Goal: Task Accomplishment & Management: Manage account settings

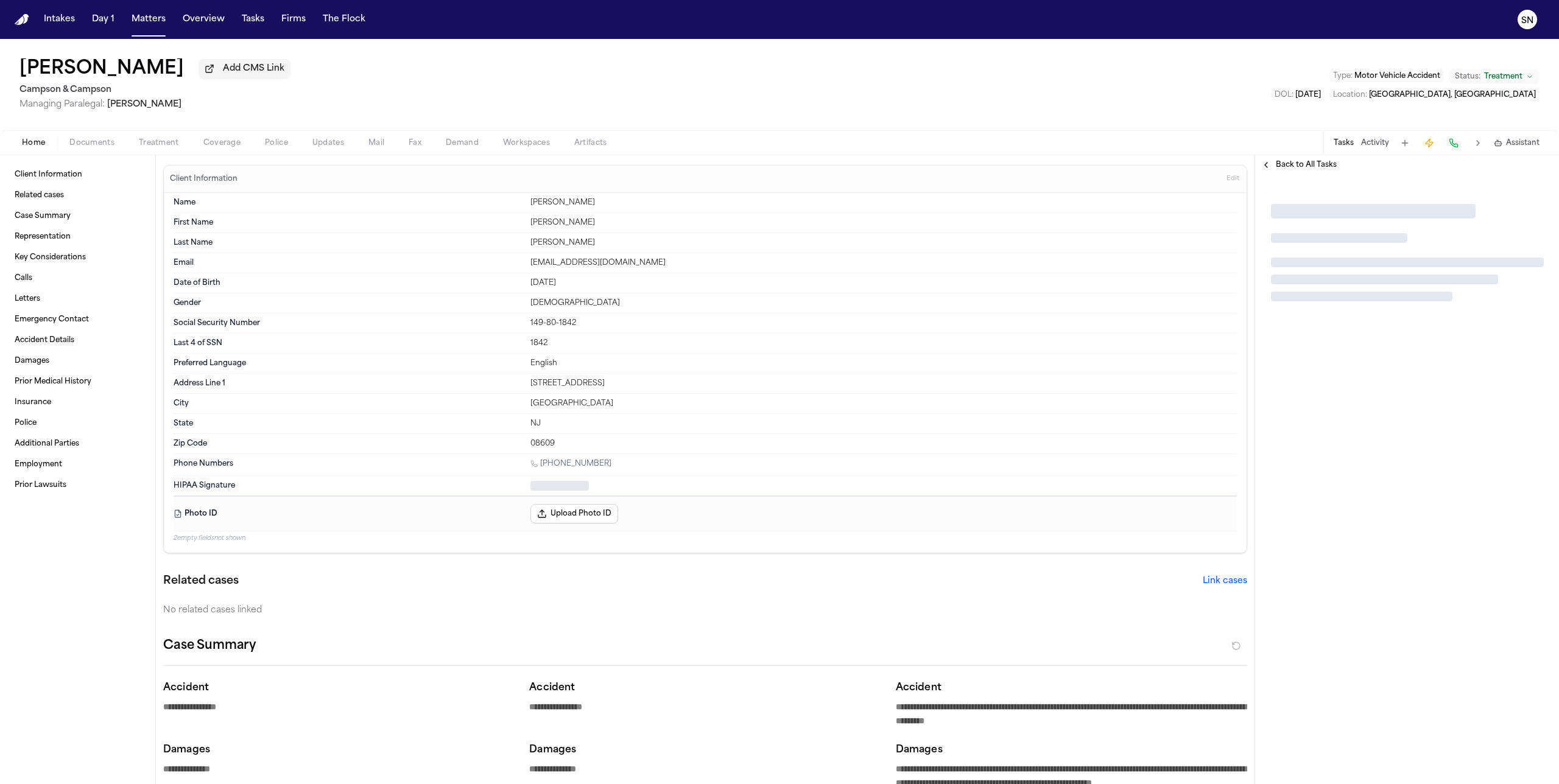
type textarea "*"
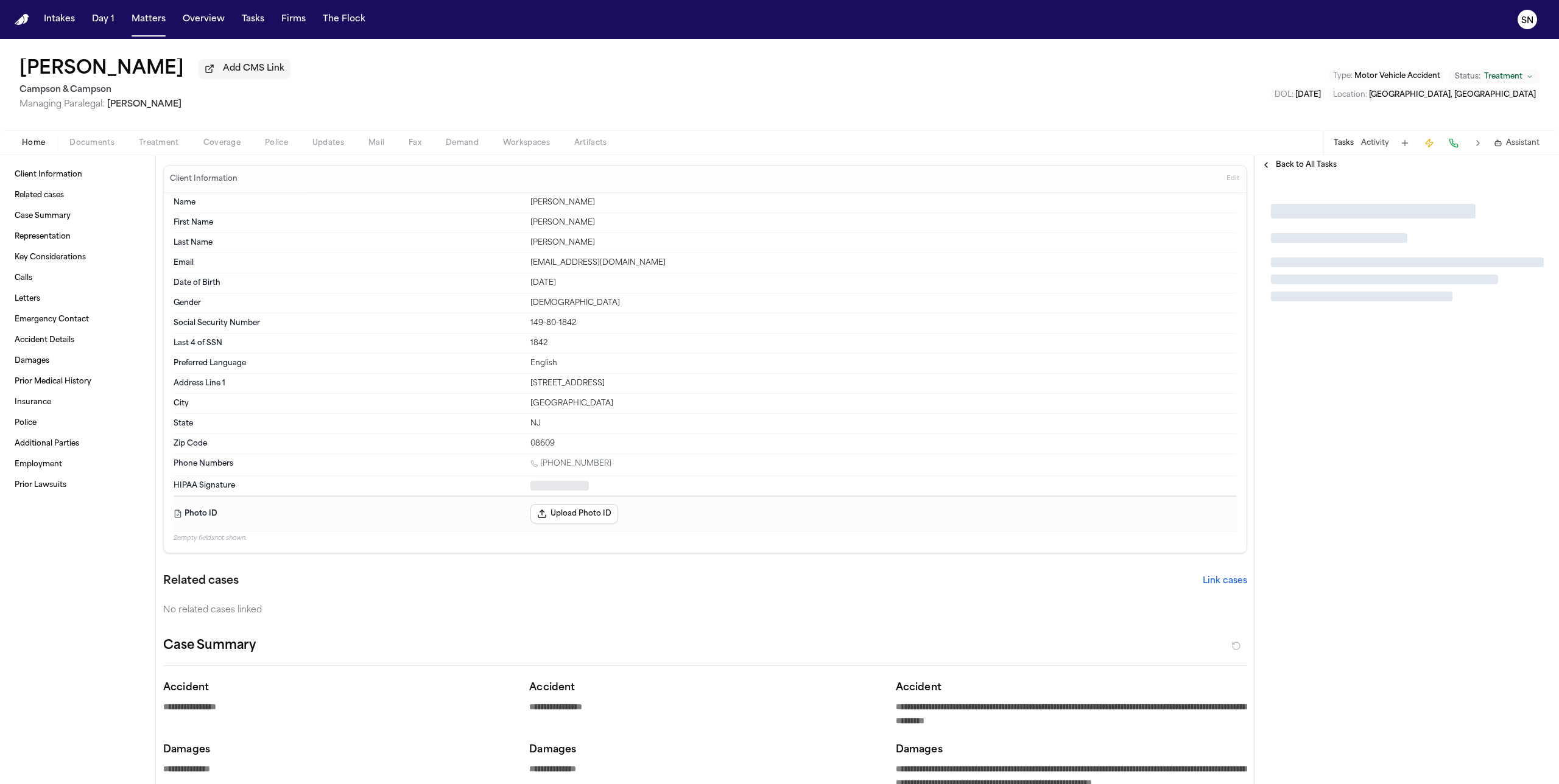
type textarea "*"
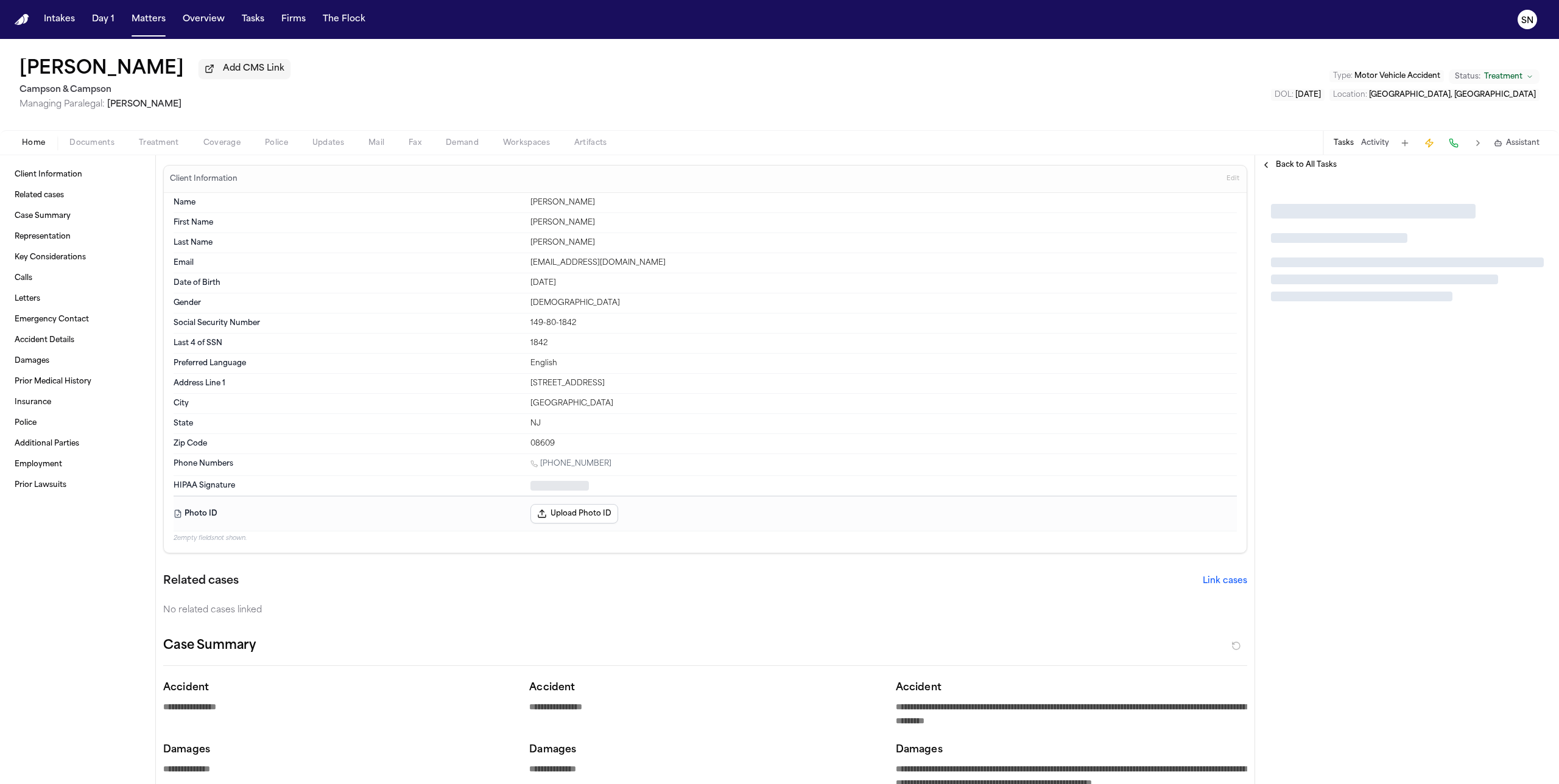
type textarea "*"
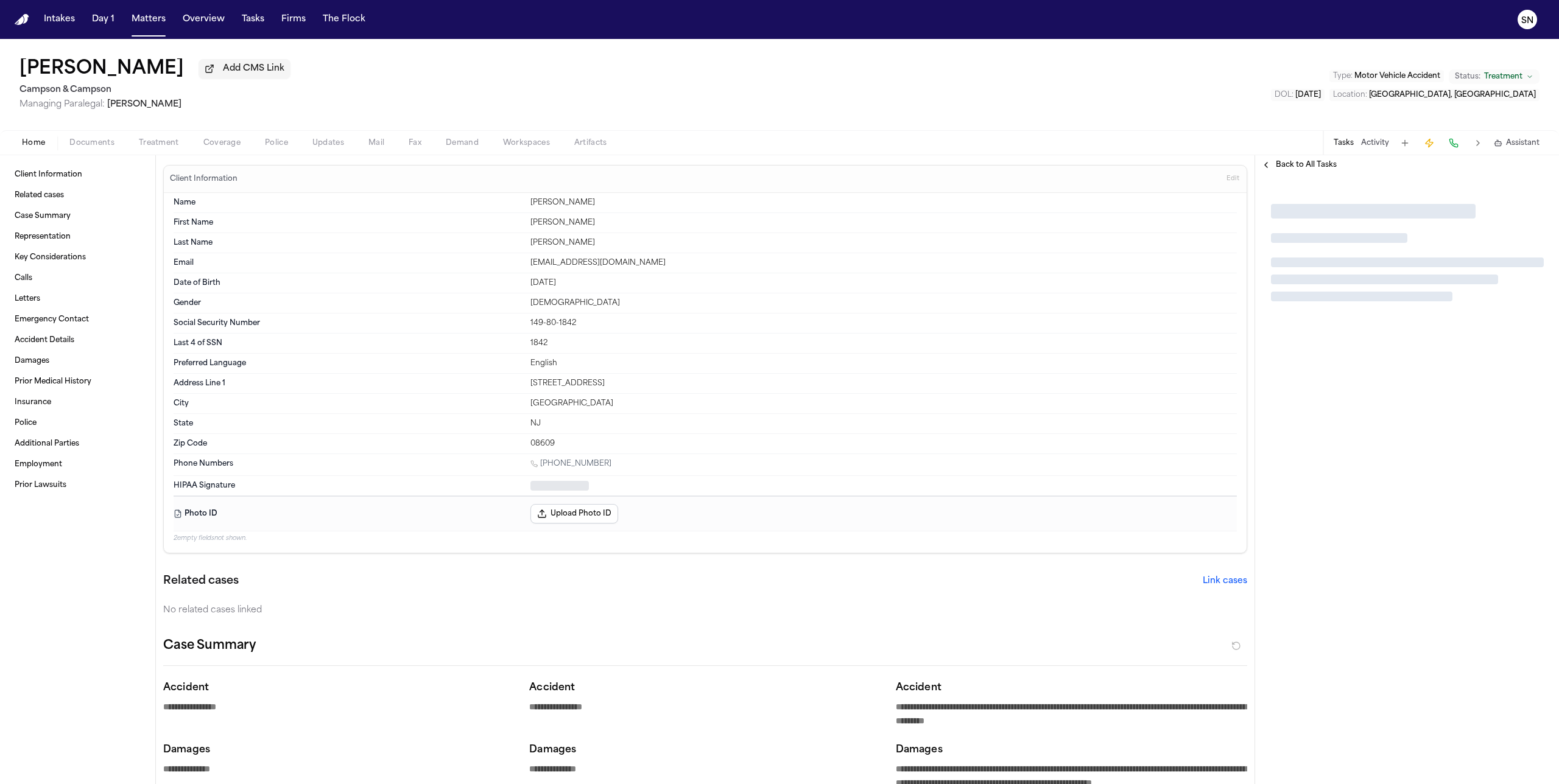
type textarea "*"
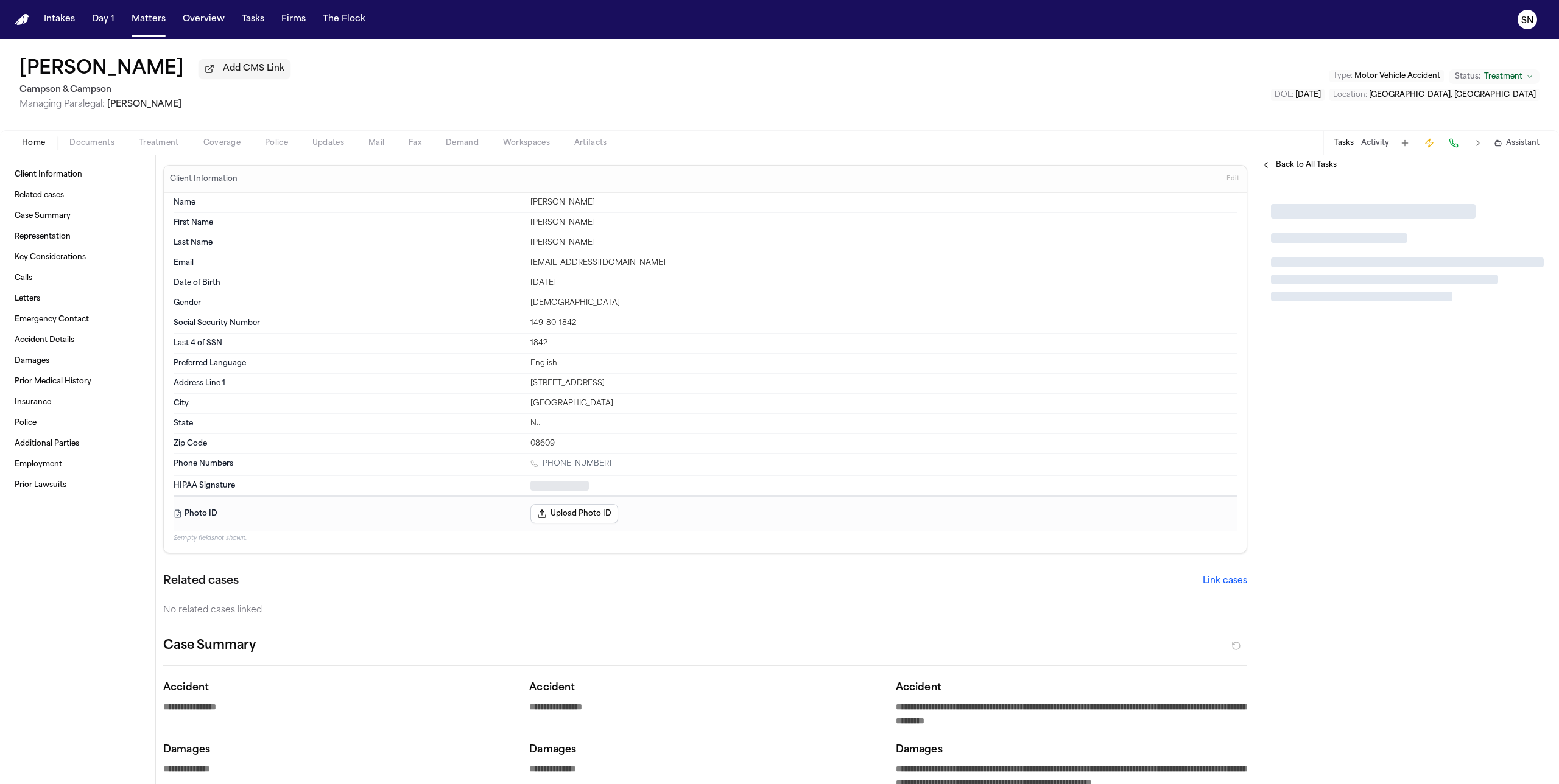
type textarea "*"
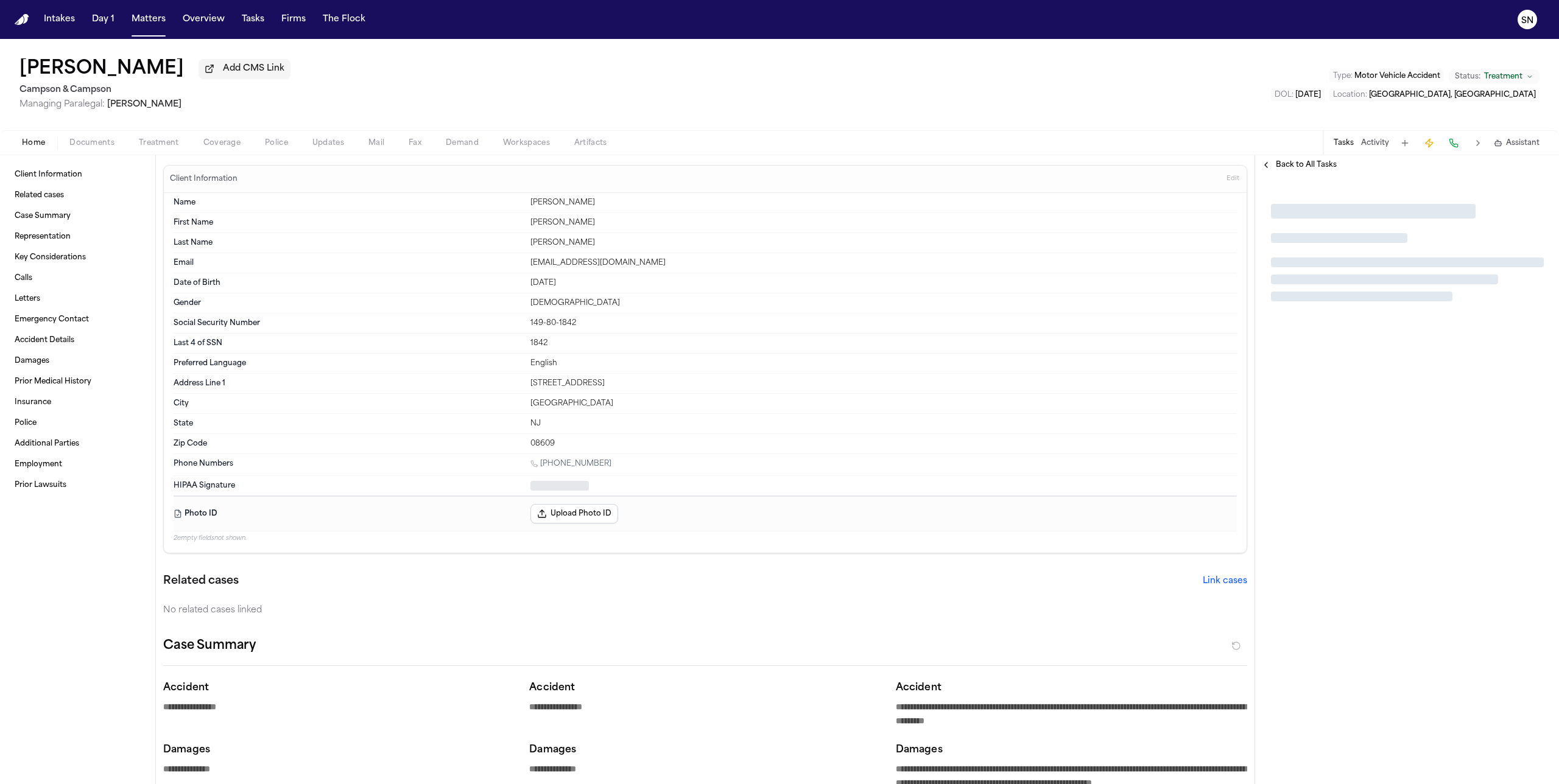
type textarea "*"
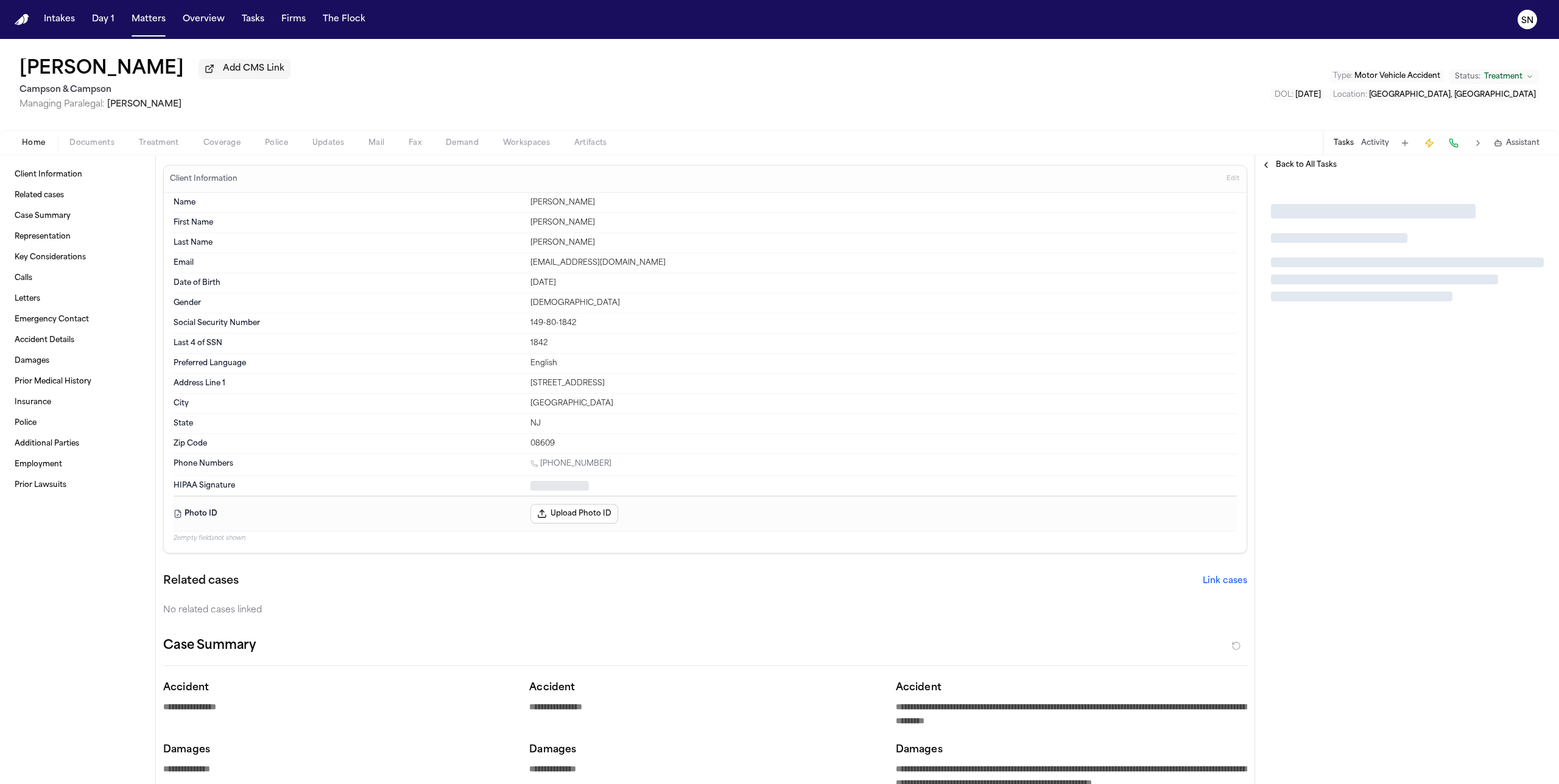
type textarea "*"
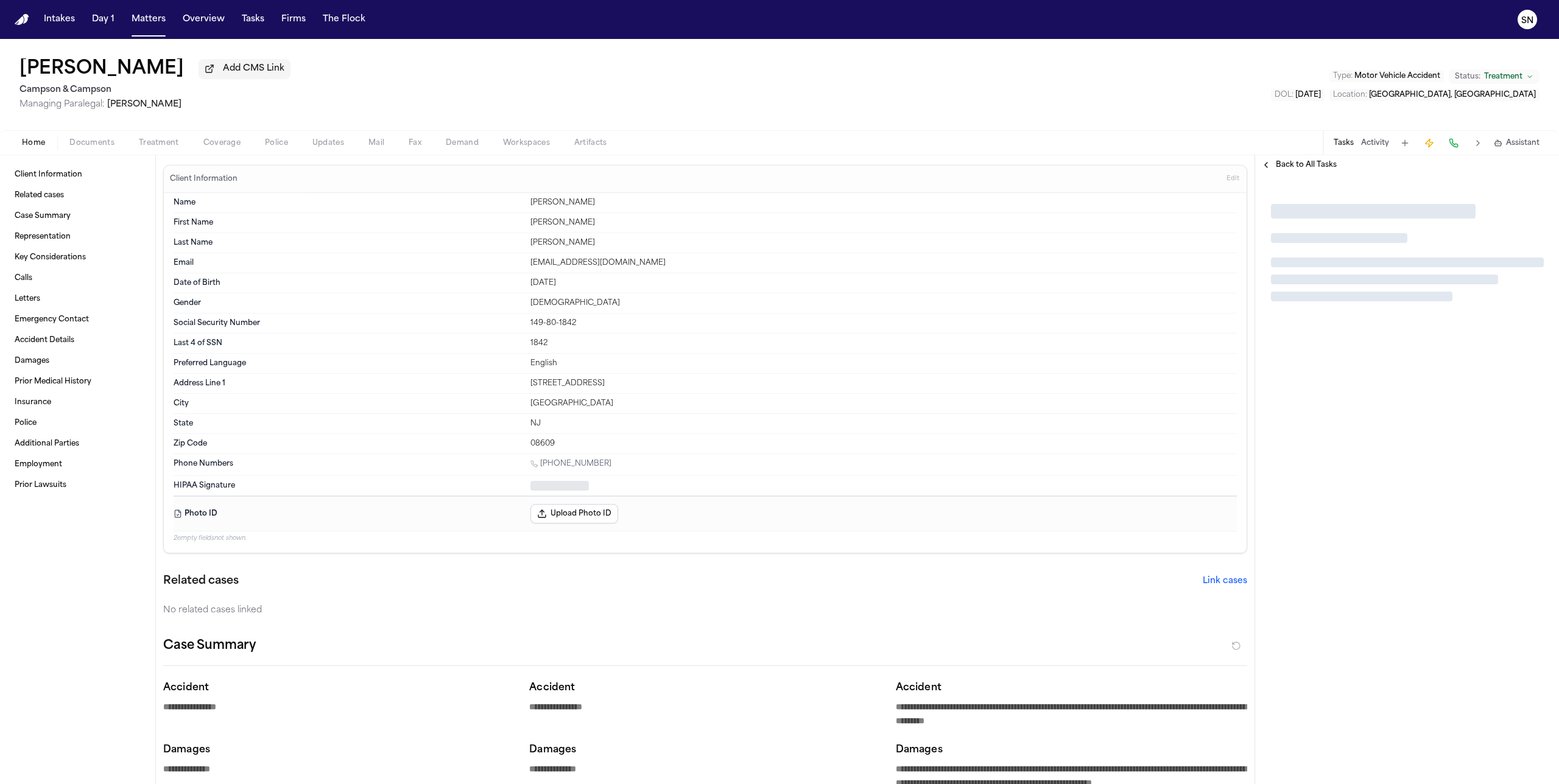
type textarea "*"
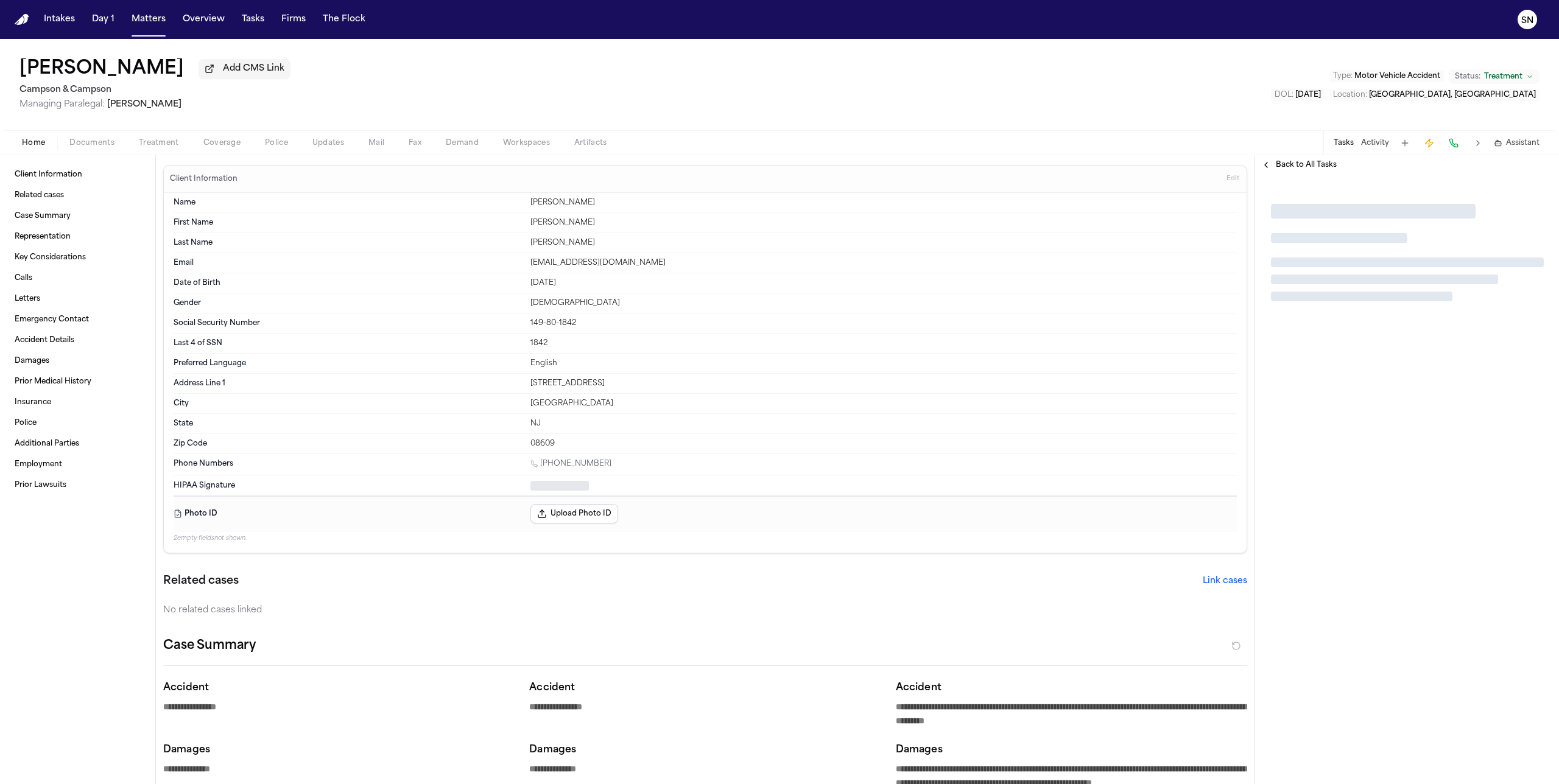
type textarea "*"
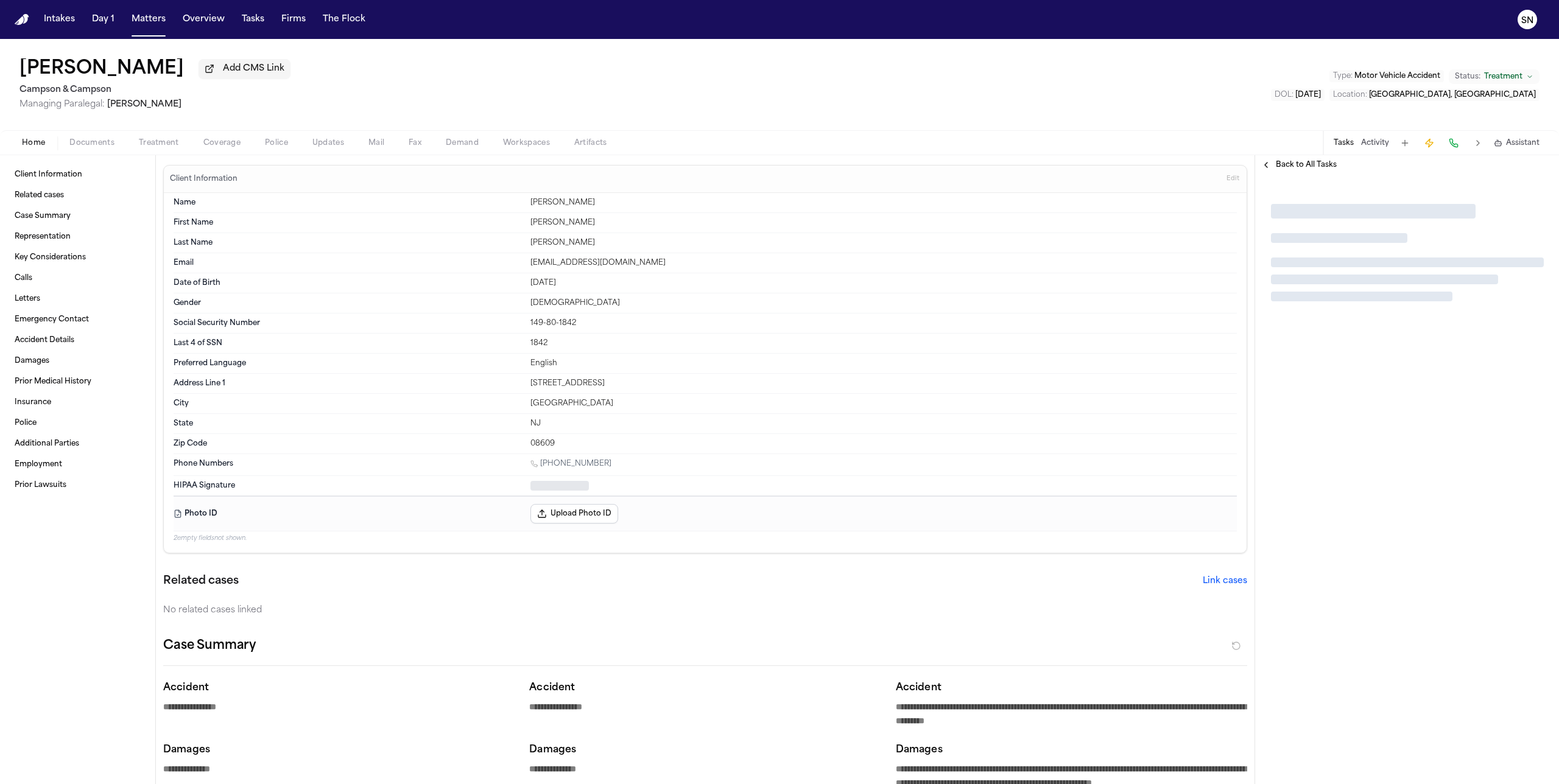
type textarea "*"
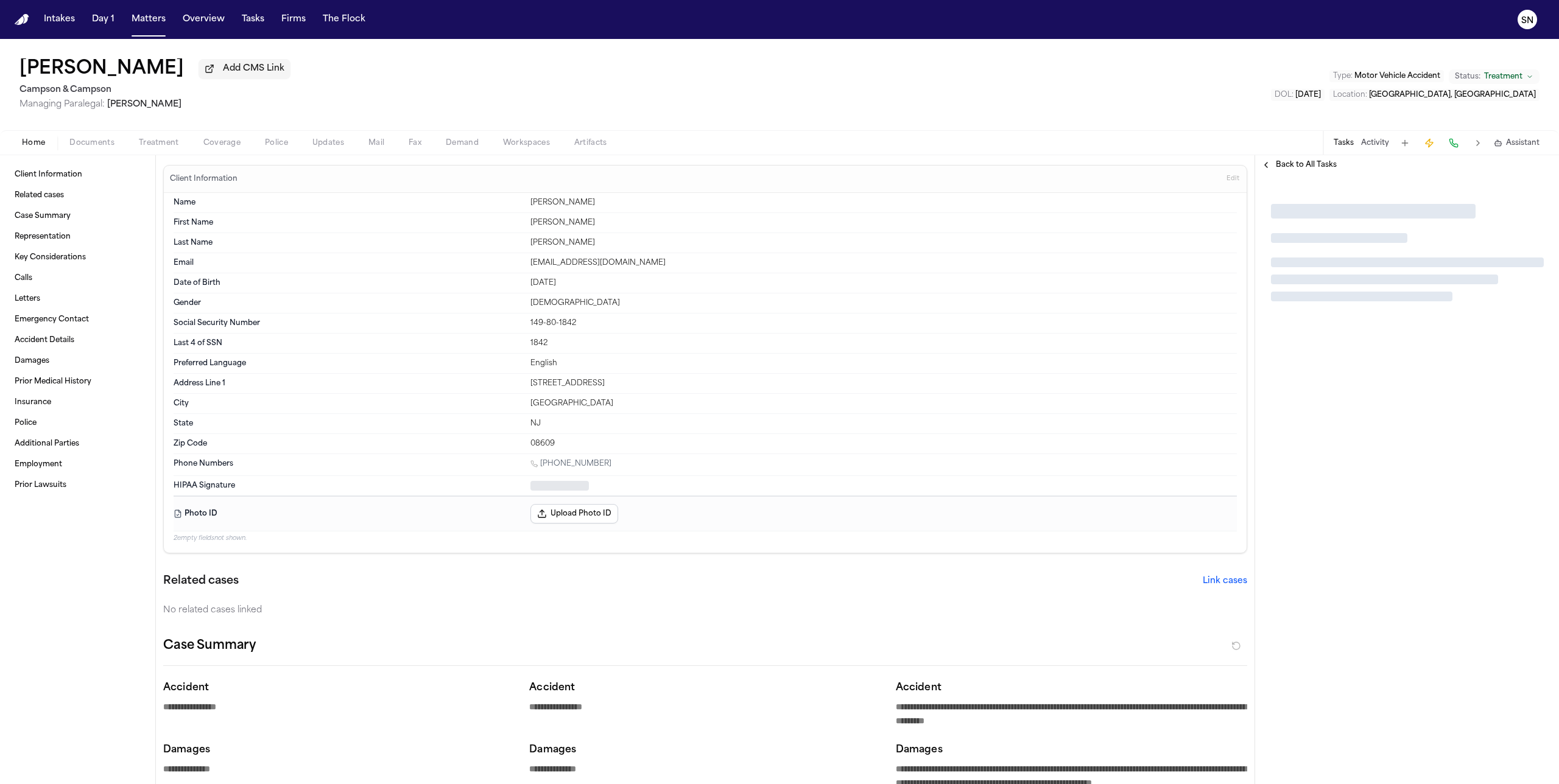
type textarea "*"
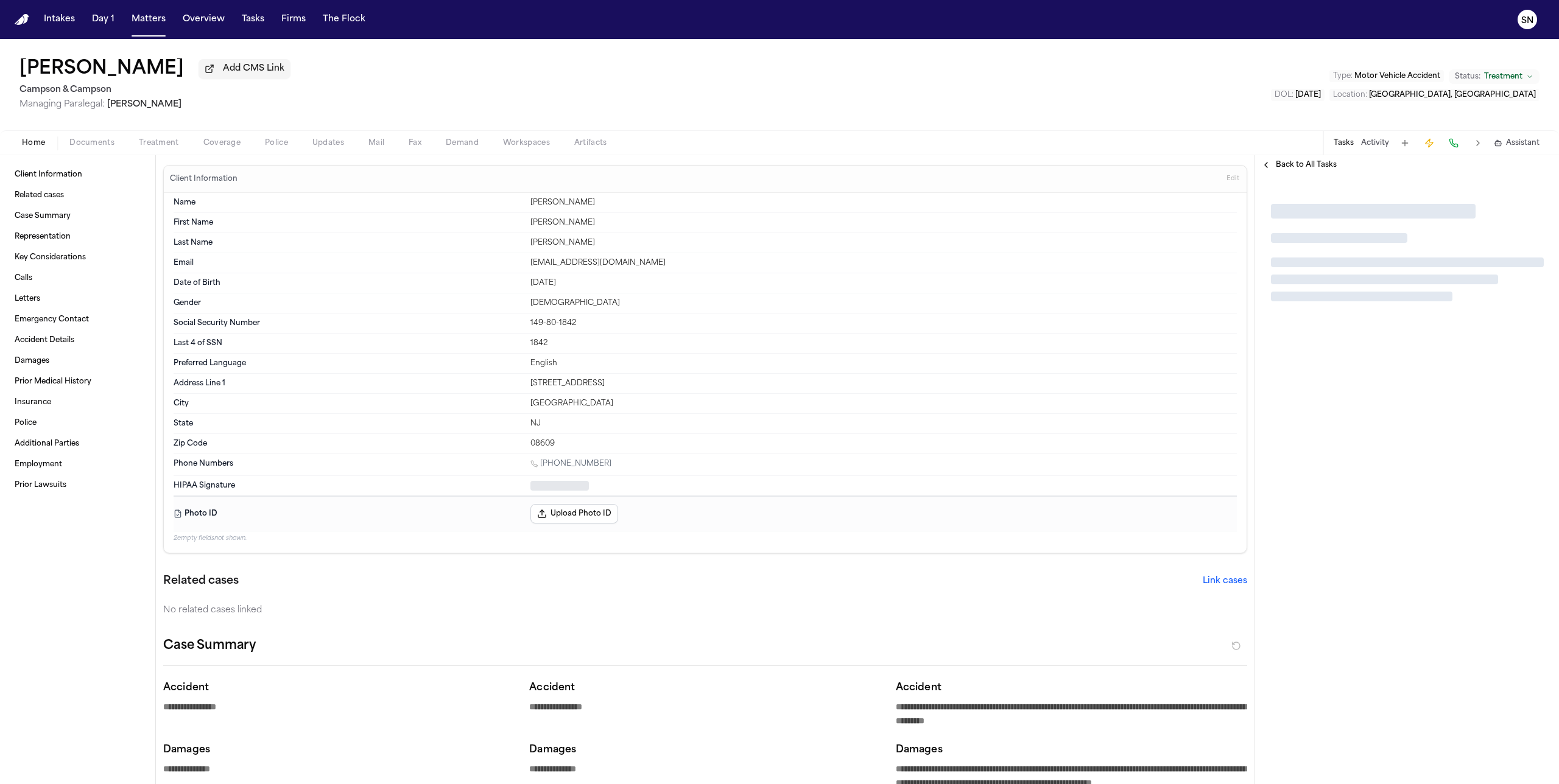
type textarea "*"
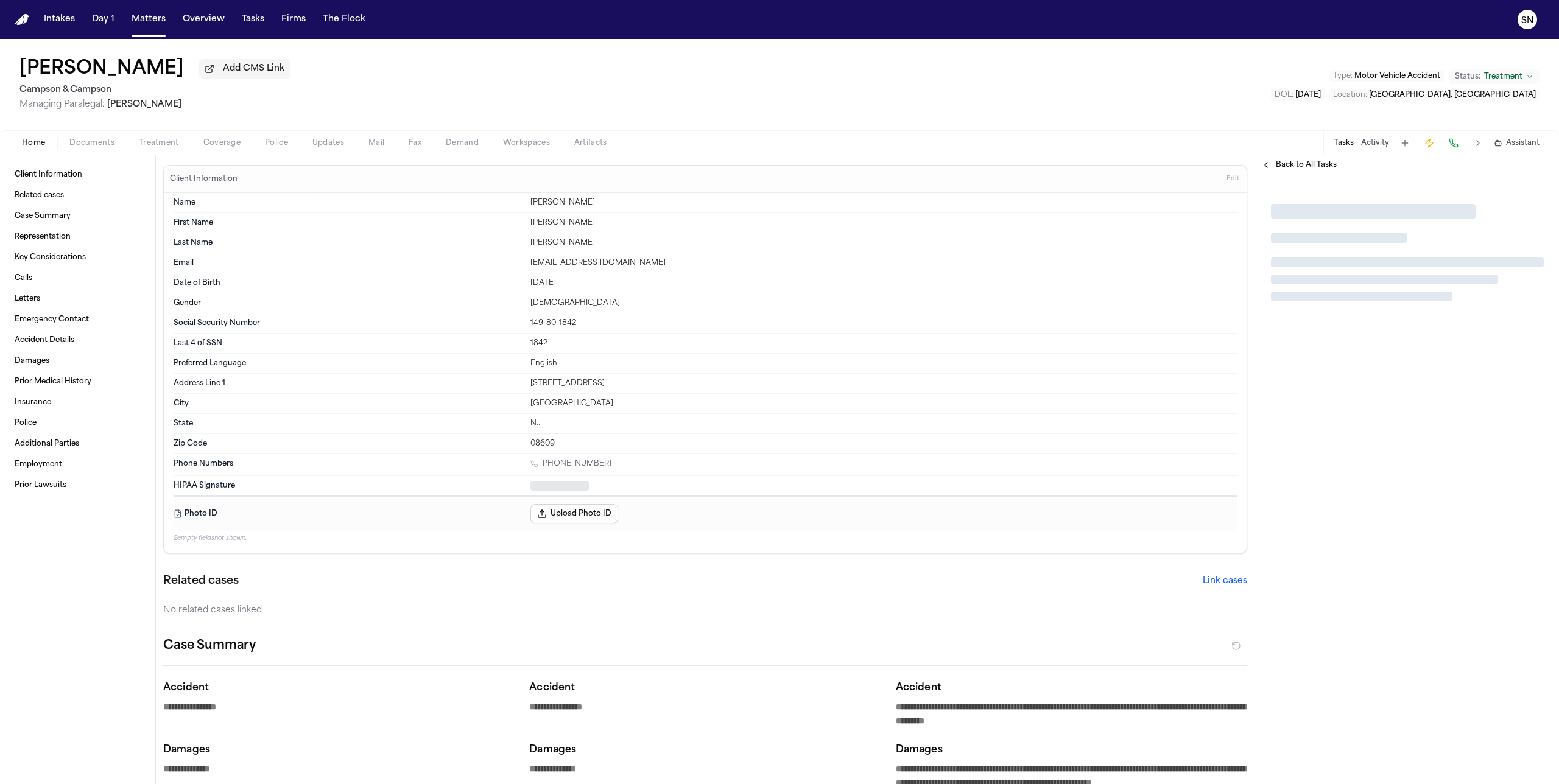
type textarea "*"
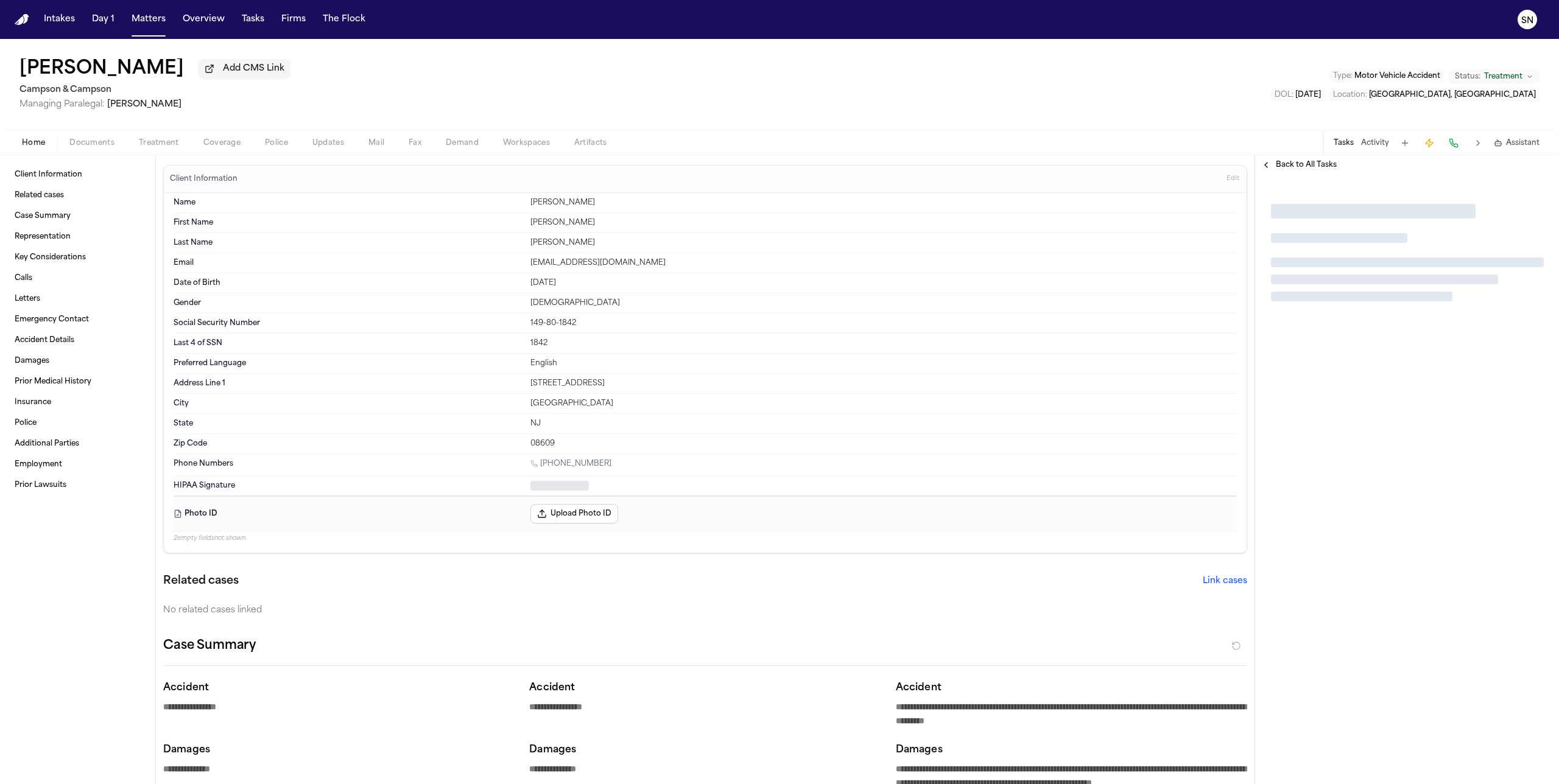
type textarea "*"
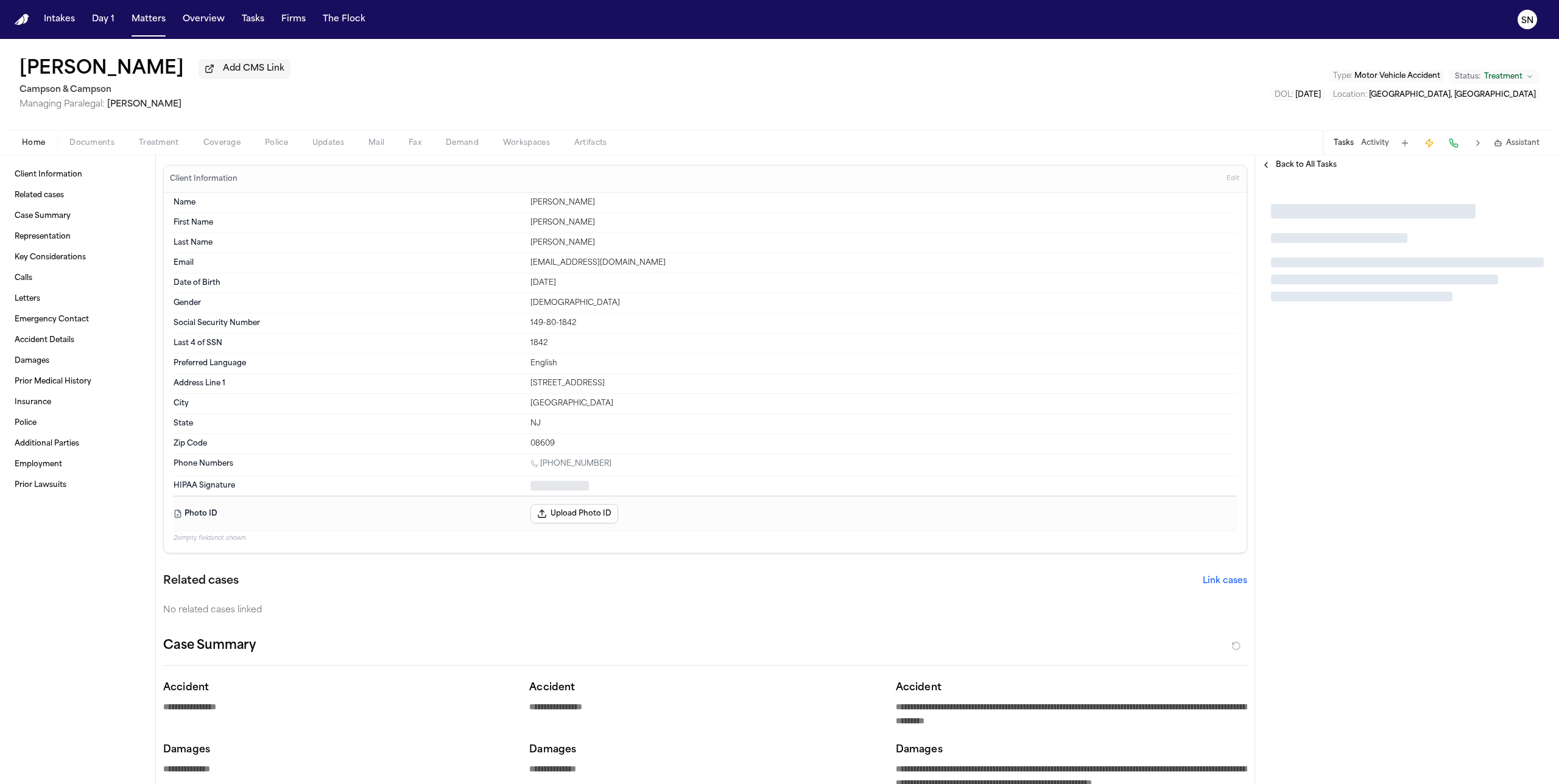
type textarea "*"
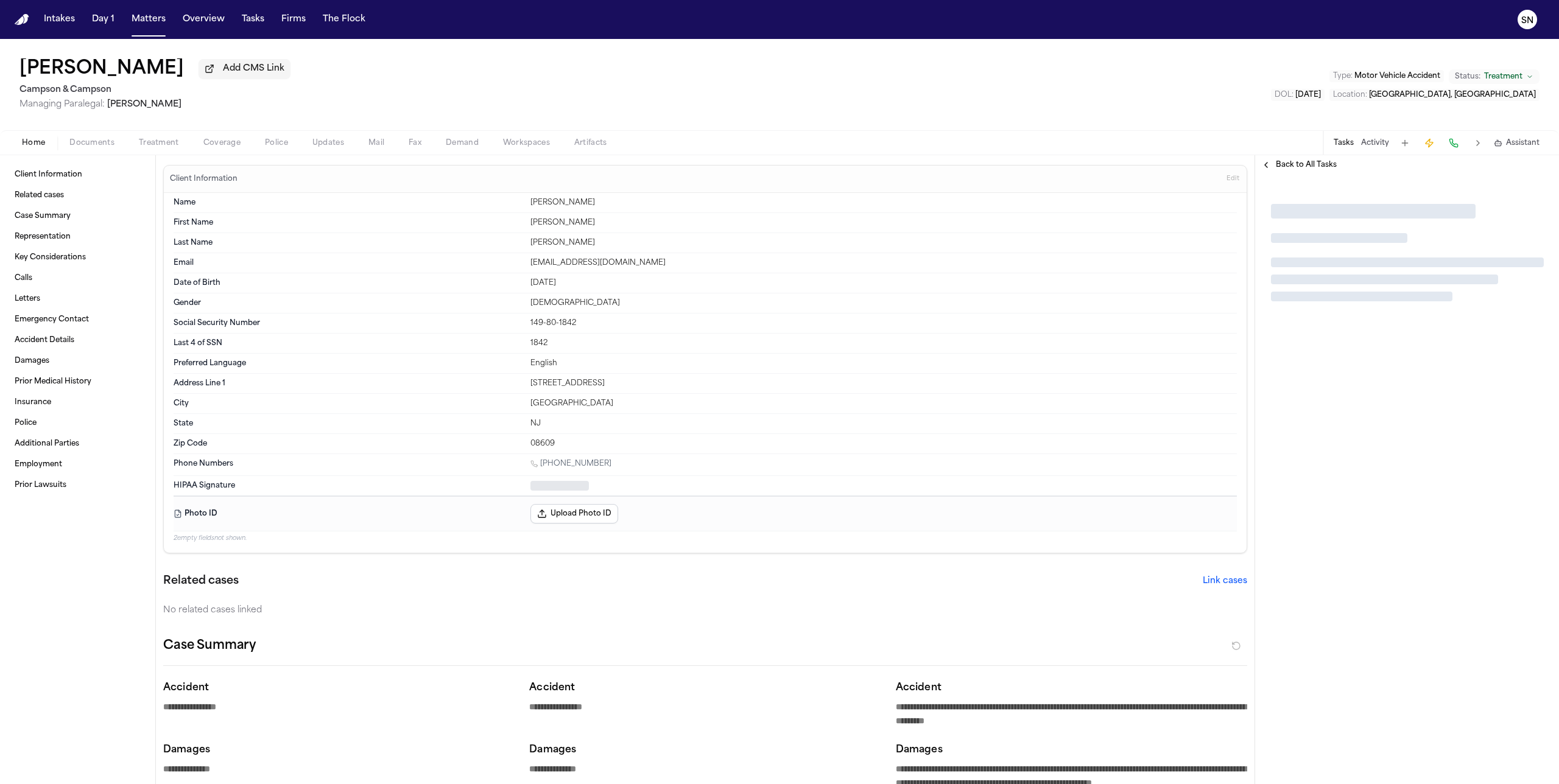
type textarea "*"
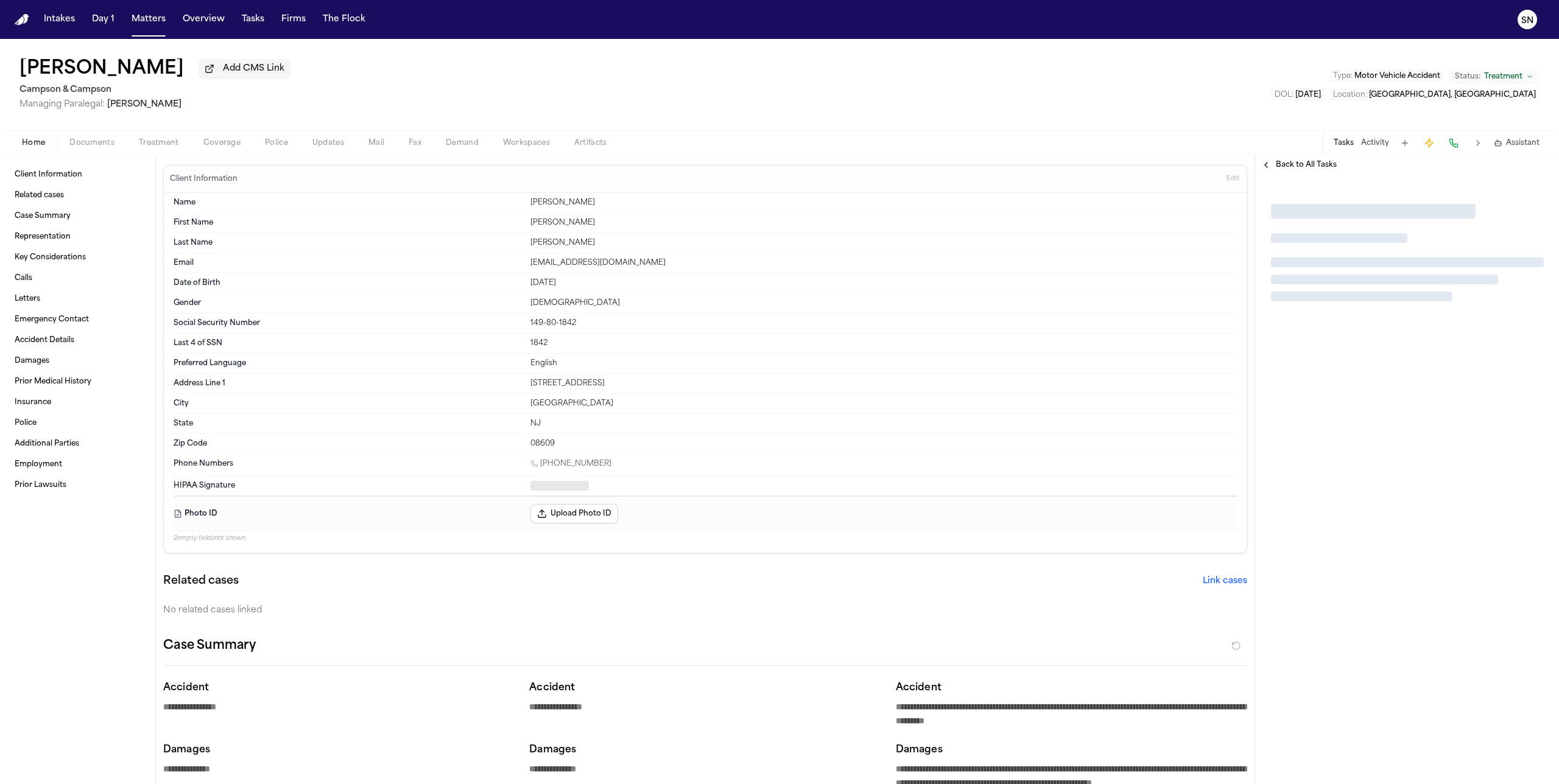
type textarea "*"
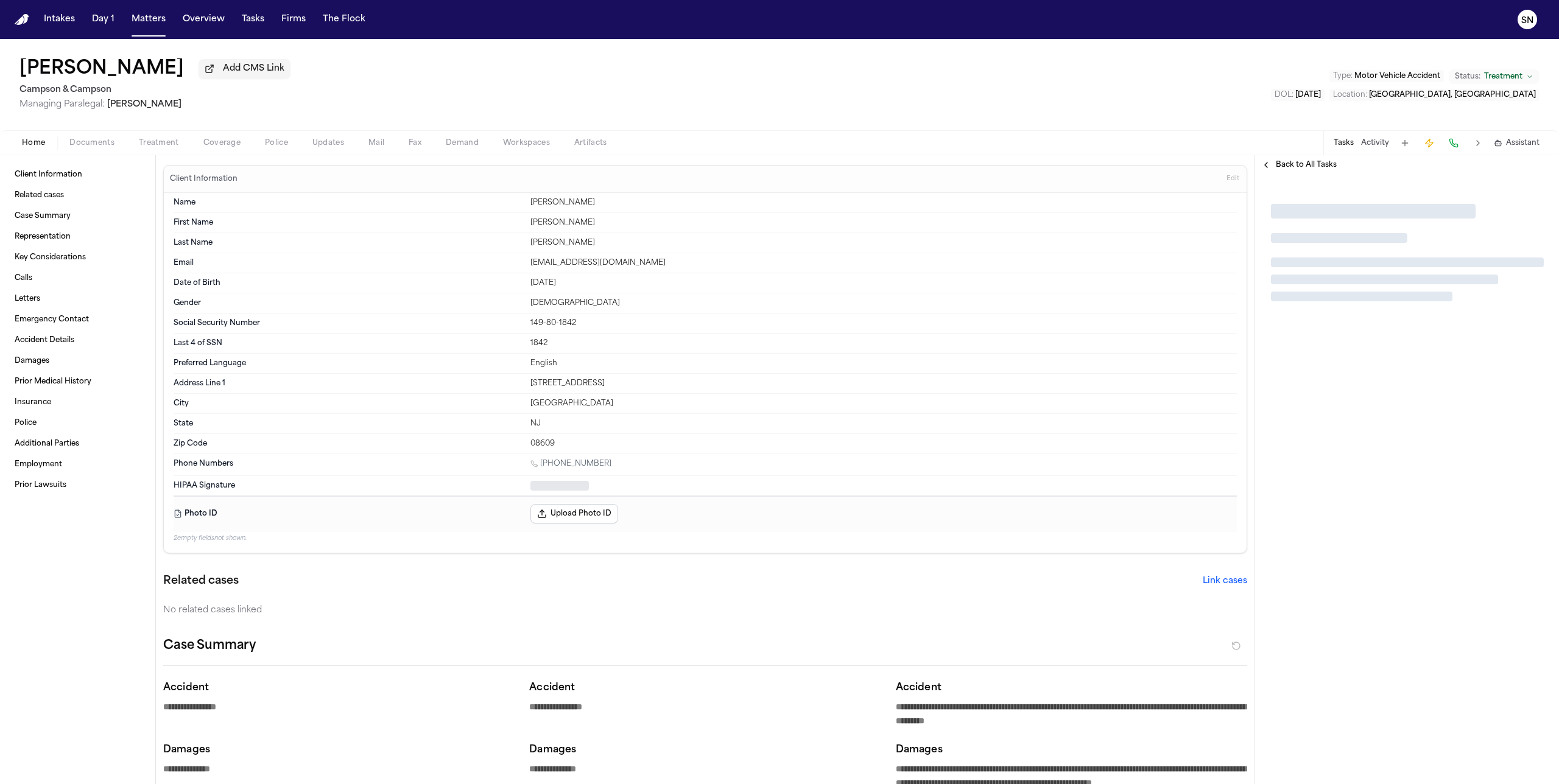
type textarea "*"
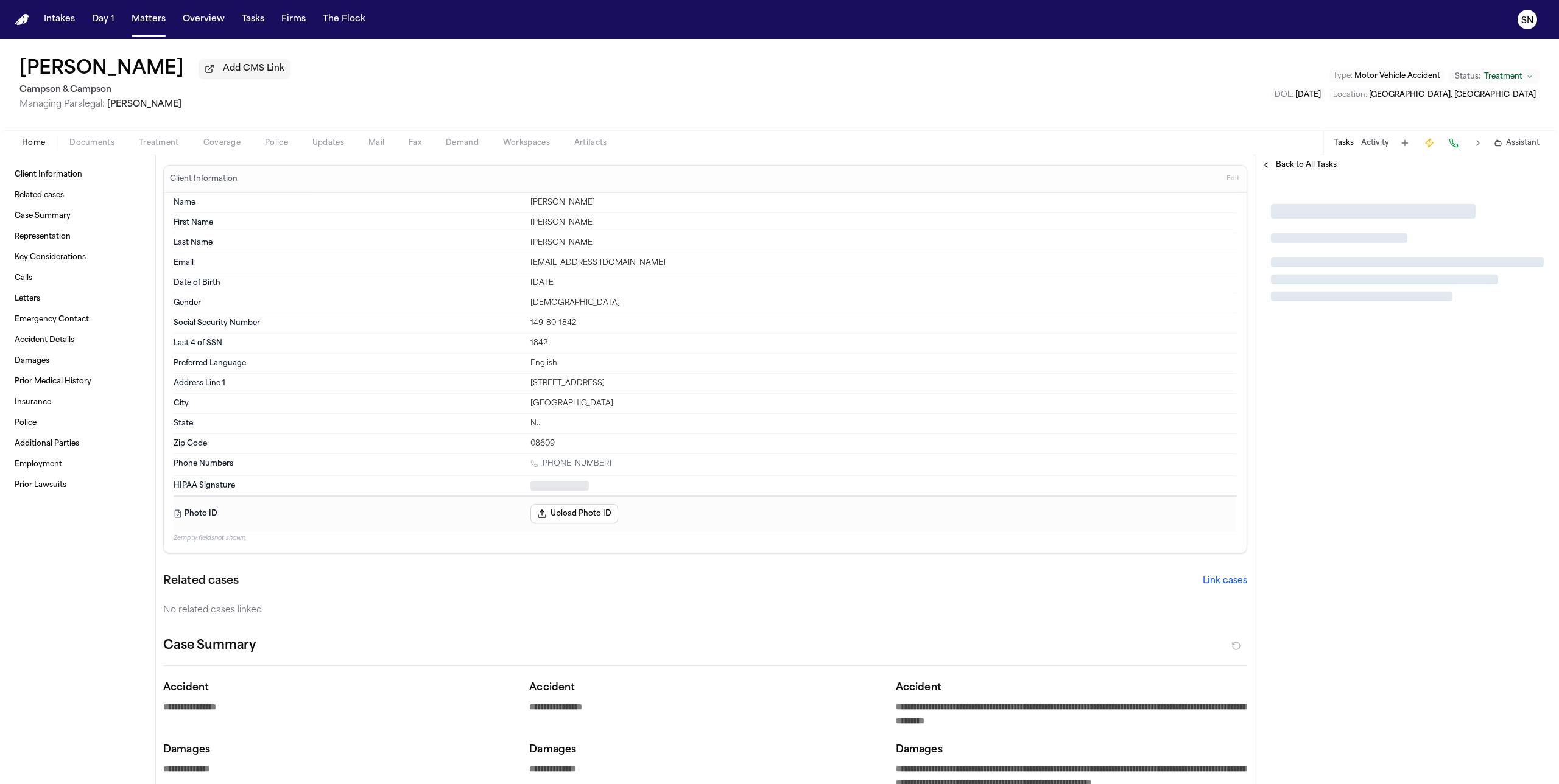
type textarea "*"
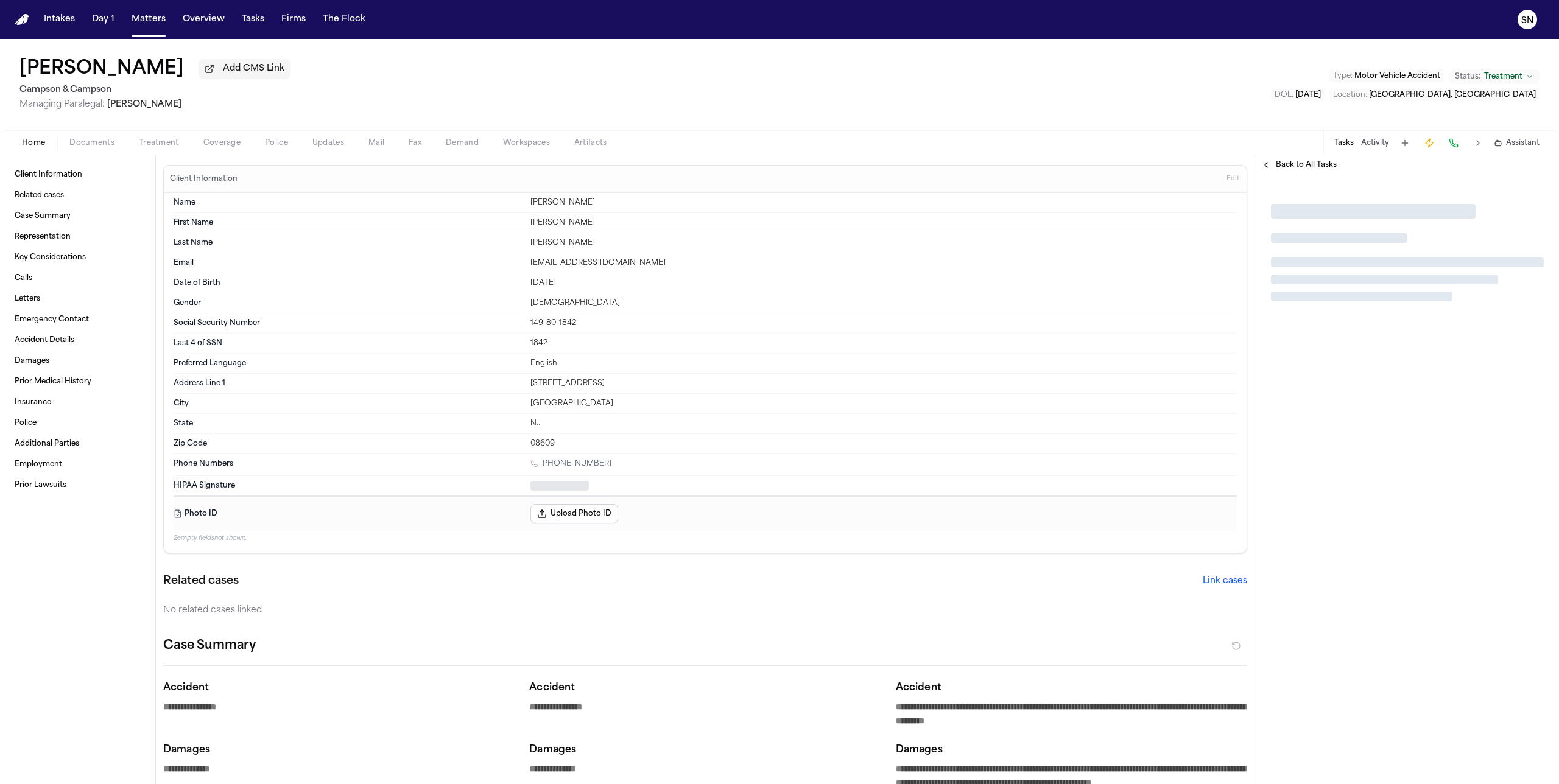
type textarea "*"
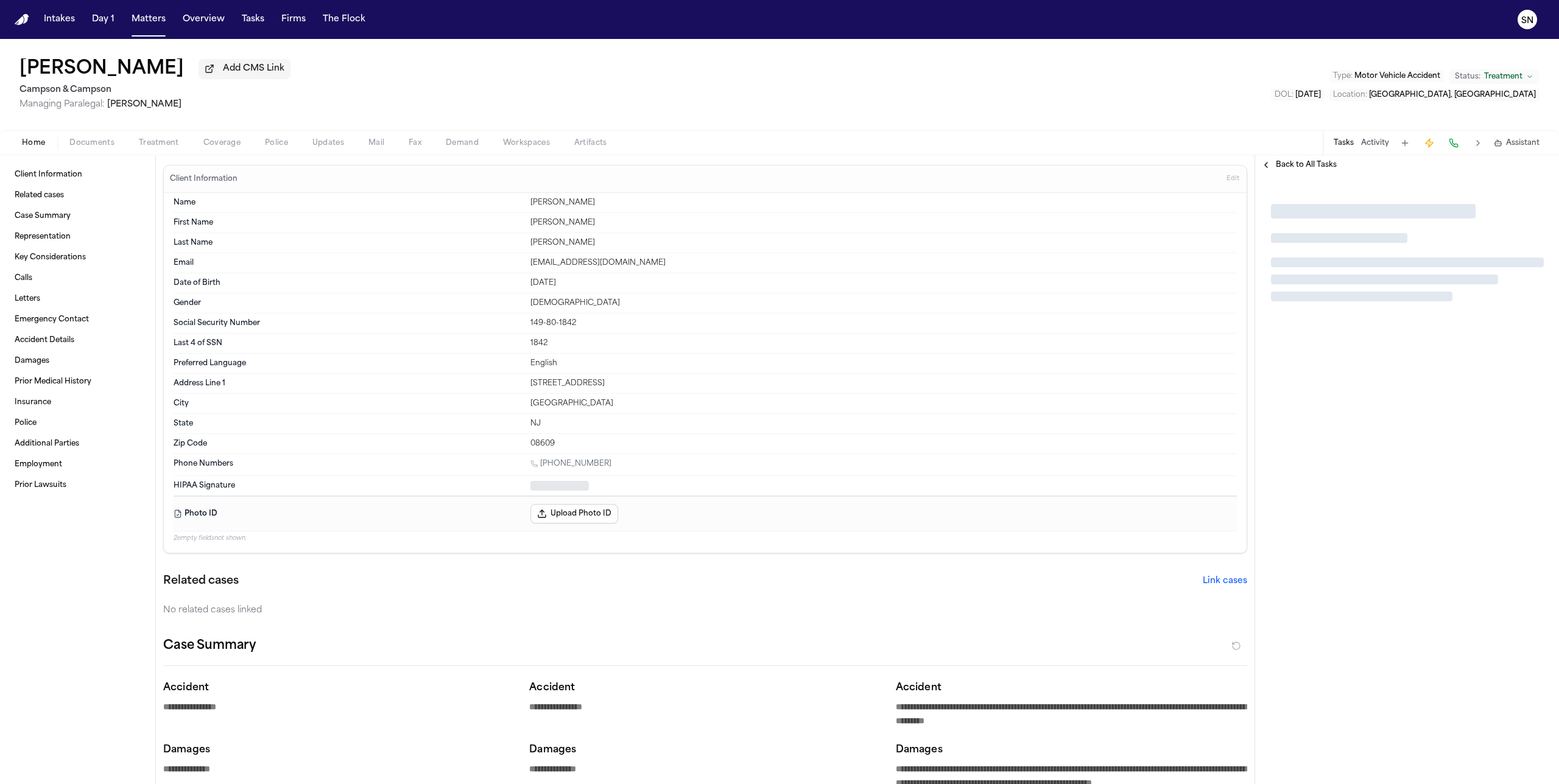
type textarea "*"
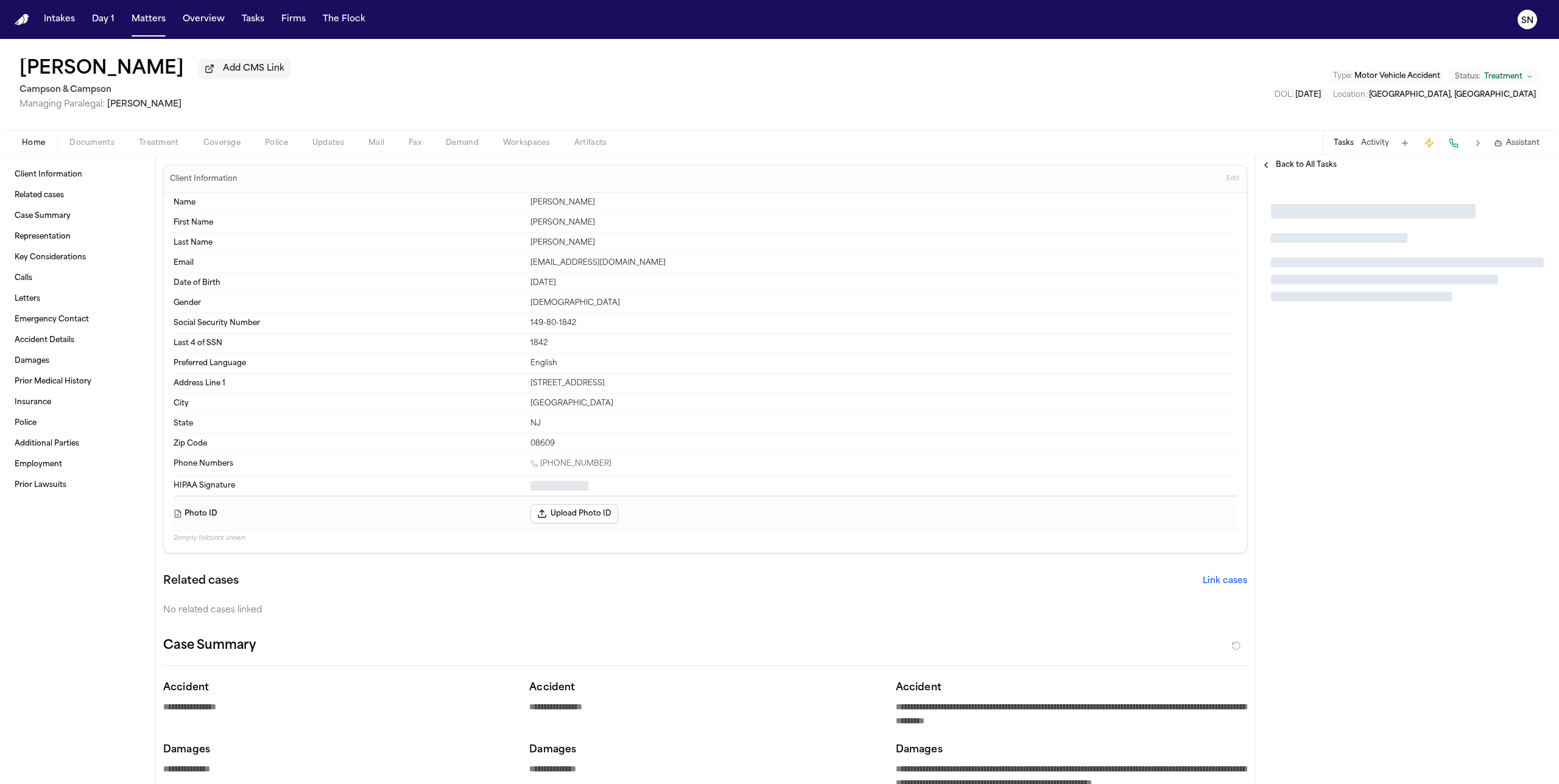
type textarea "*"
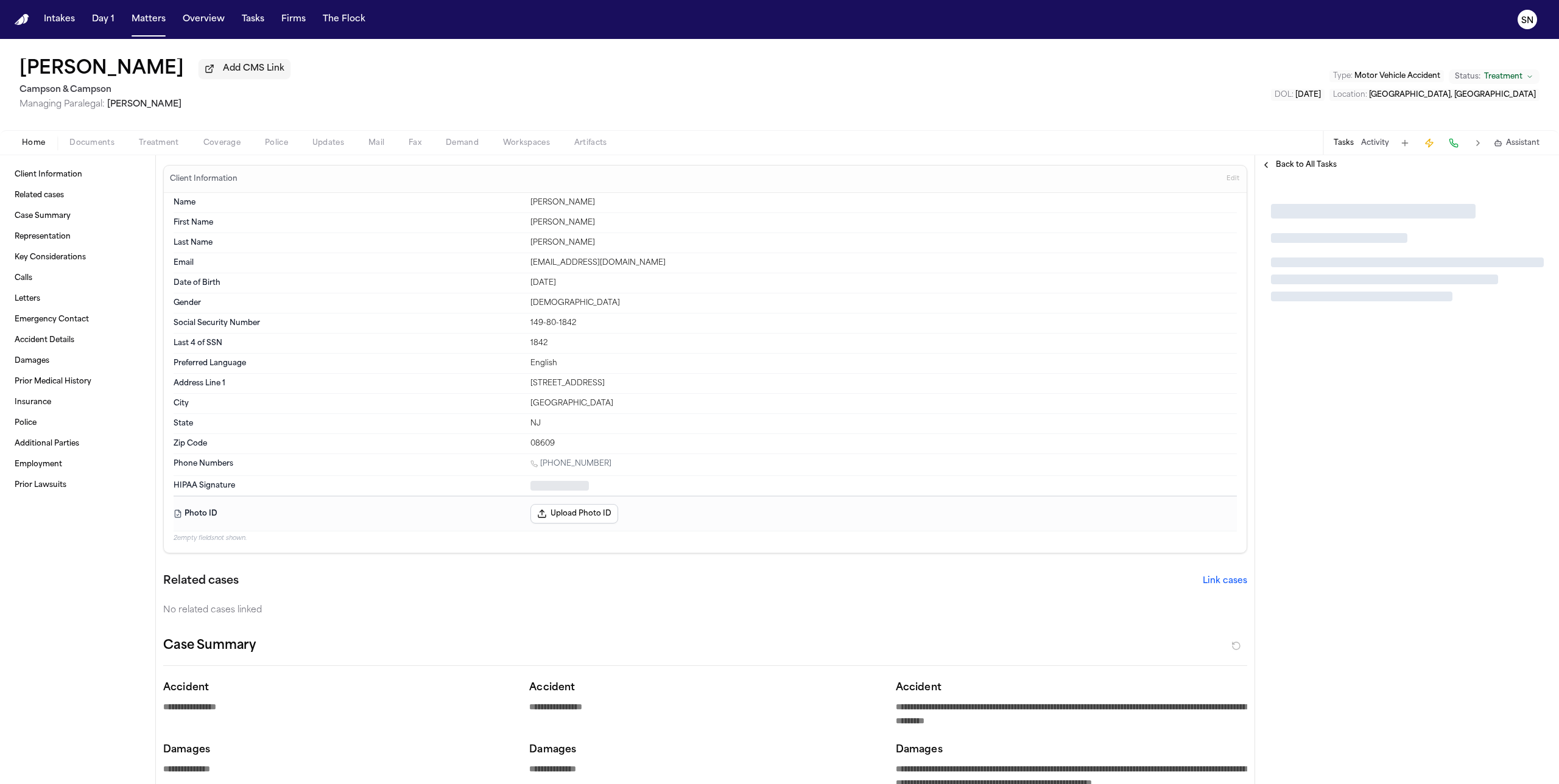
type textarea "*"
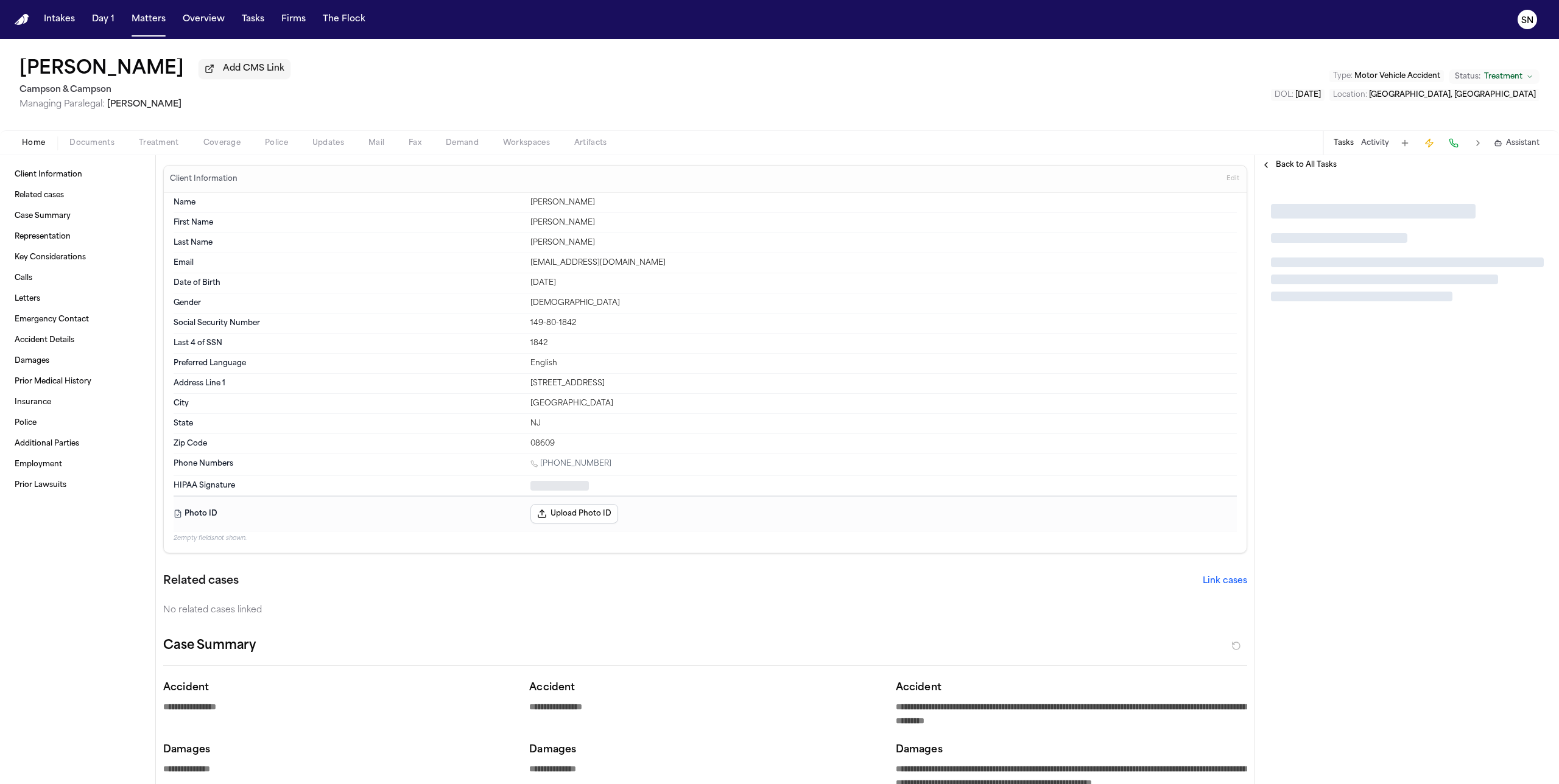
type textarea "*"
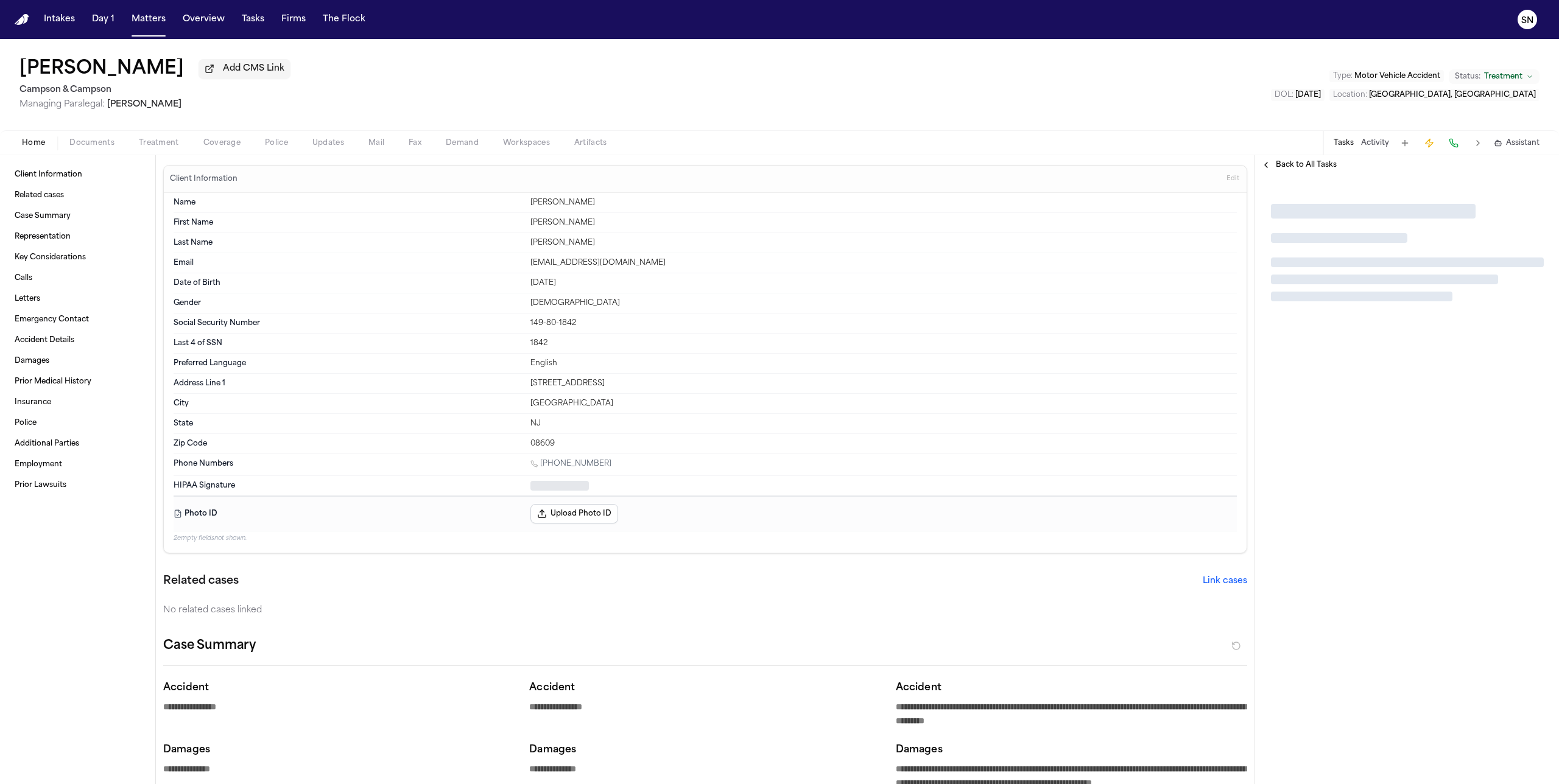
type textarea "*"
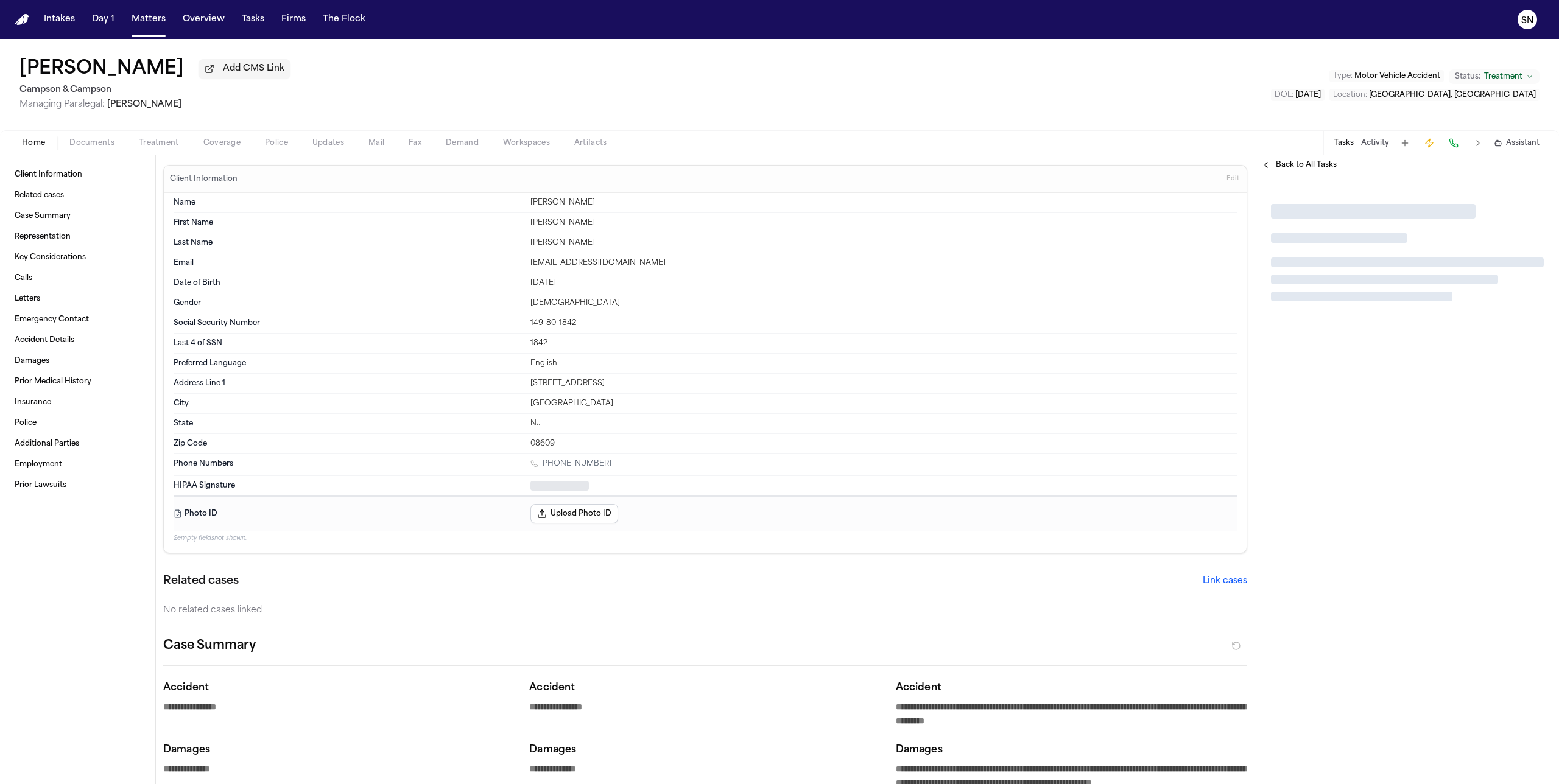
type textarea "*"
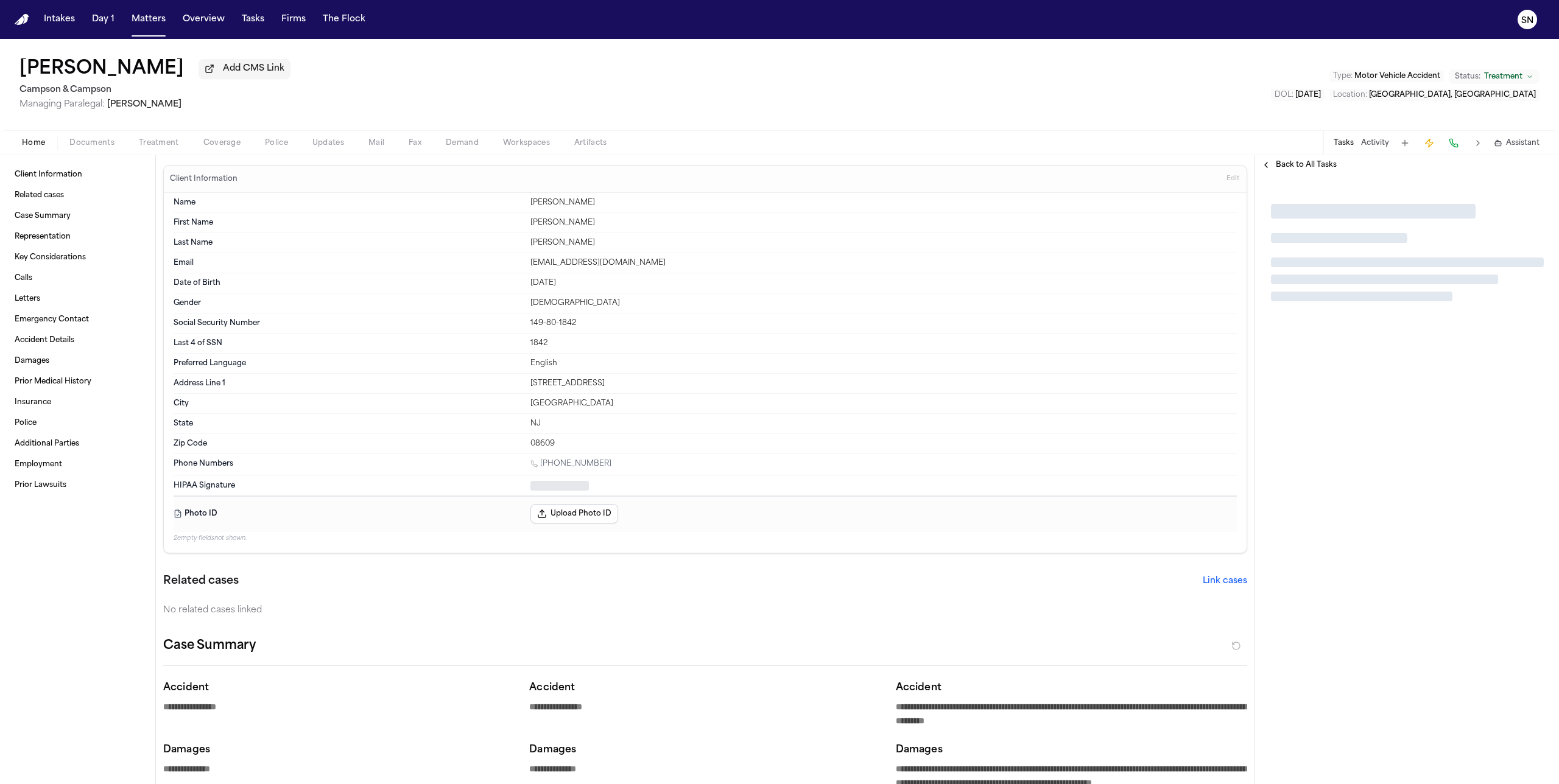
type textarea "*"
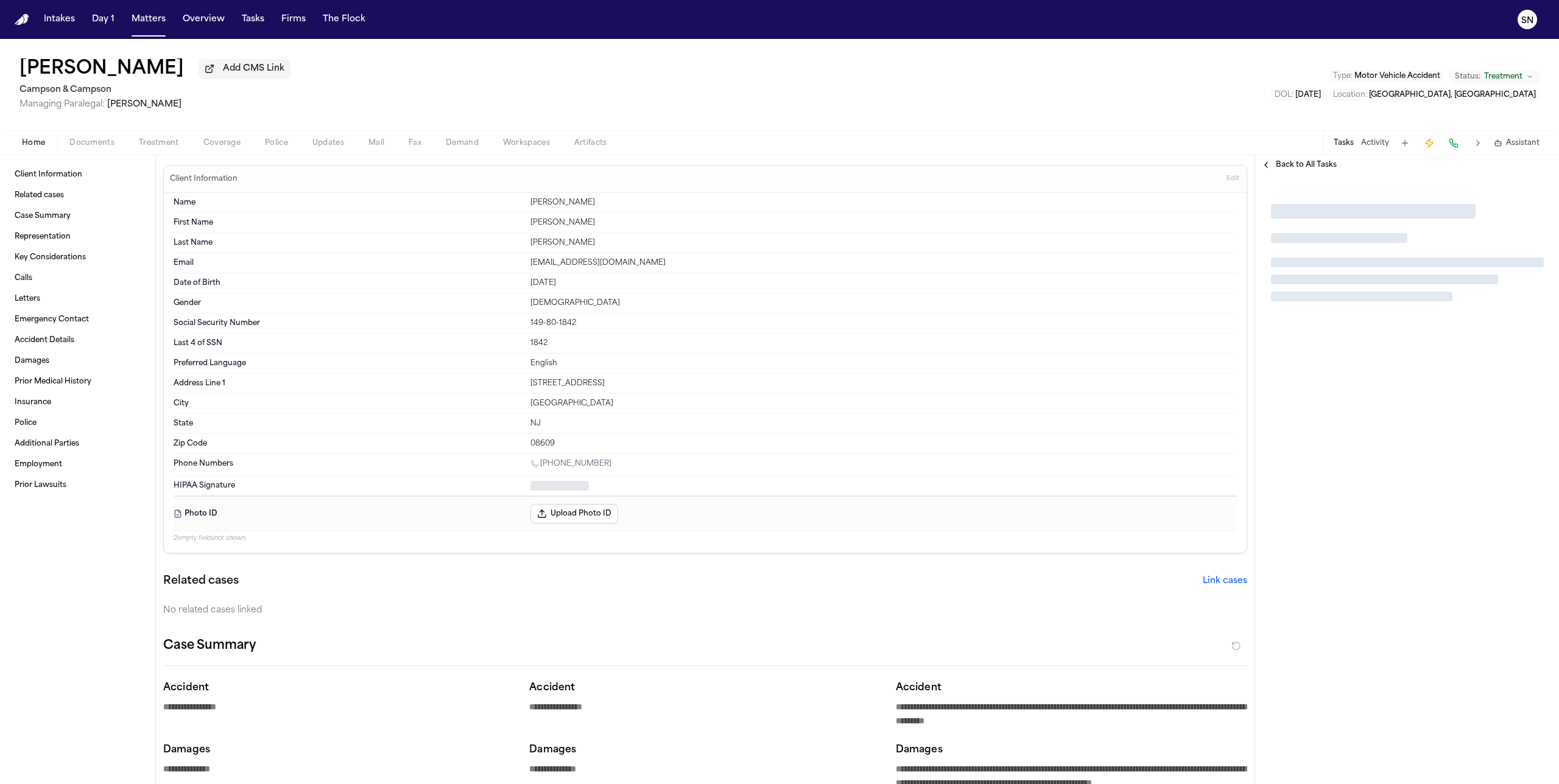
type textarea "*"
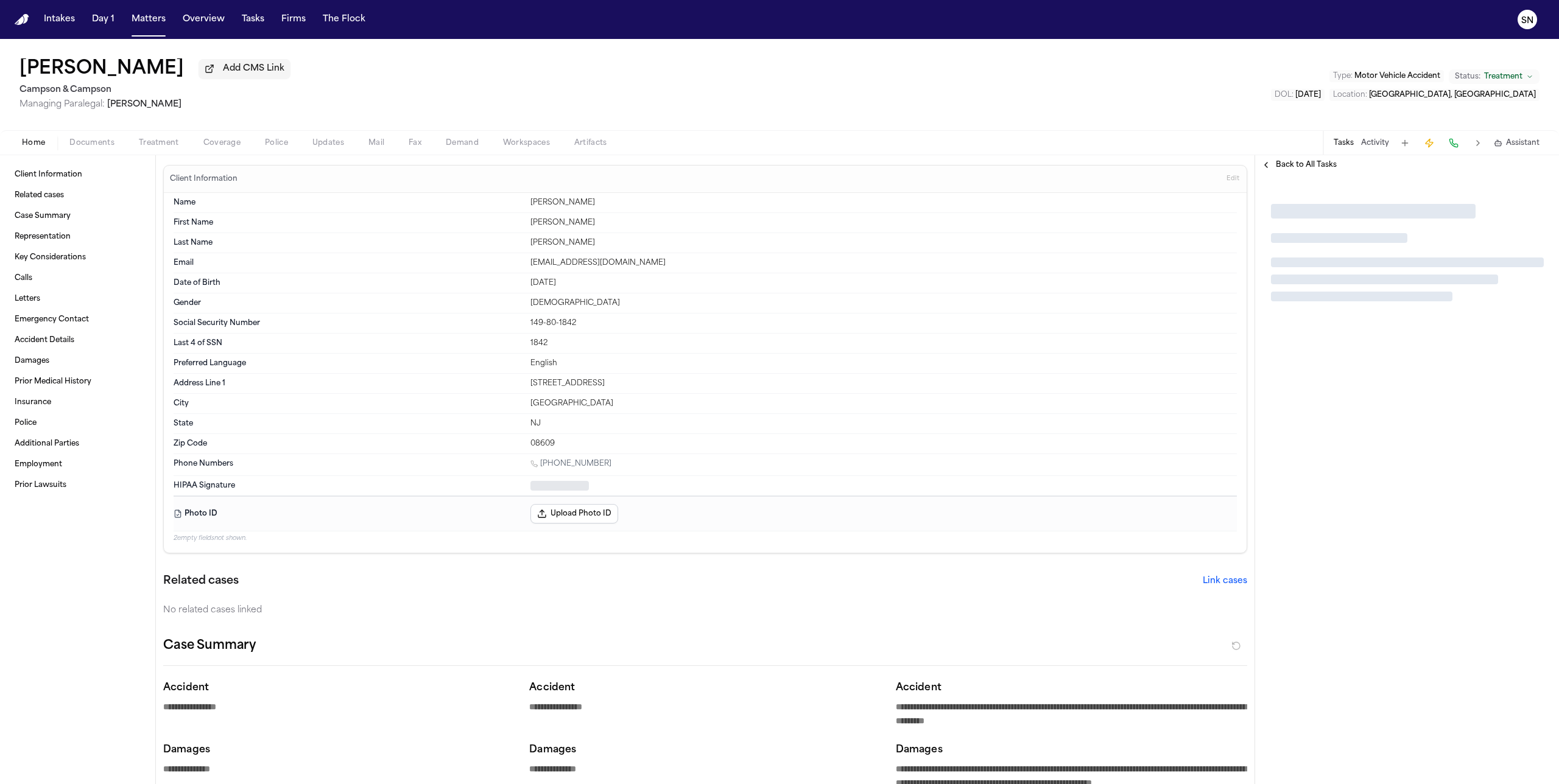
type textarea "*"
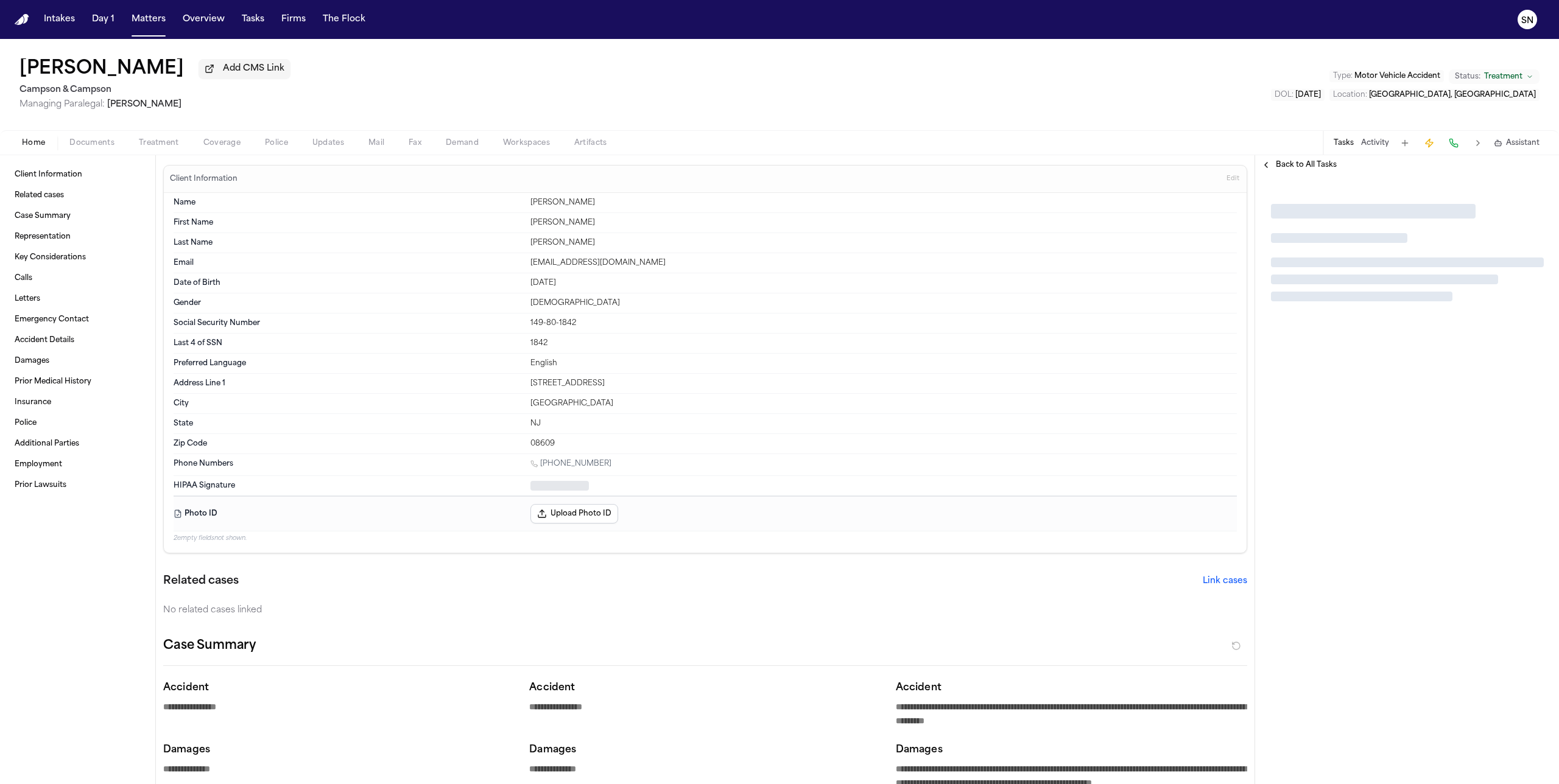
type textarea "*"
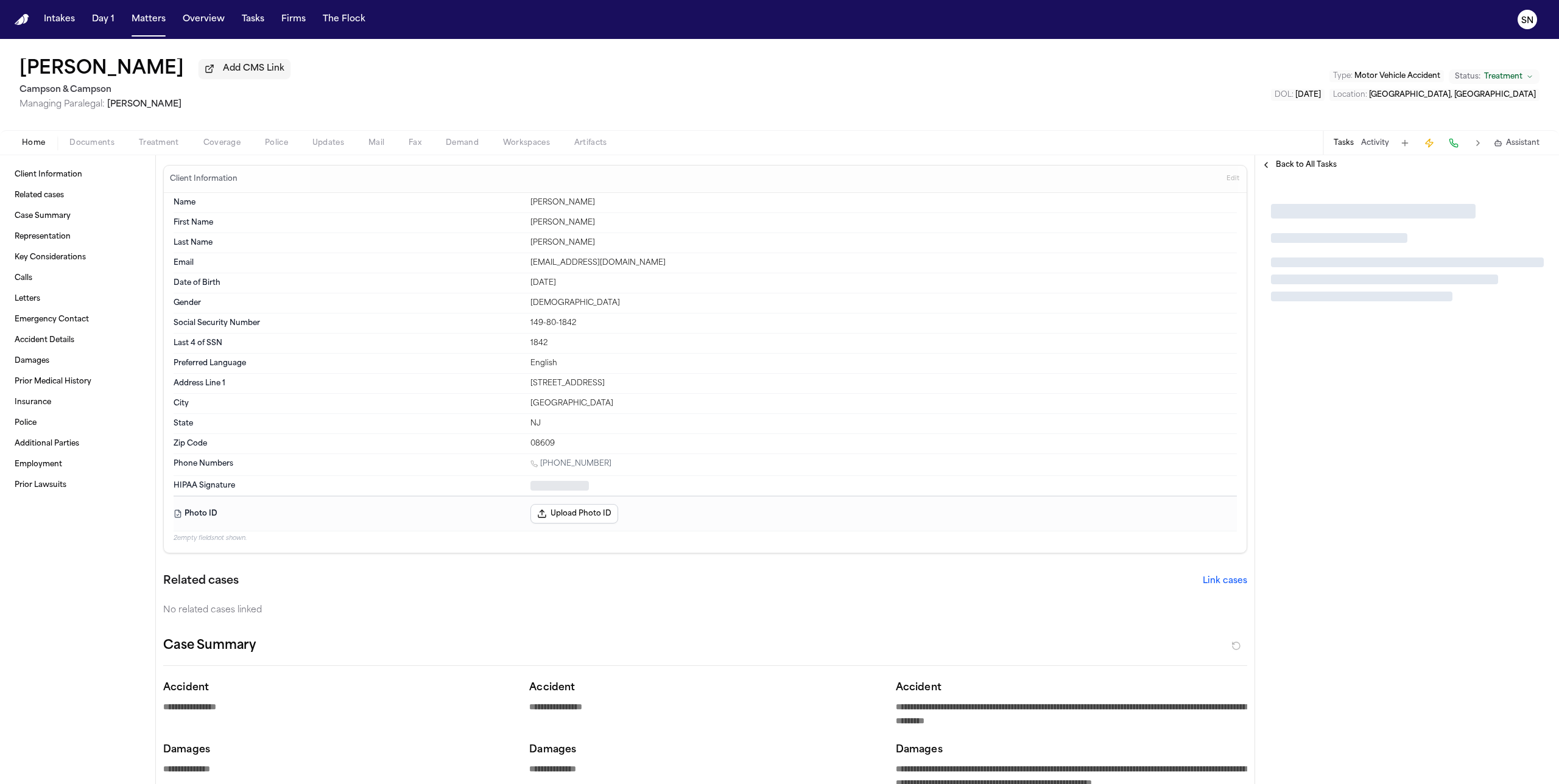
type textarea "*"
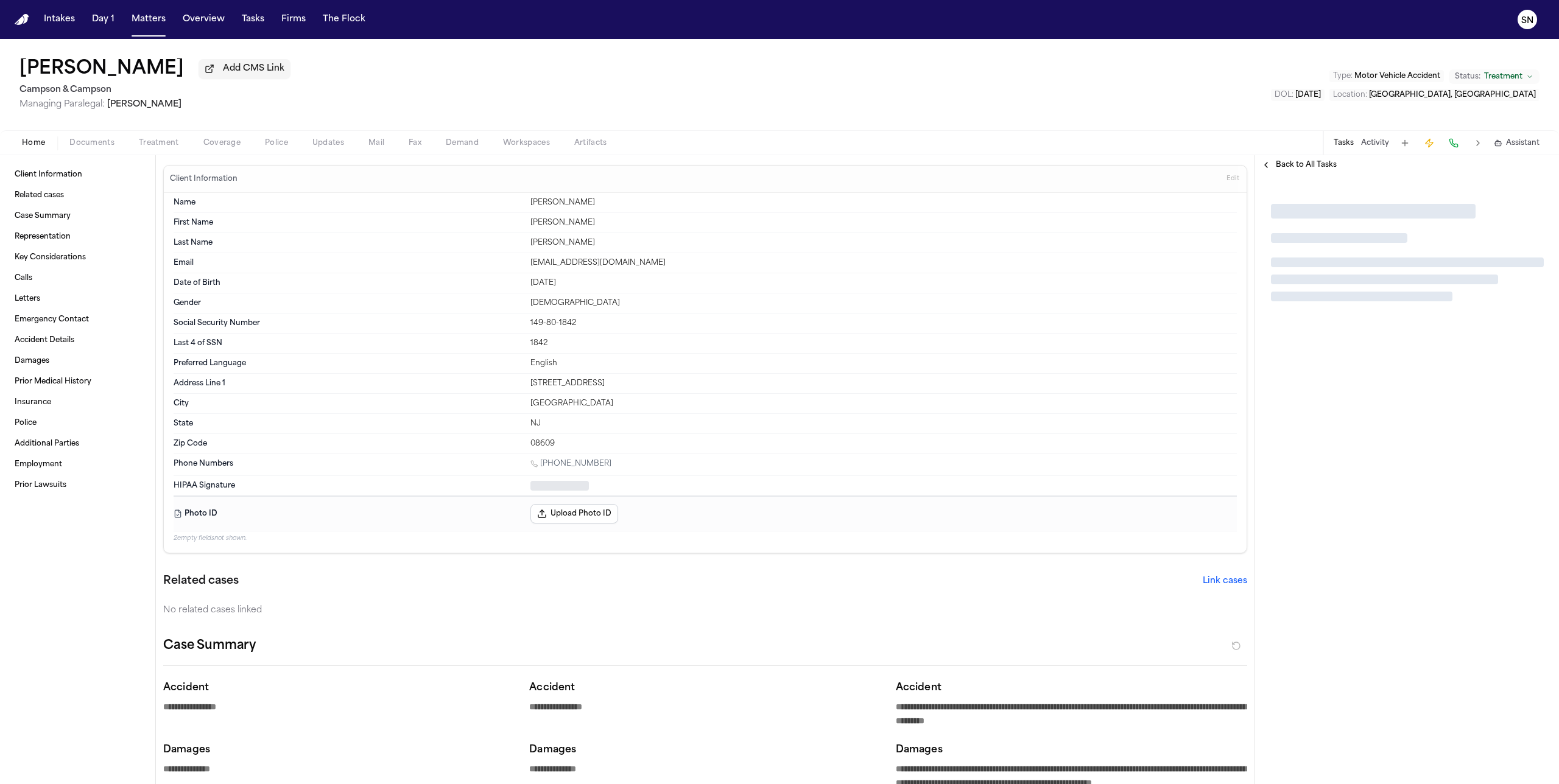
type textarea "*"
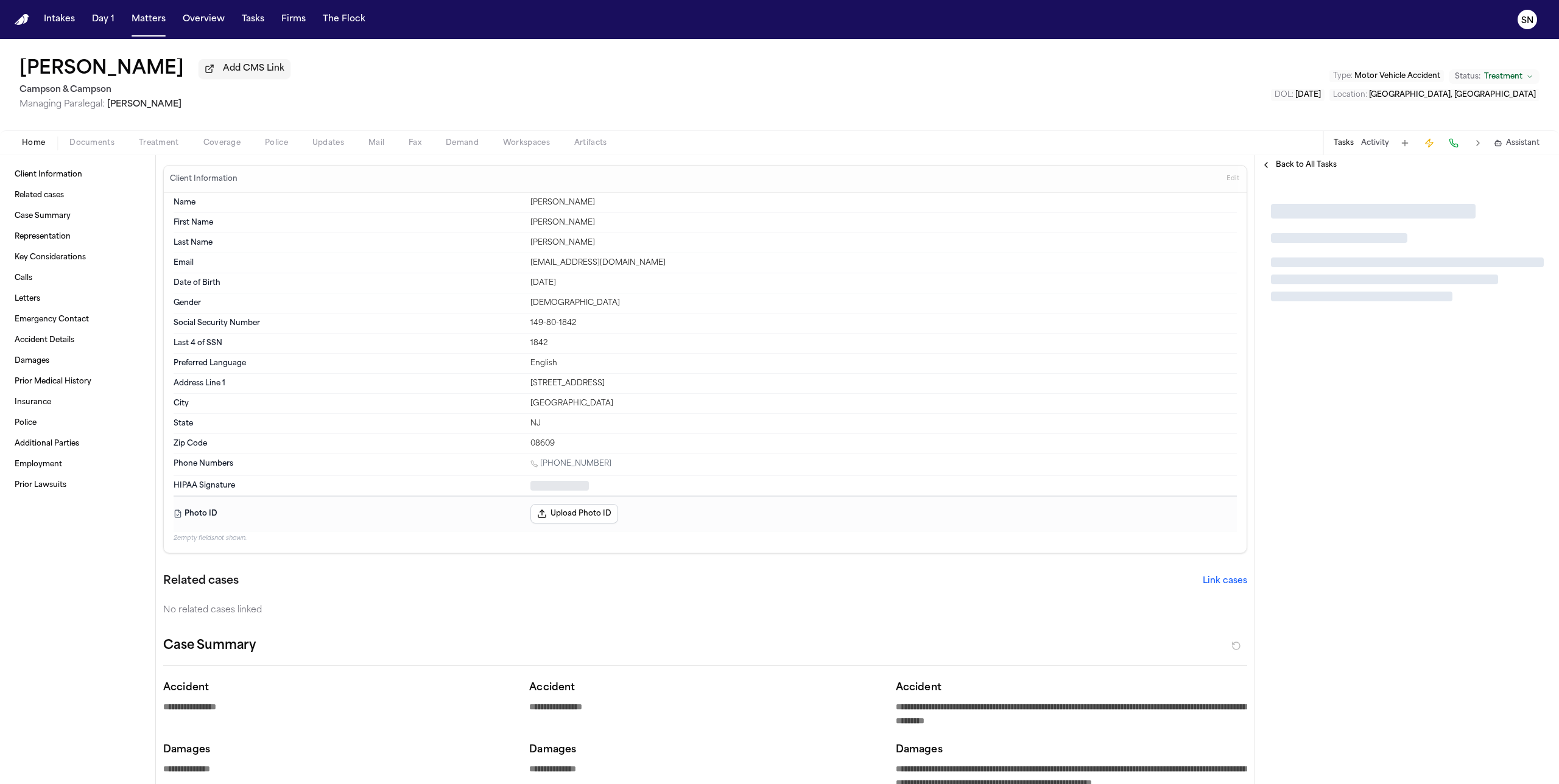
type textarea "*"
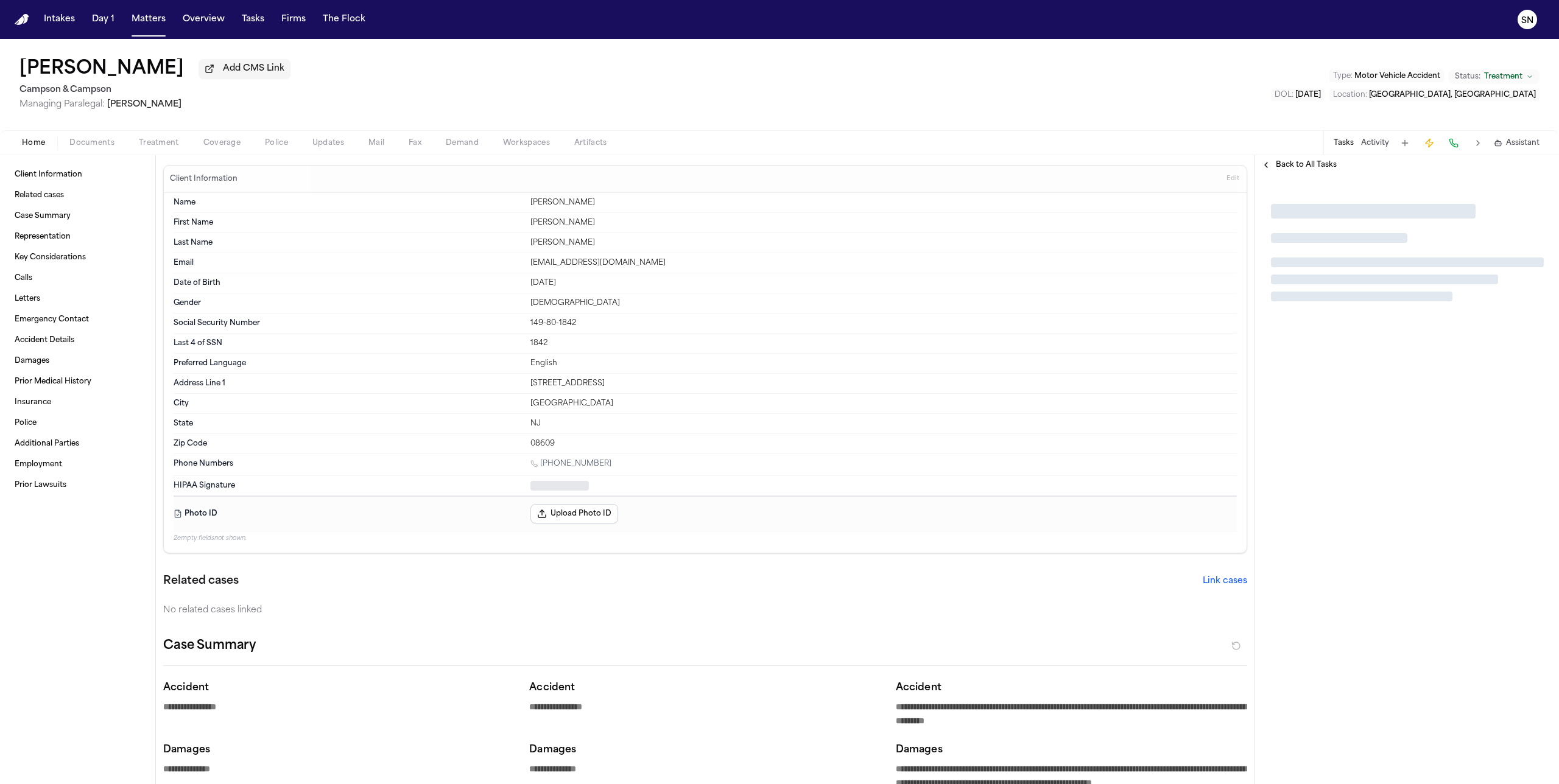
type textarea "*"
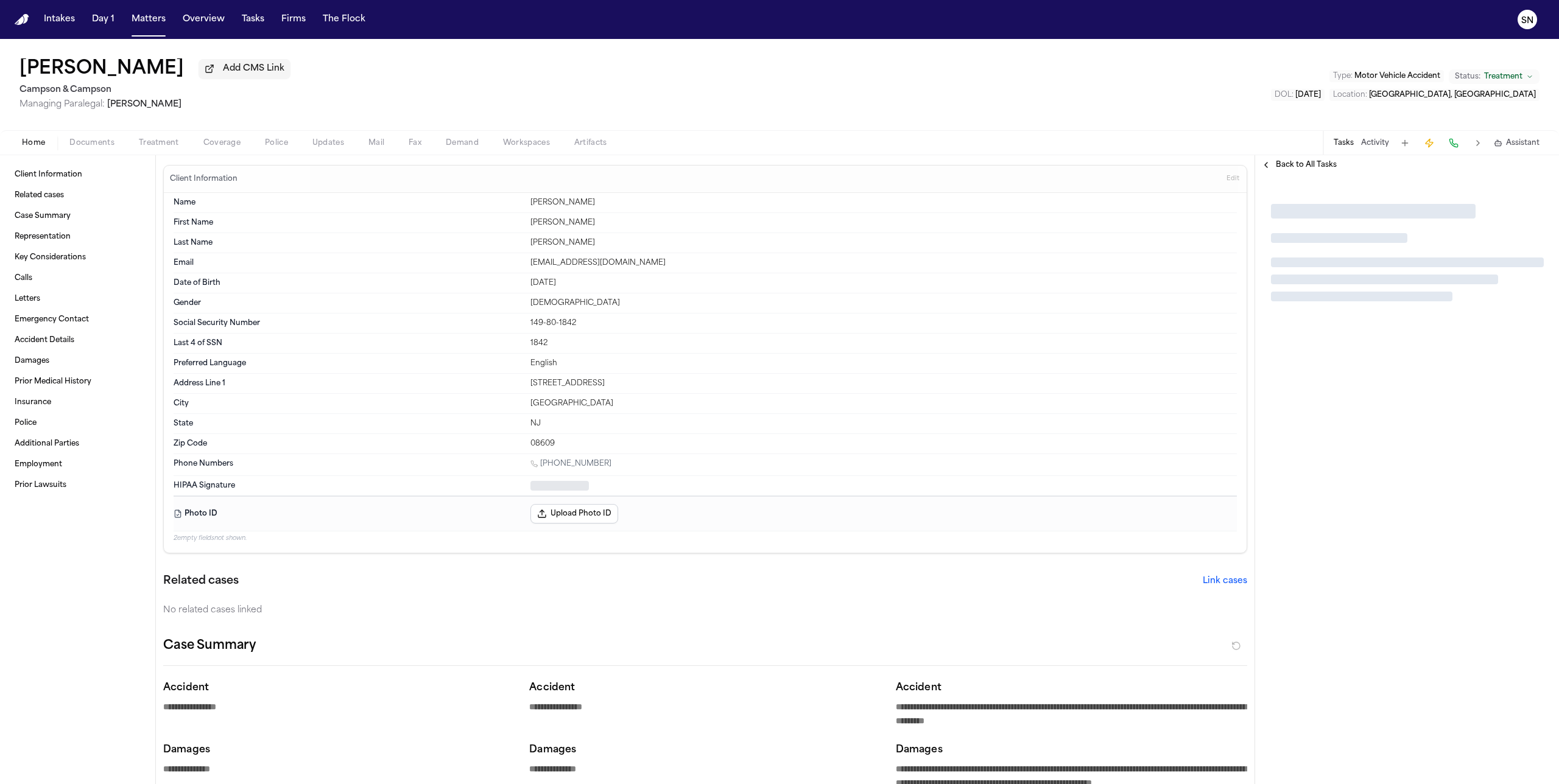
type textarea "*"
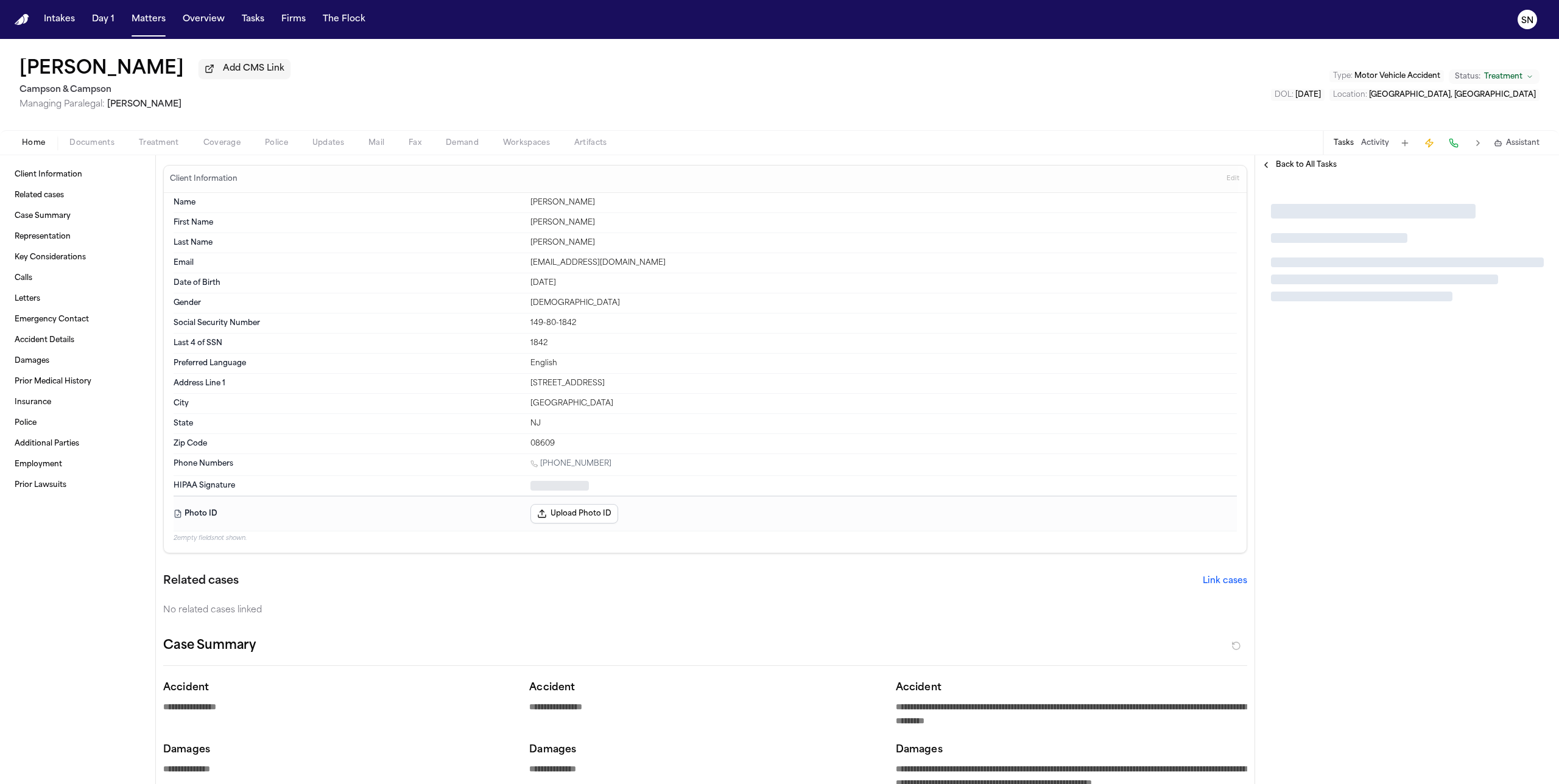
type textarea "*"
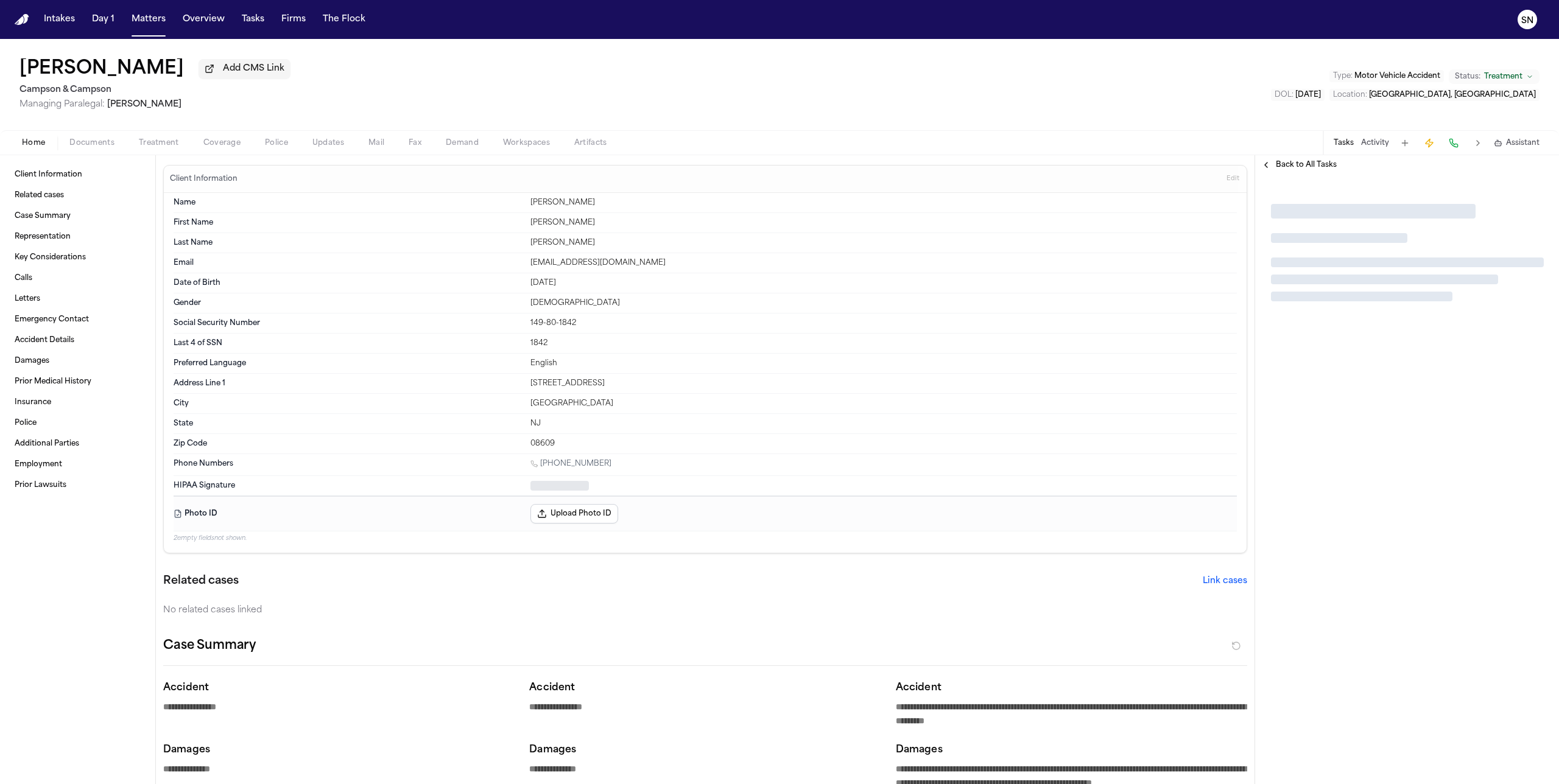
type textarea "*"
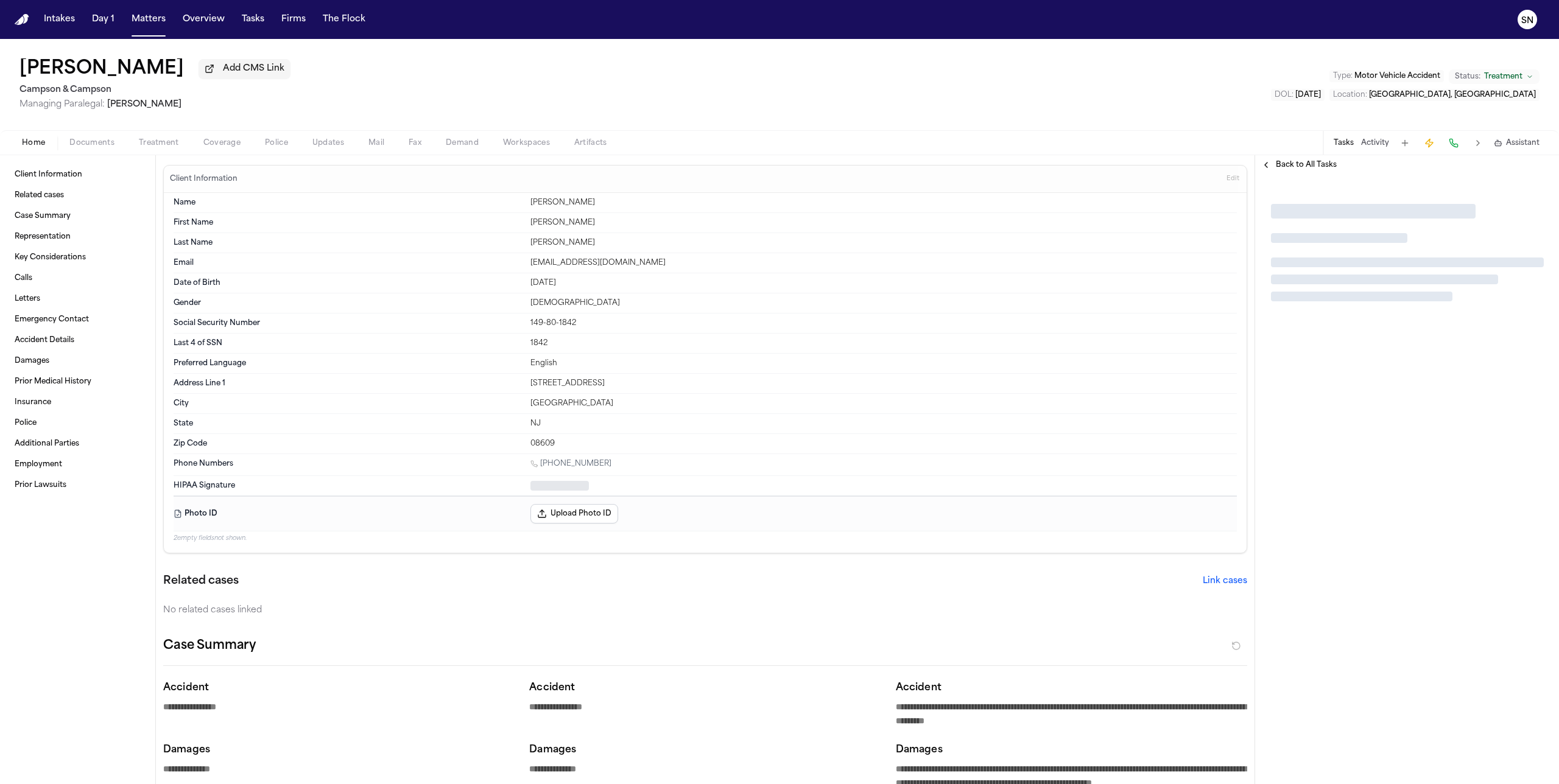
type textarea "*"
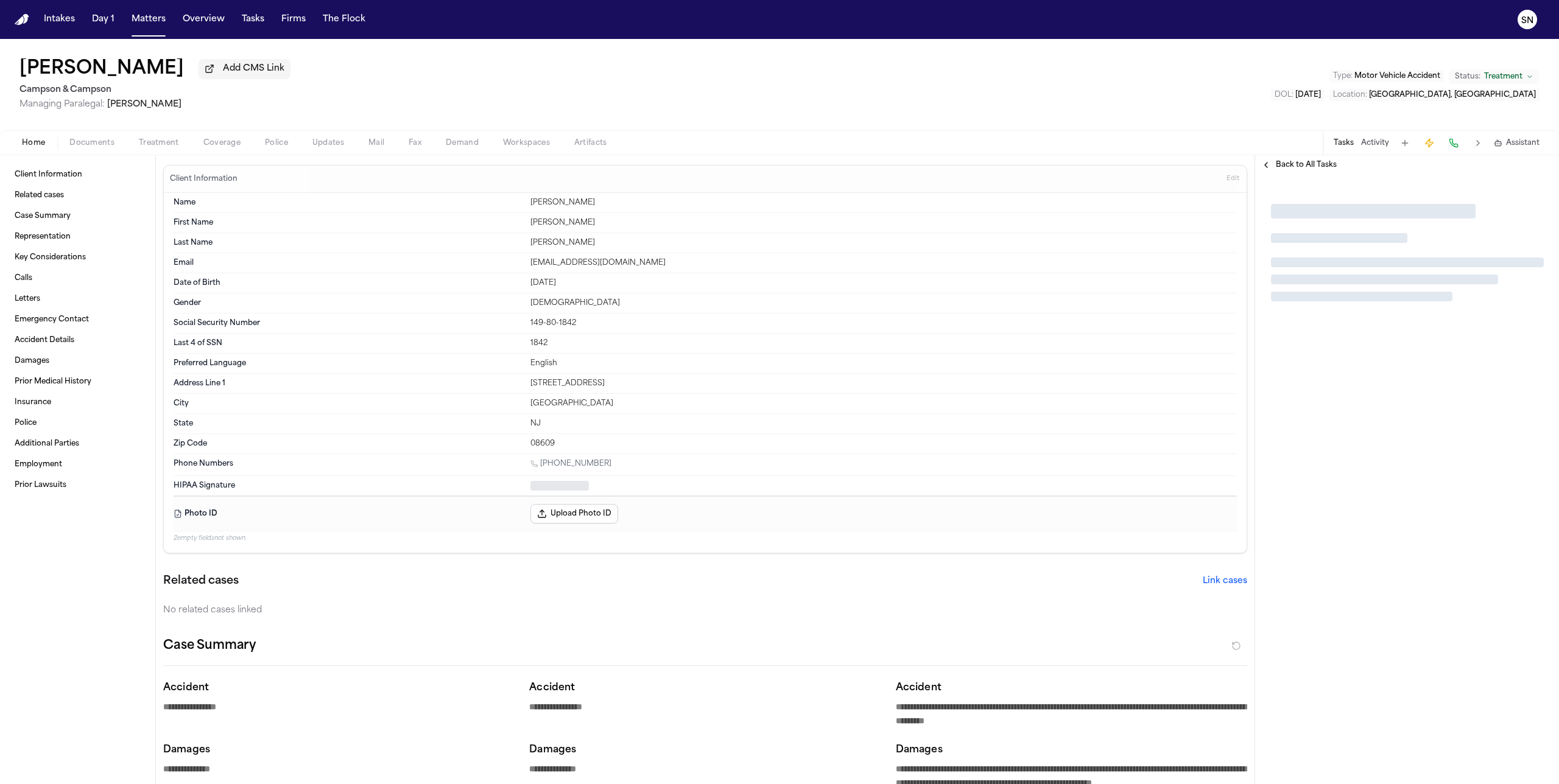
type textarea "*"
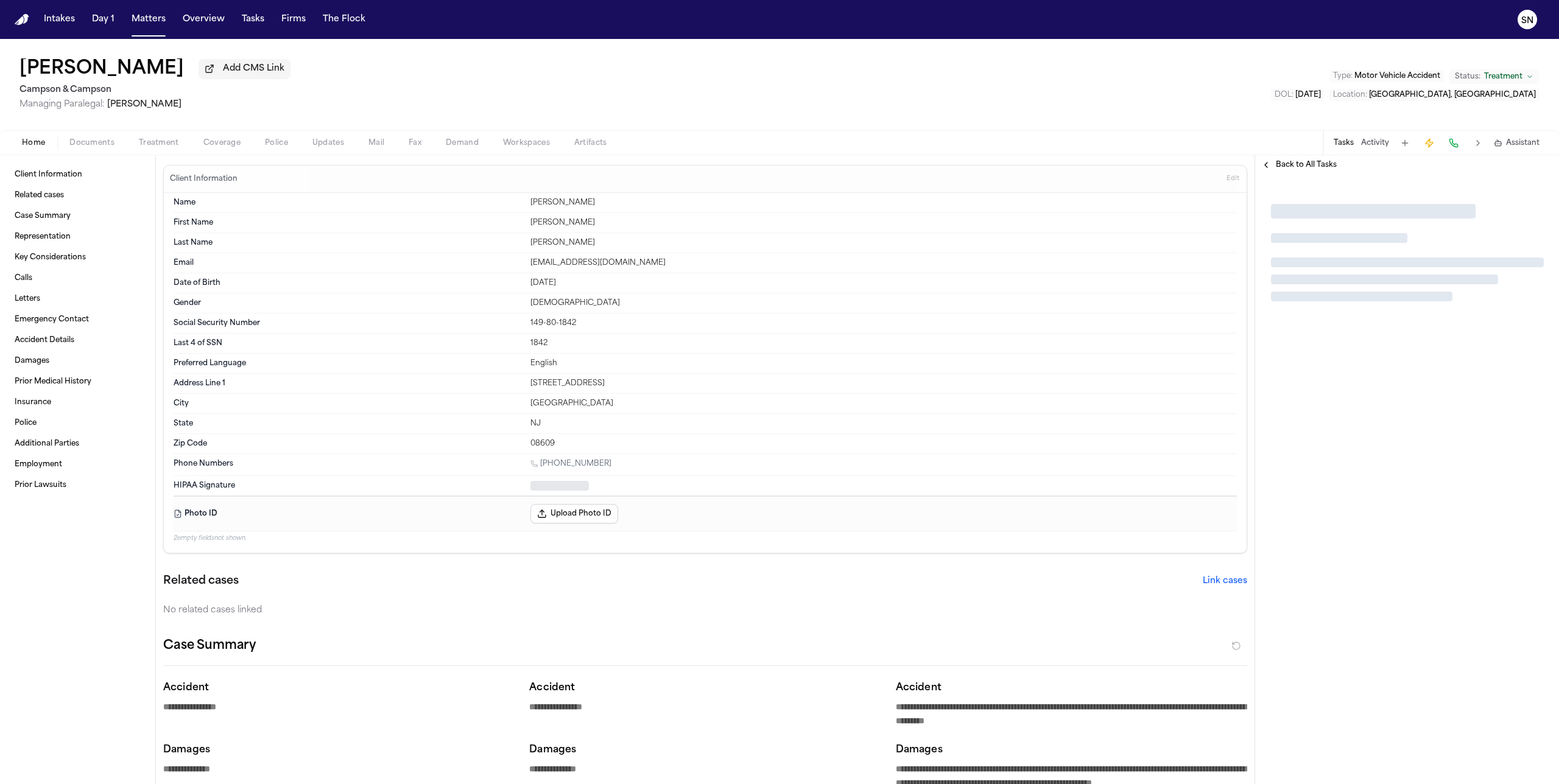
type textarea "*"
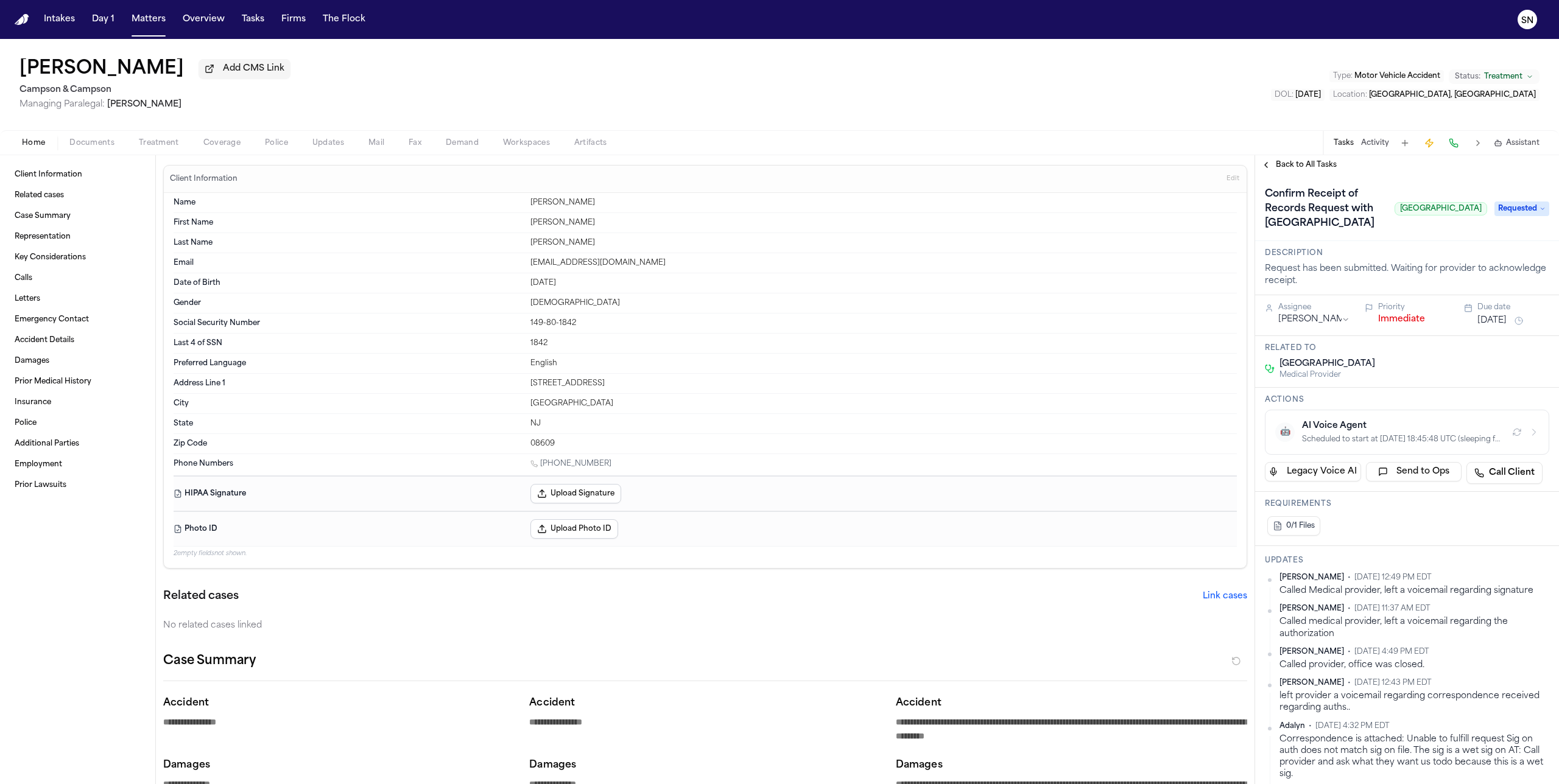
click at [1383, 143] on button "Activity" at bounding box center [1375, 143] width 28 height 10
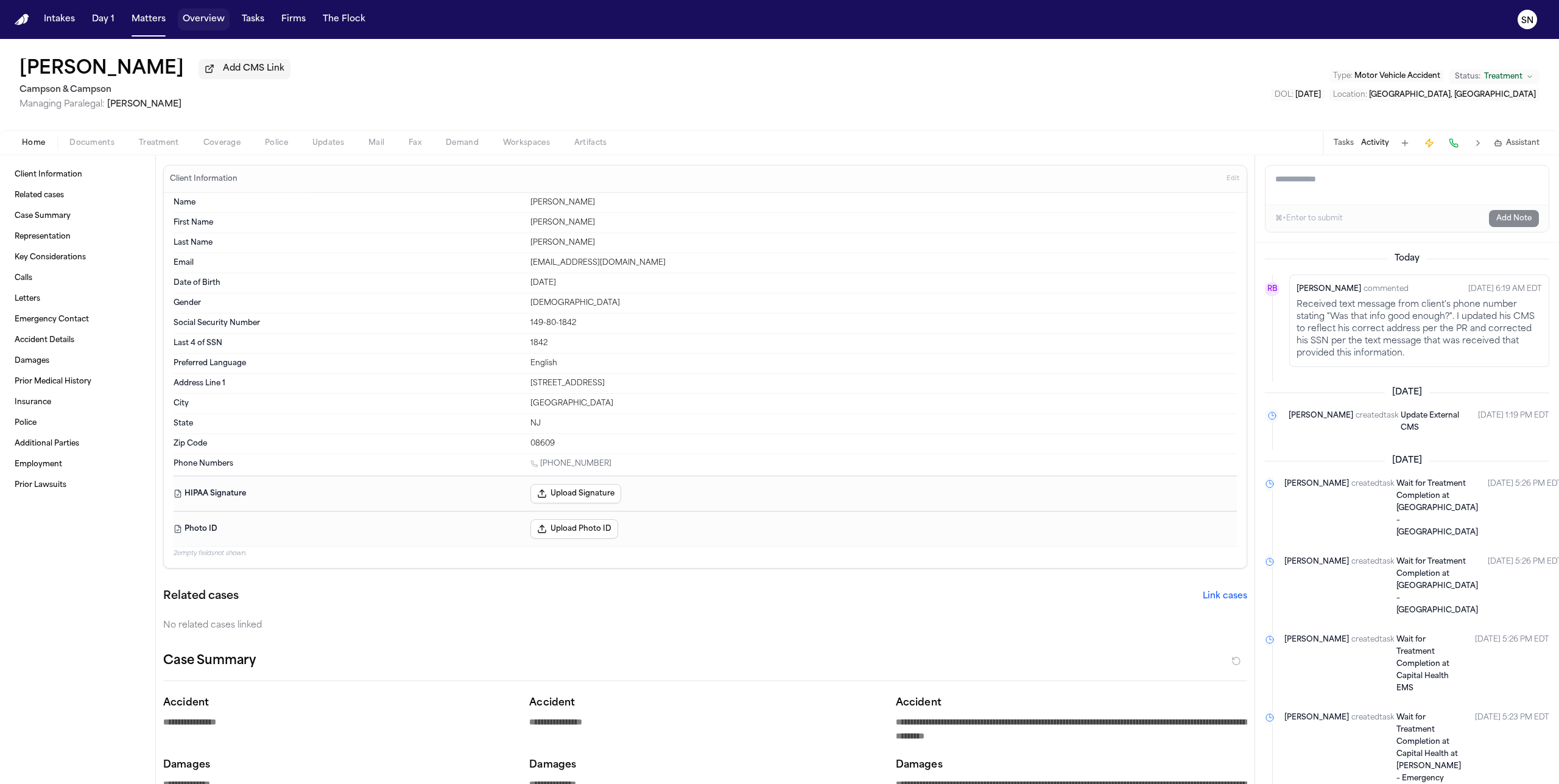
click at [186, 19] on button "Overview" at bounding box center [204, 20] width 52 height 22
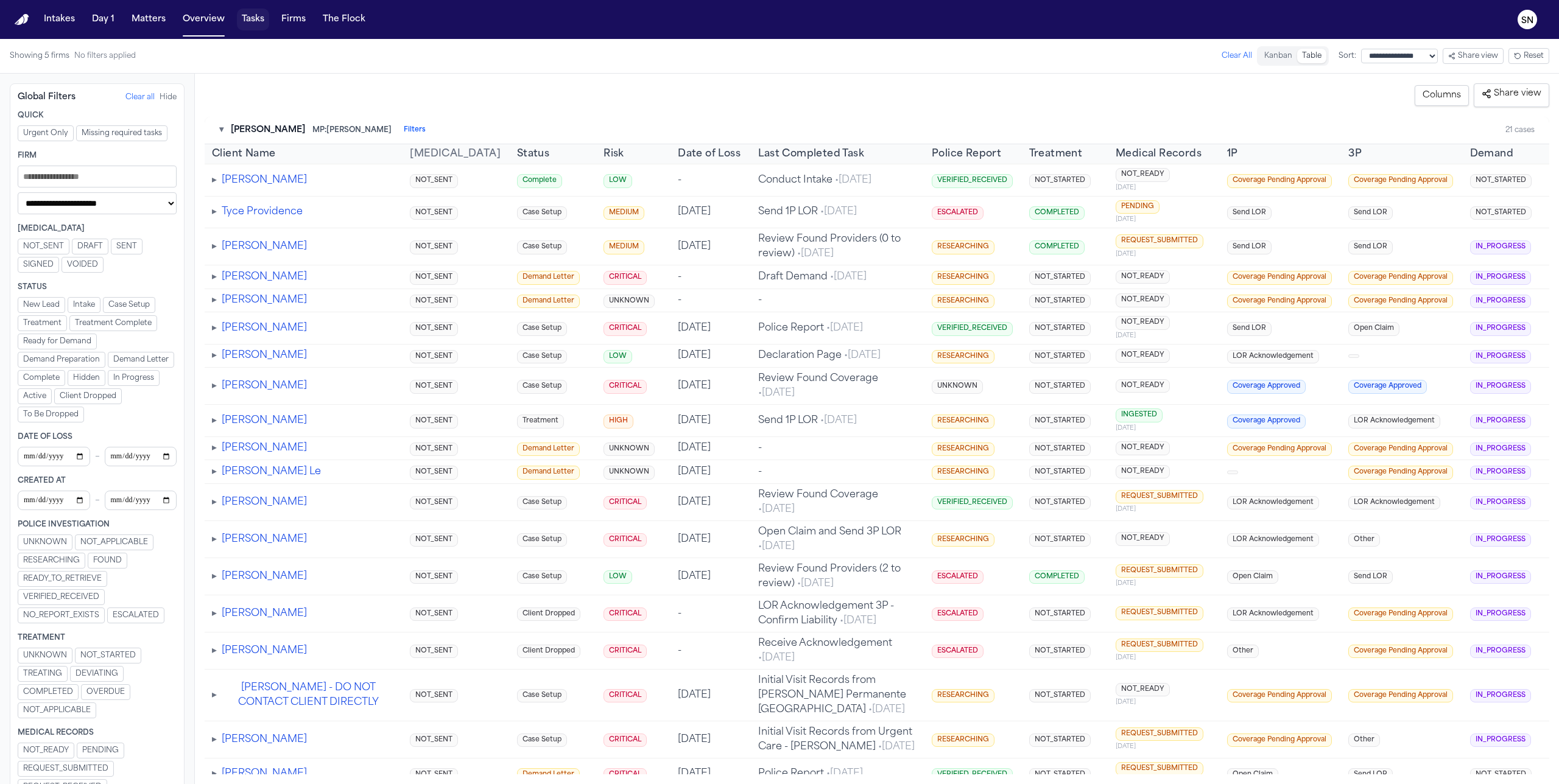
click at [250, 23] on button "Tasks" at bounding box center [254, 20] width 33 height 22
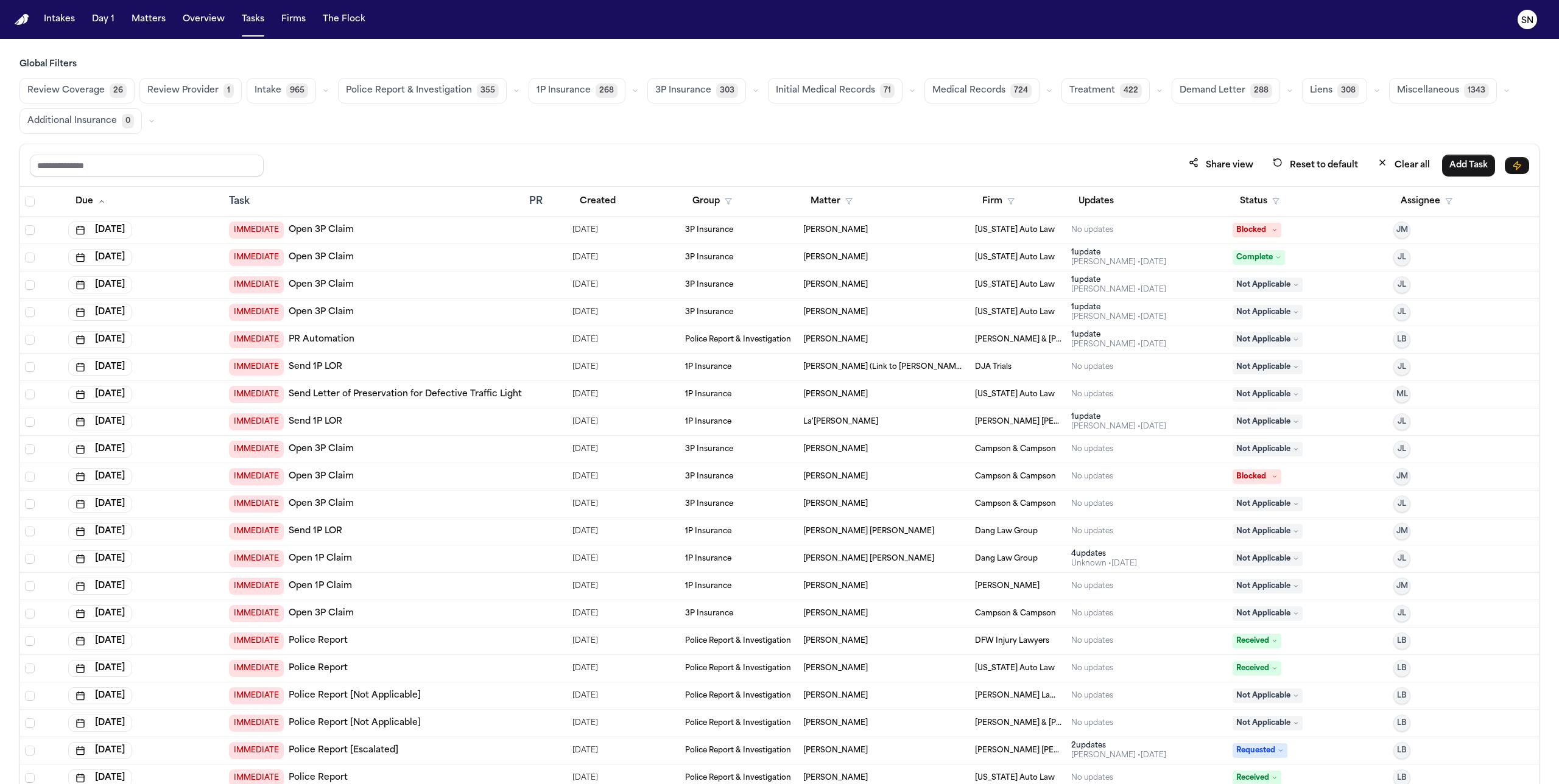
click at [948, 89] on span "Medical Records" at bounding box center [969, 90] width 73 height 12
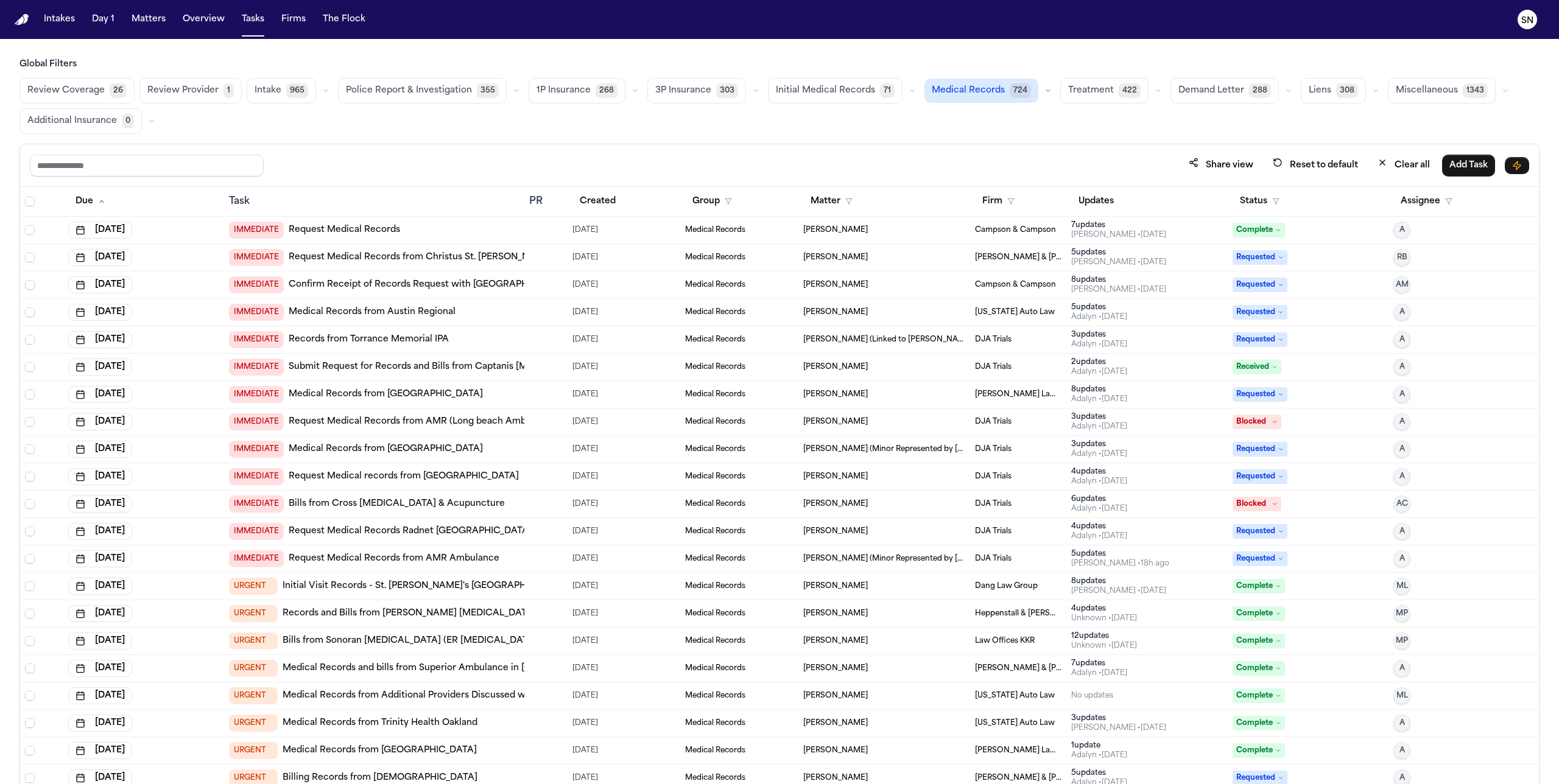
click at [381, 227] on link "Request Medical Records" at bounding box center [344, 230] width 111 height 12
click at [1280, 200] on button "Status" at bounding box center [1260, 202] width 54 height 22
click at [1248, 193] on button "Status" at bounding box center [1260, 202] width 54 height 22
click at [1276, 203] on polygon "button" at bounding box center [1276, 202] width 6 height 5
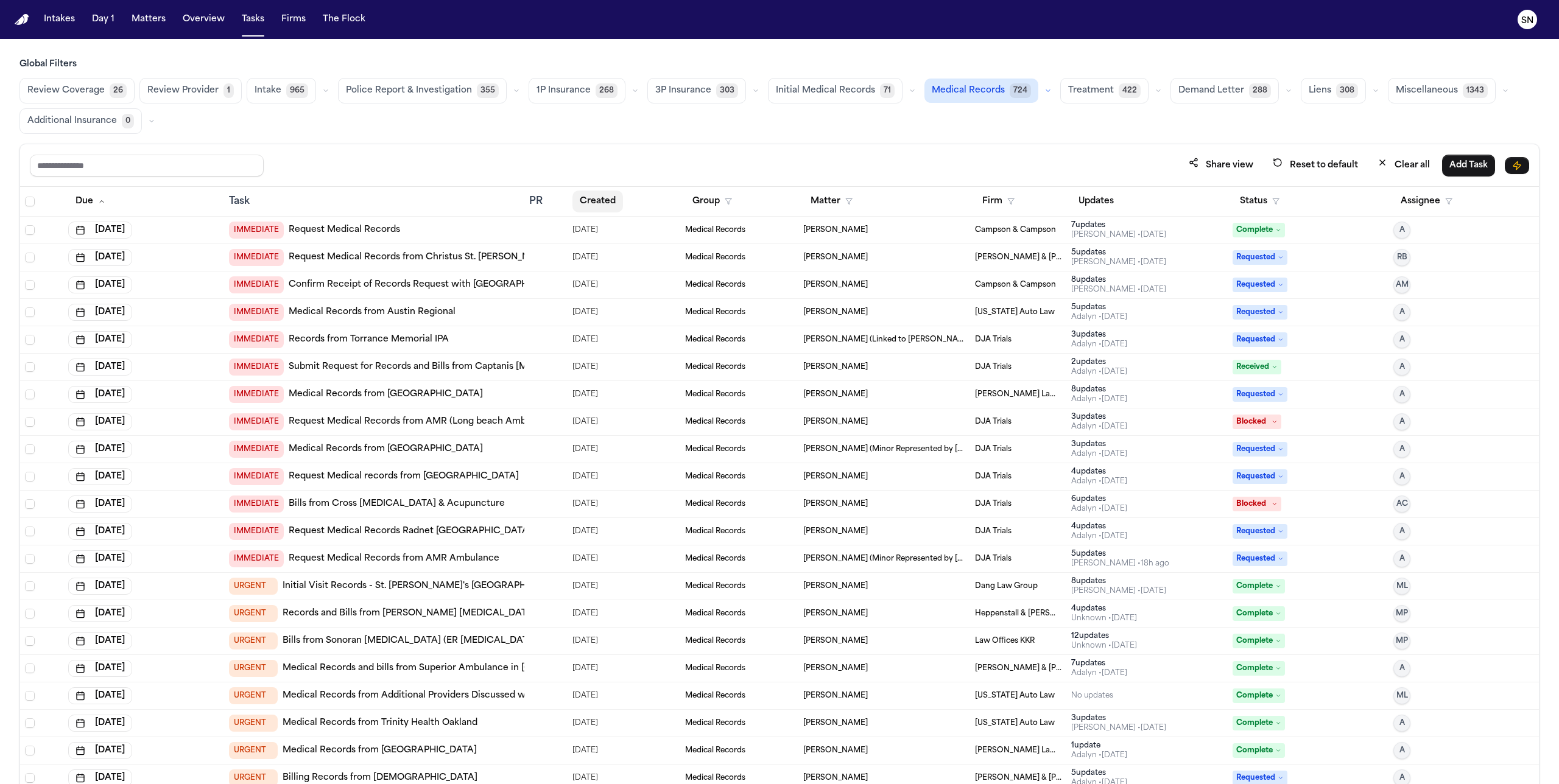
click at [618, 203] on button "Created" at bounding box center [598, 202] width 50 height 22
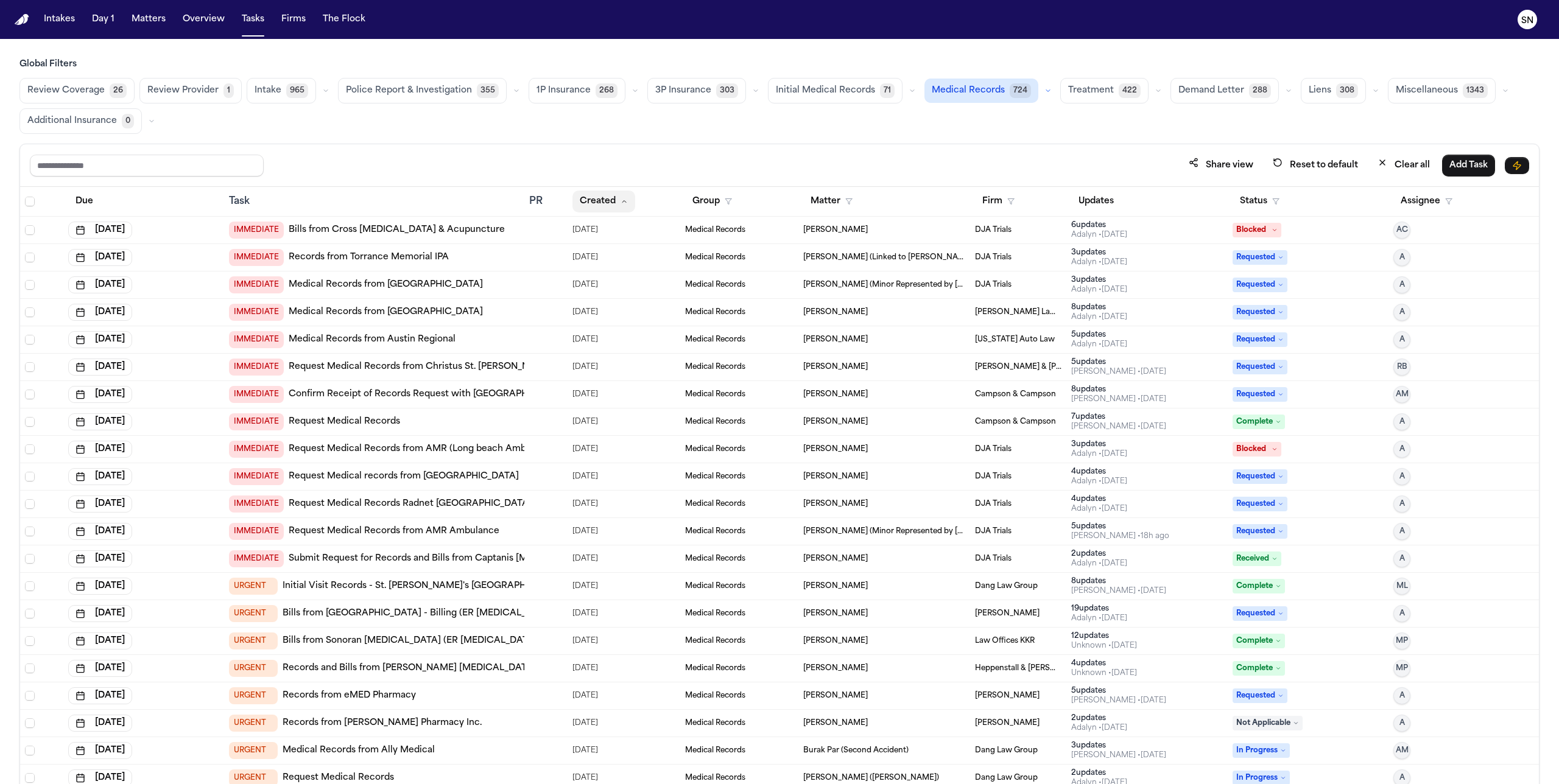
click at [618, 203] on button "Created" at bounding box center [603, 202] width 63 height 22
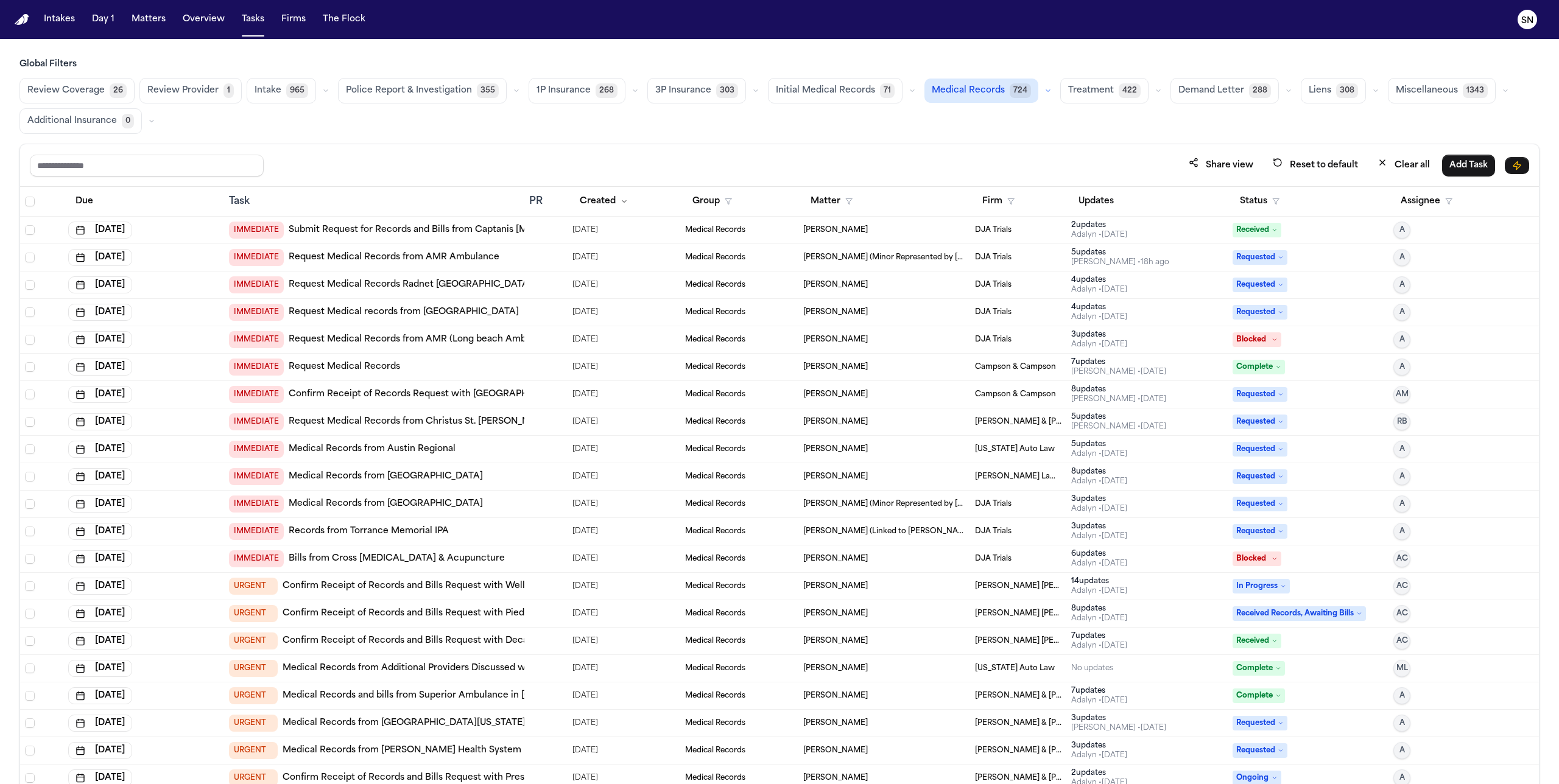
click at [440, 535] on link "Records from Torrance Memorial IPA" at bounding box center [368, 531] width 160 height 12
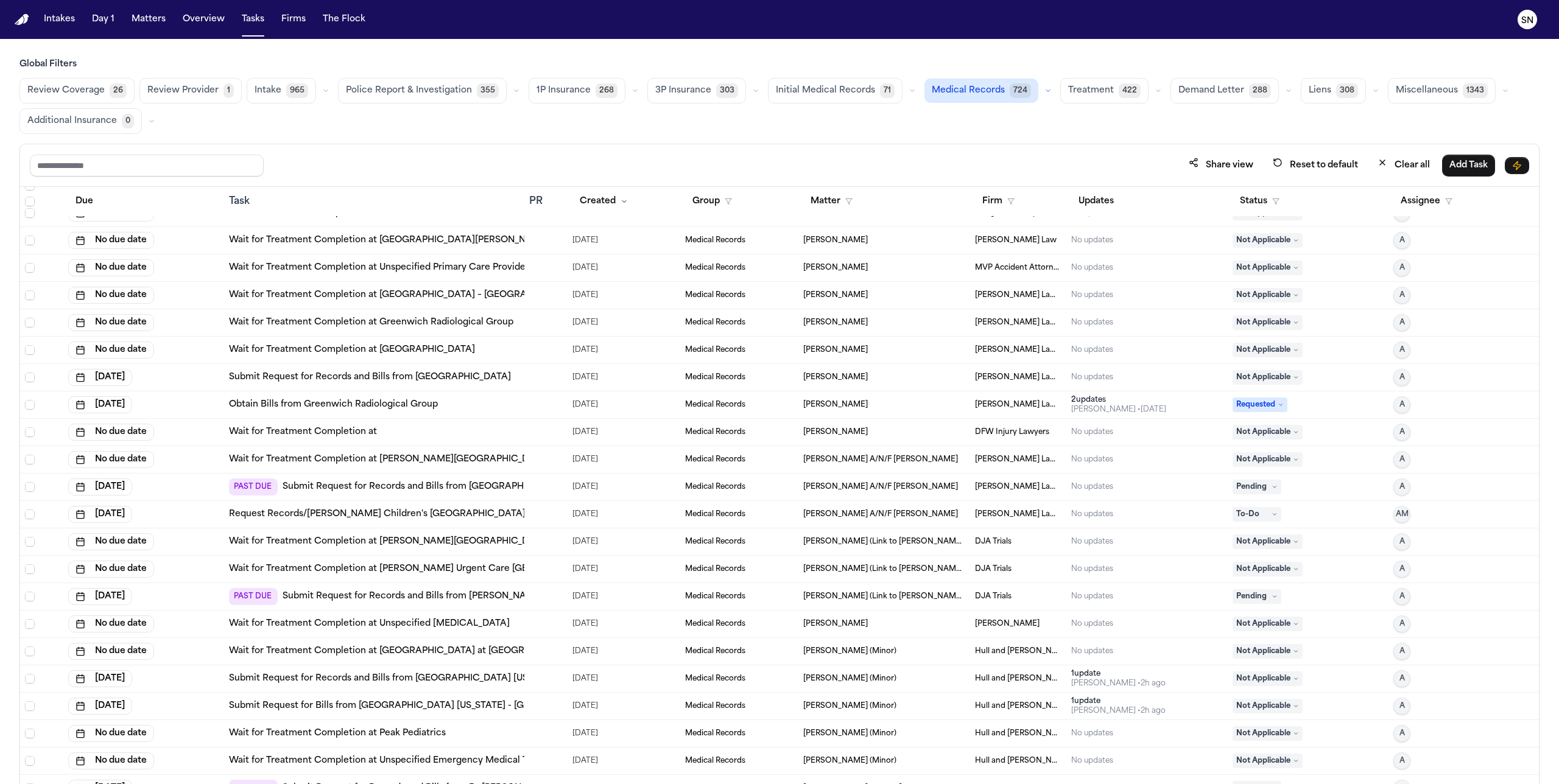
scroll to position [2275, 0]
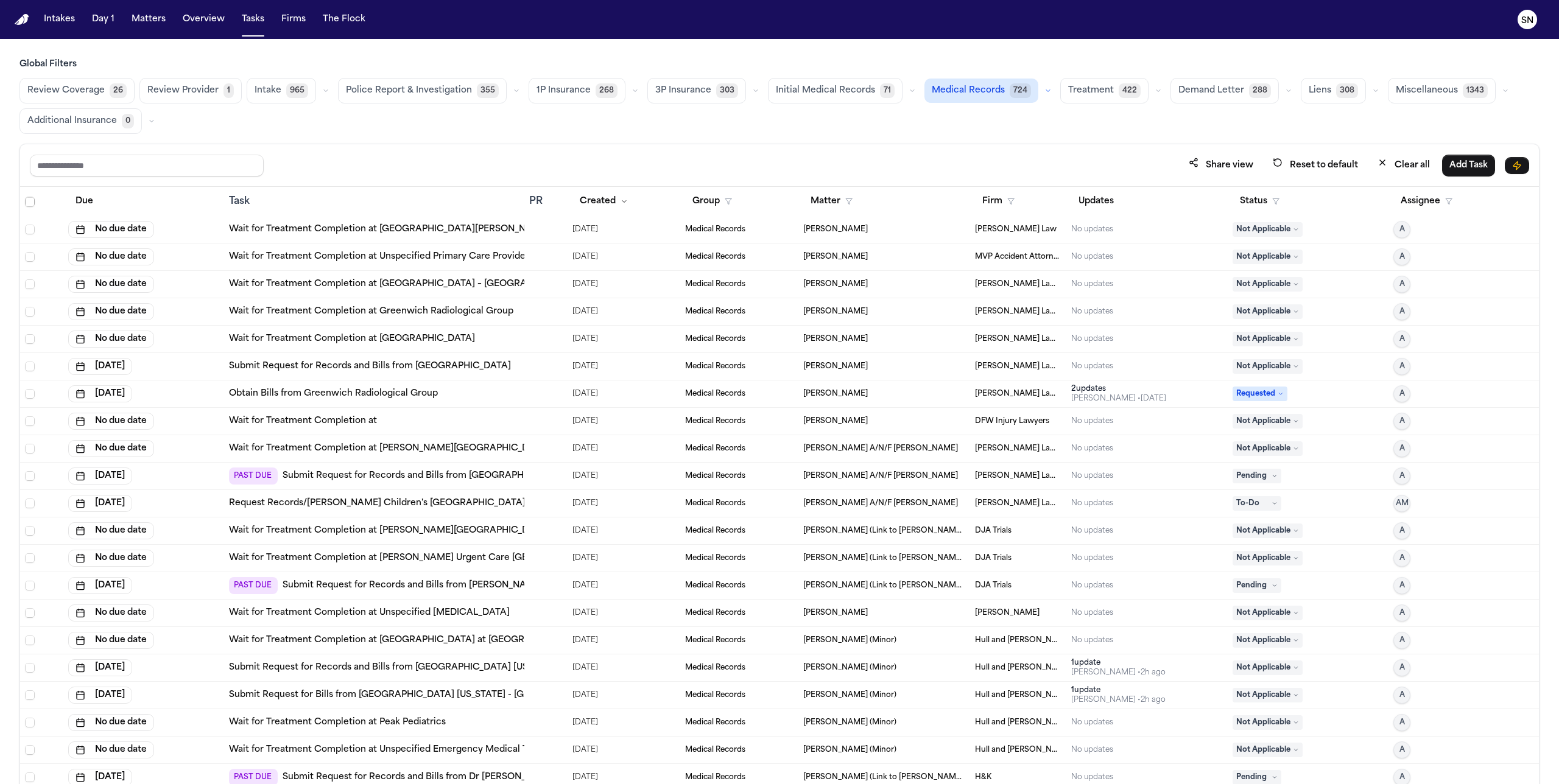
click at [362, 392] on link "Obtain Bills from Greenwich Radiological Group" at bounding box center [334, 393] width 209 height 12
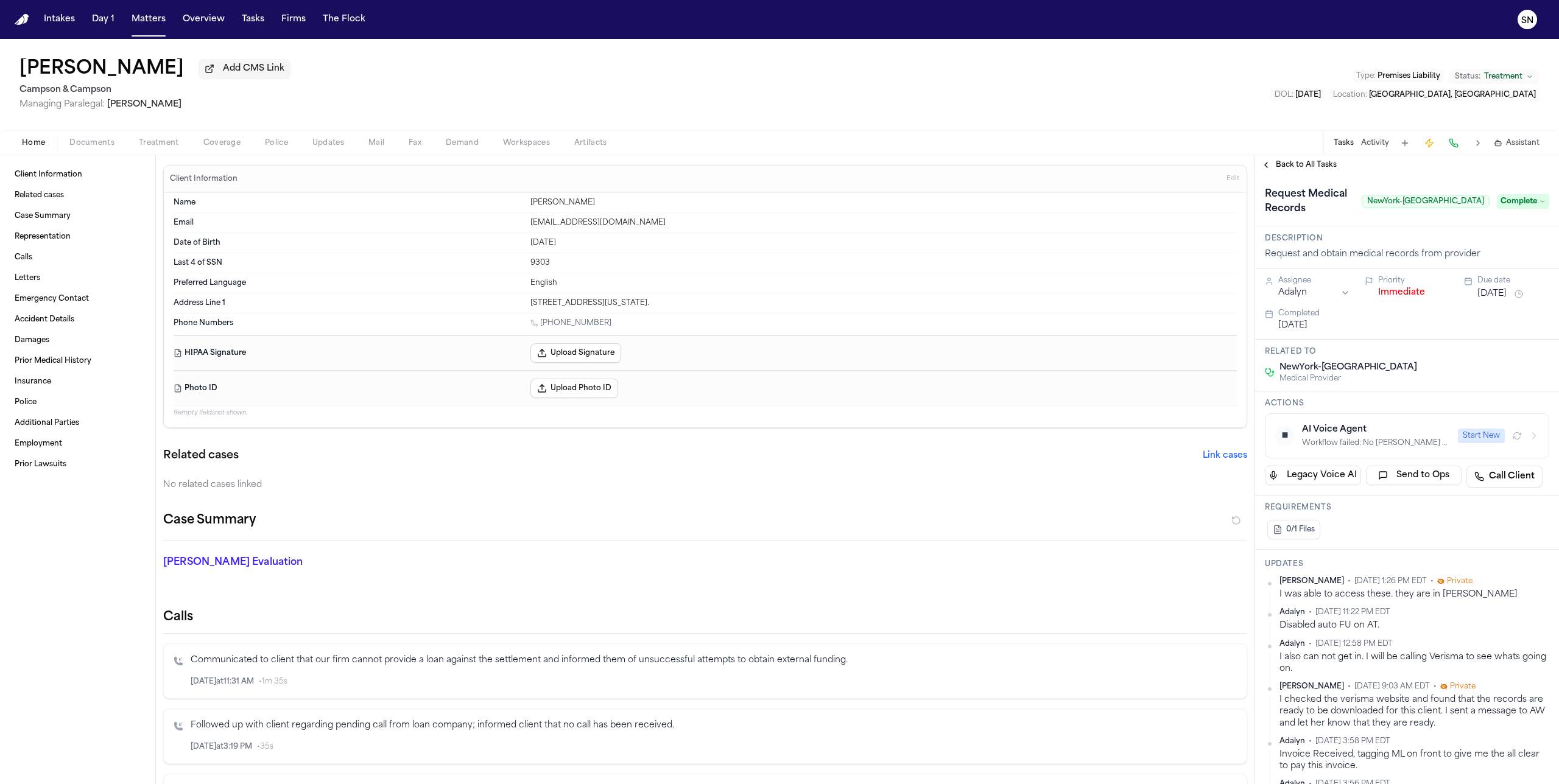
click at [1379, 152] on div "Tasks Activity Assistant" at bounding box center [1437, 143] width 227 height 24
click at [1379, 145] on button "Activity" at bounding box center [1375, 143] width 28 height 10
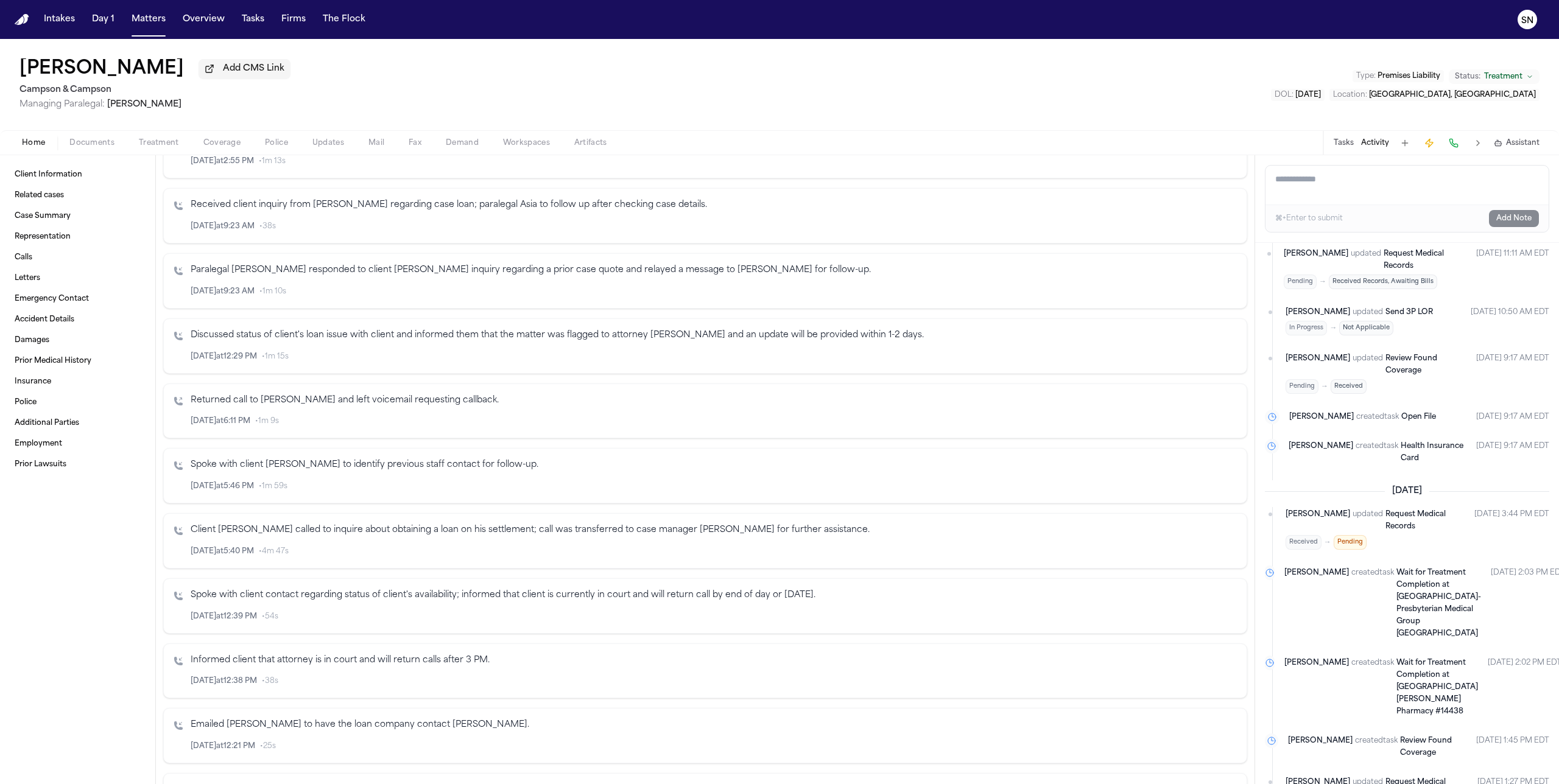
scroll to position [653, 0]
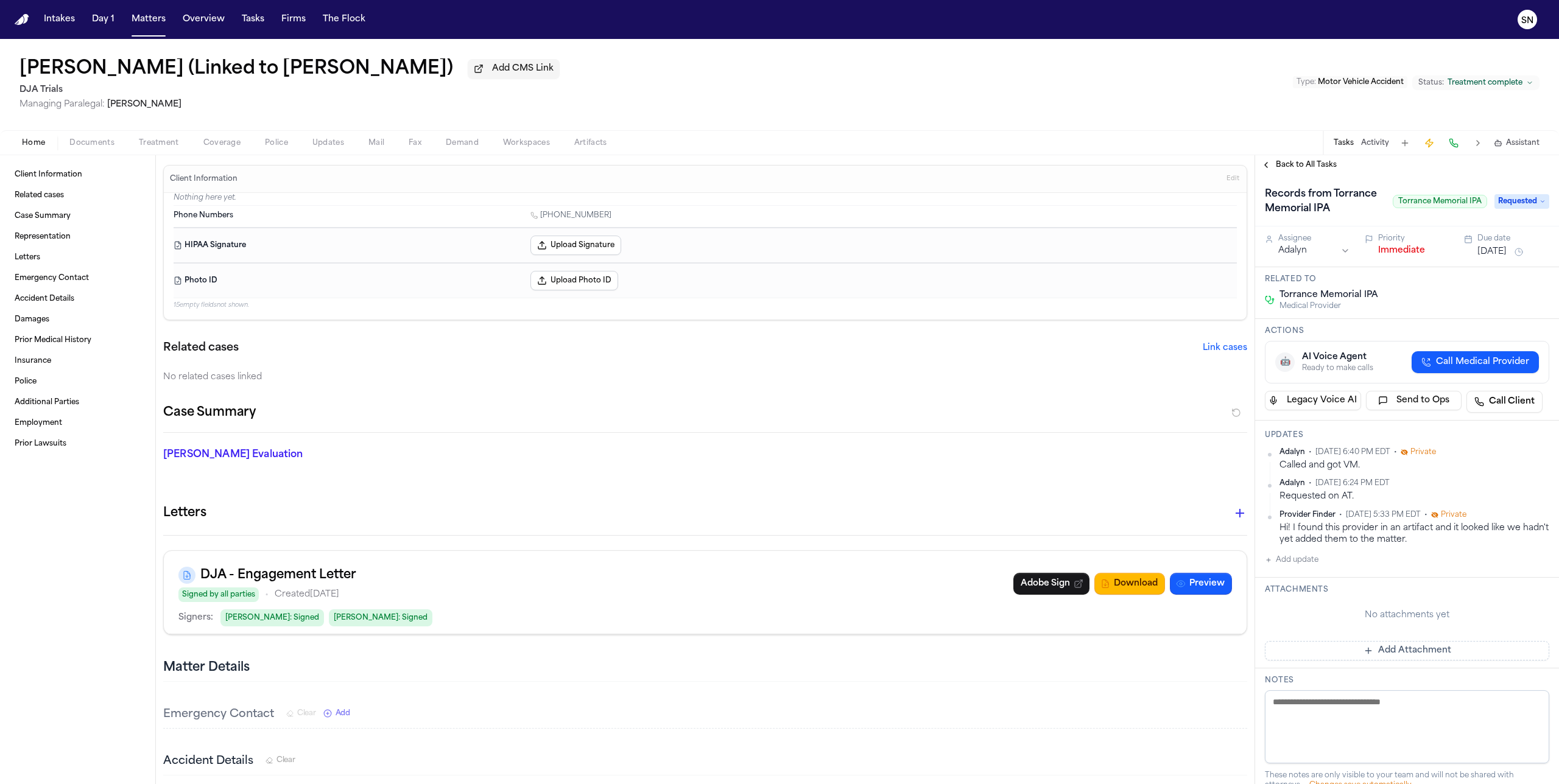
click at [1379, 145] on button "Activity" at bounding box center [1375, 143] width 28 height 10
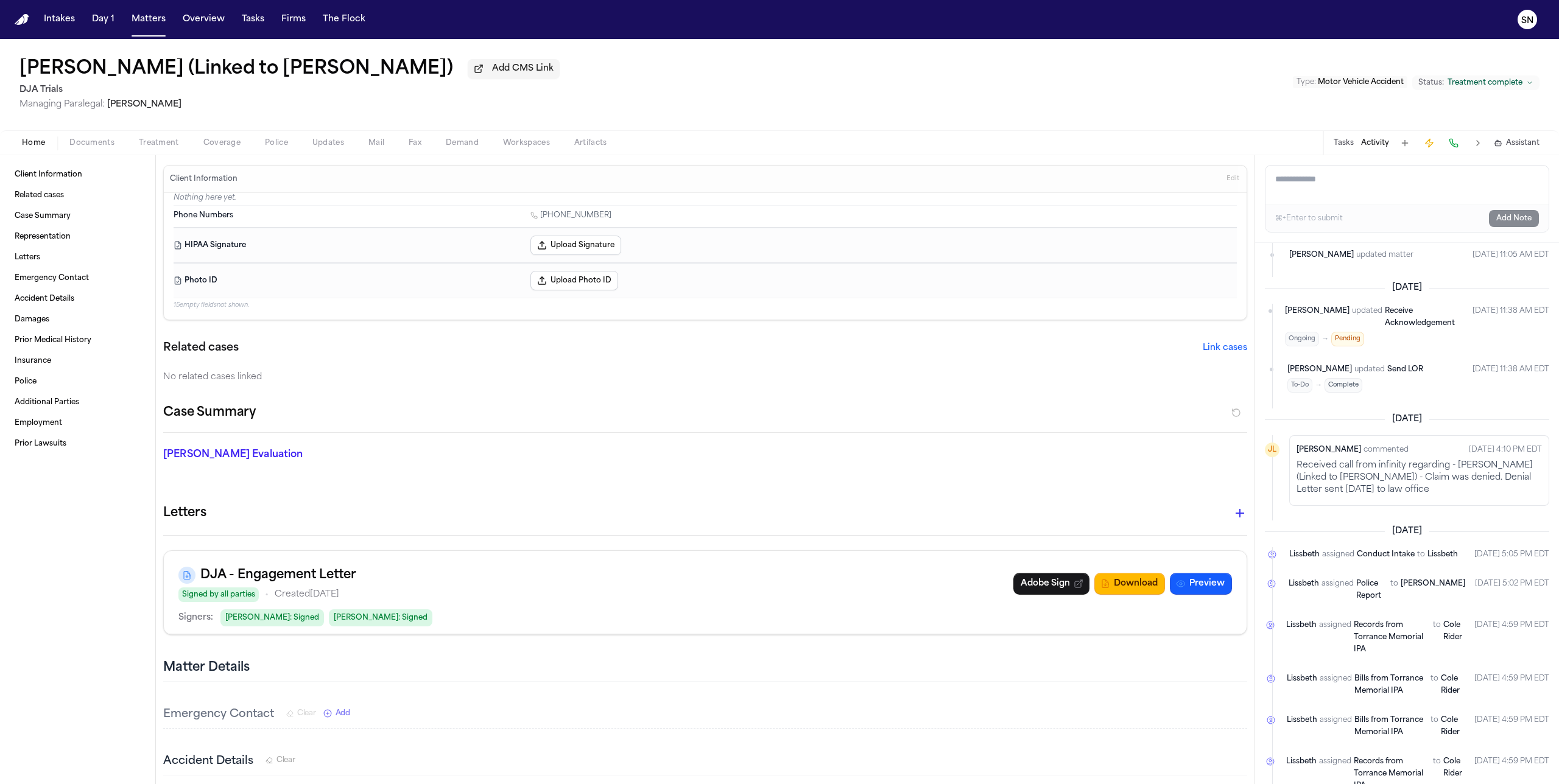
scroll to position [2303, 0]
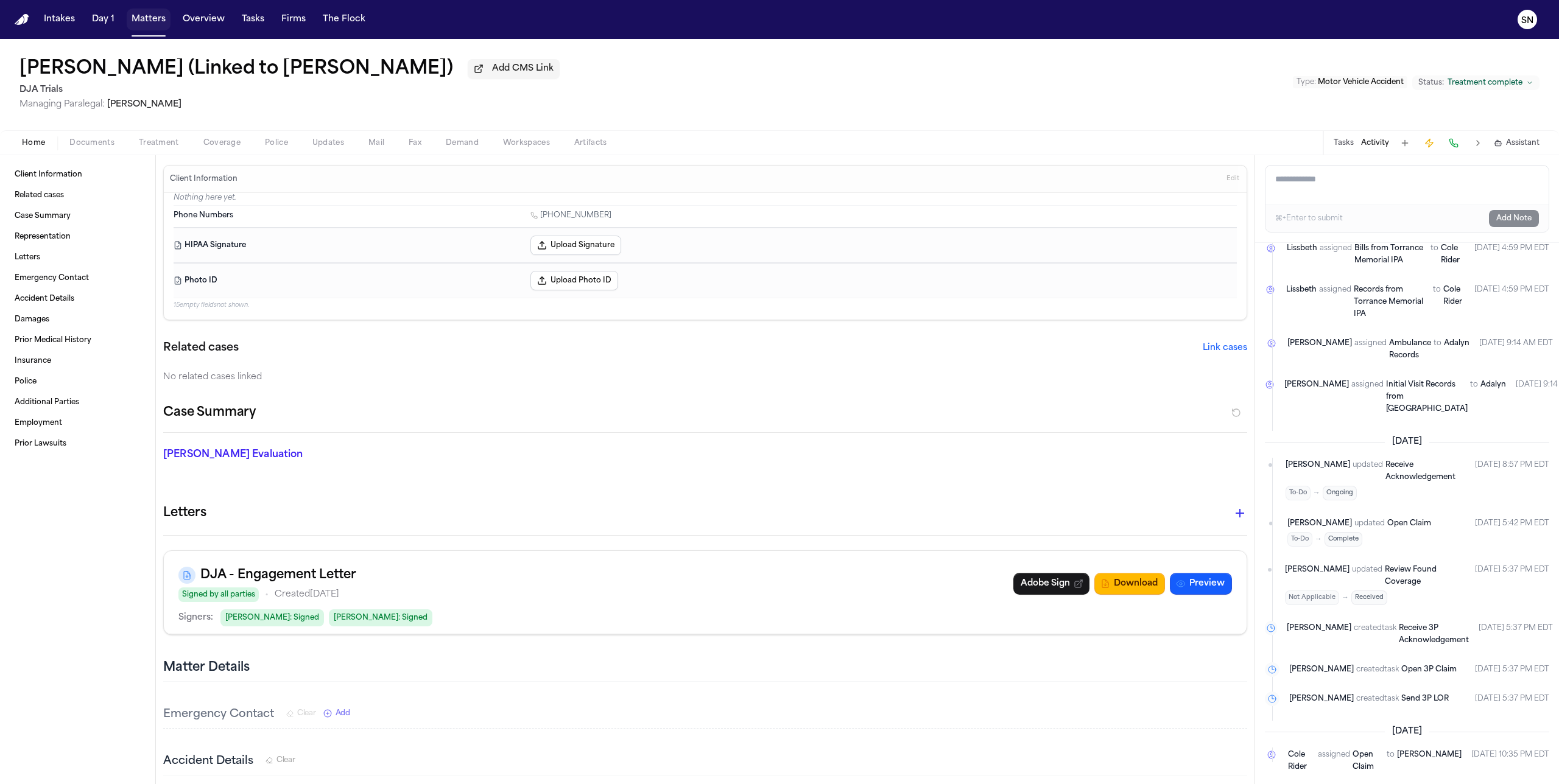
click at [154, 19] on button "Matters" at bounding box center [148, 20] width 44 height 22
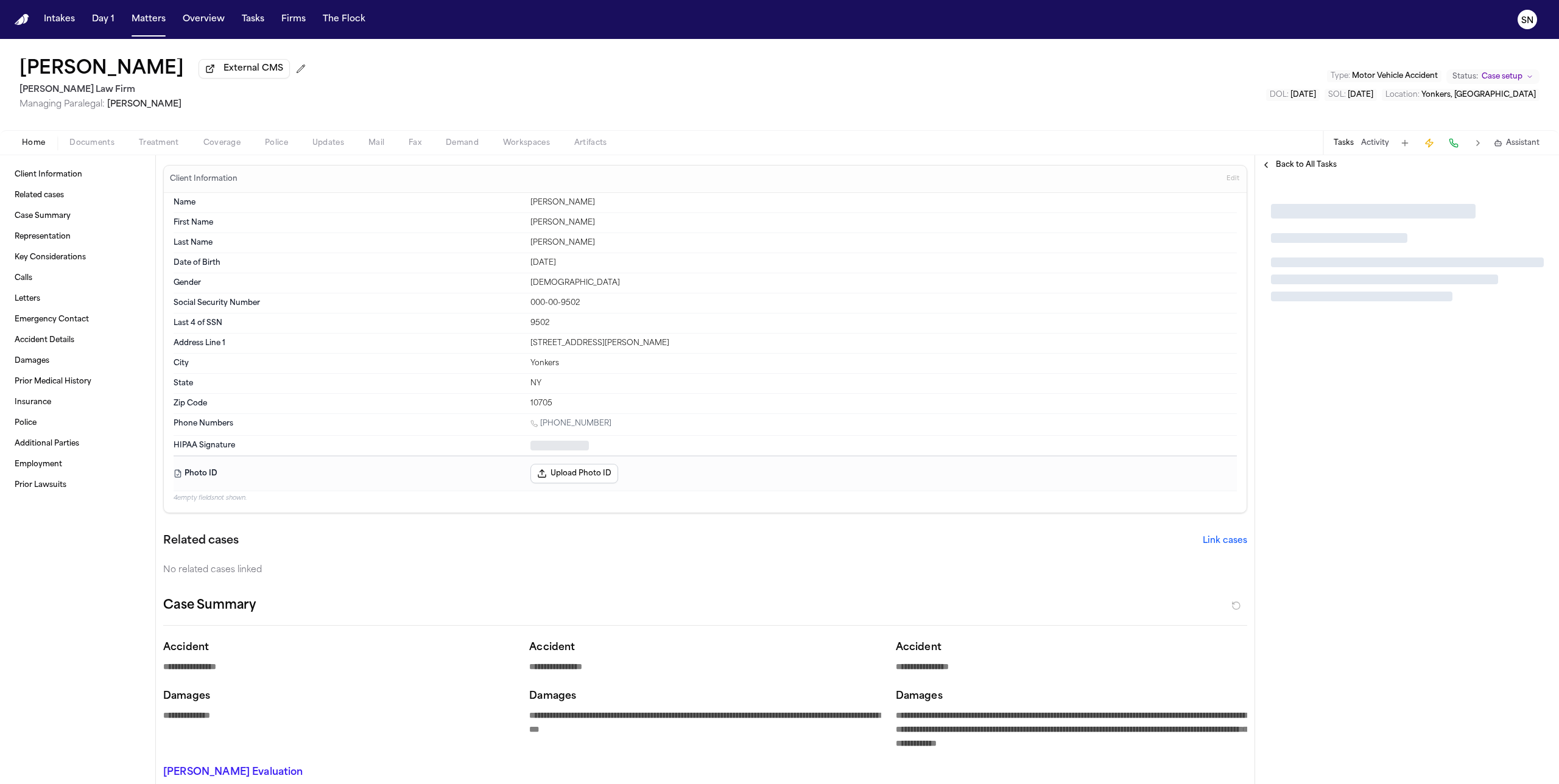
type textarea "*"
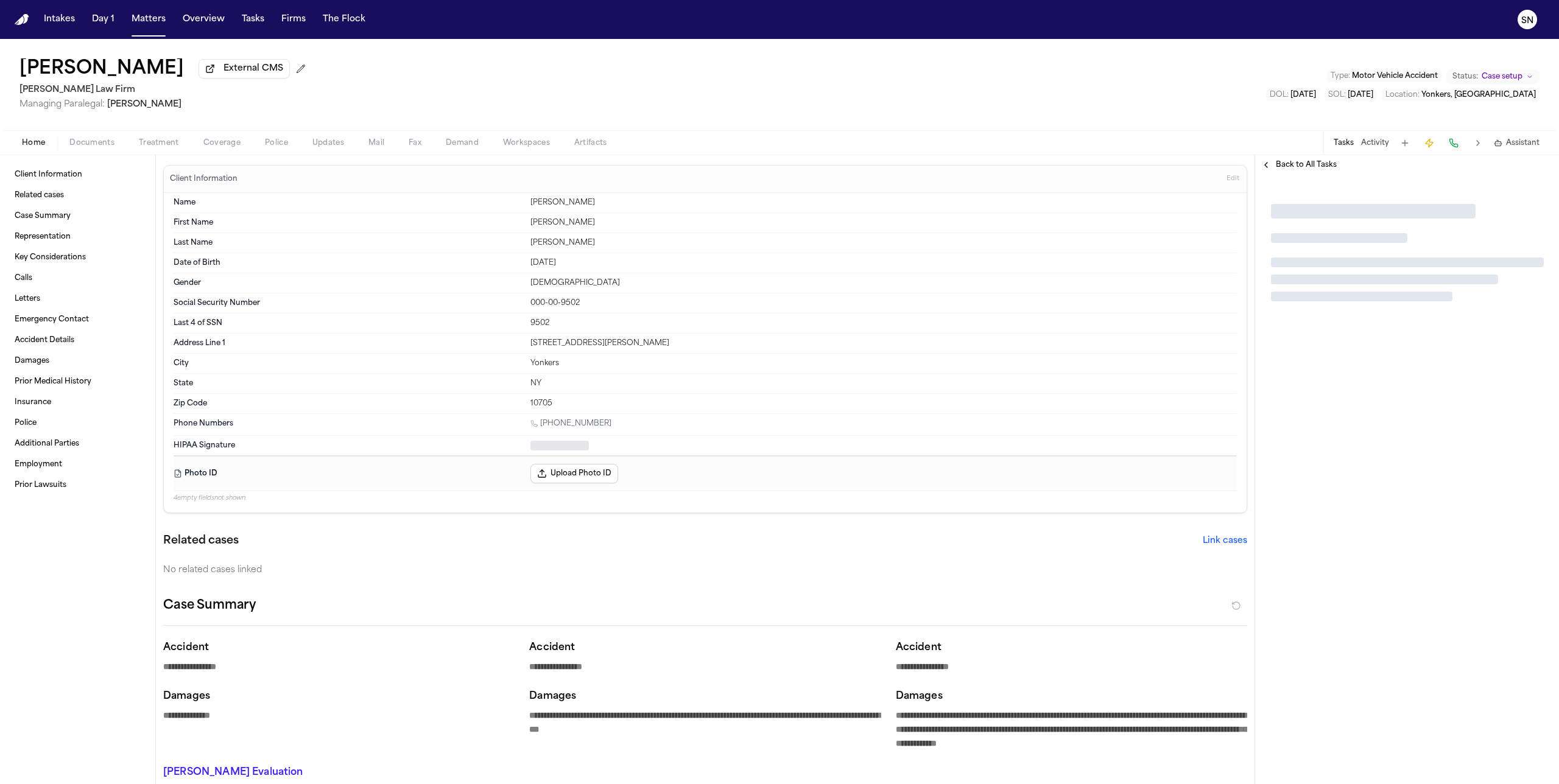
type textarea "*"
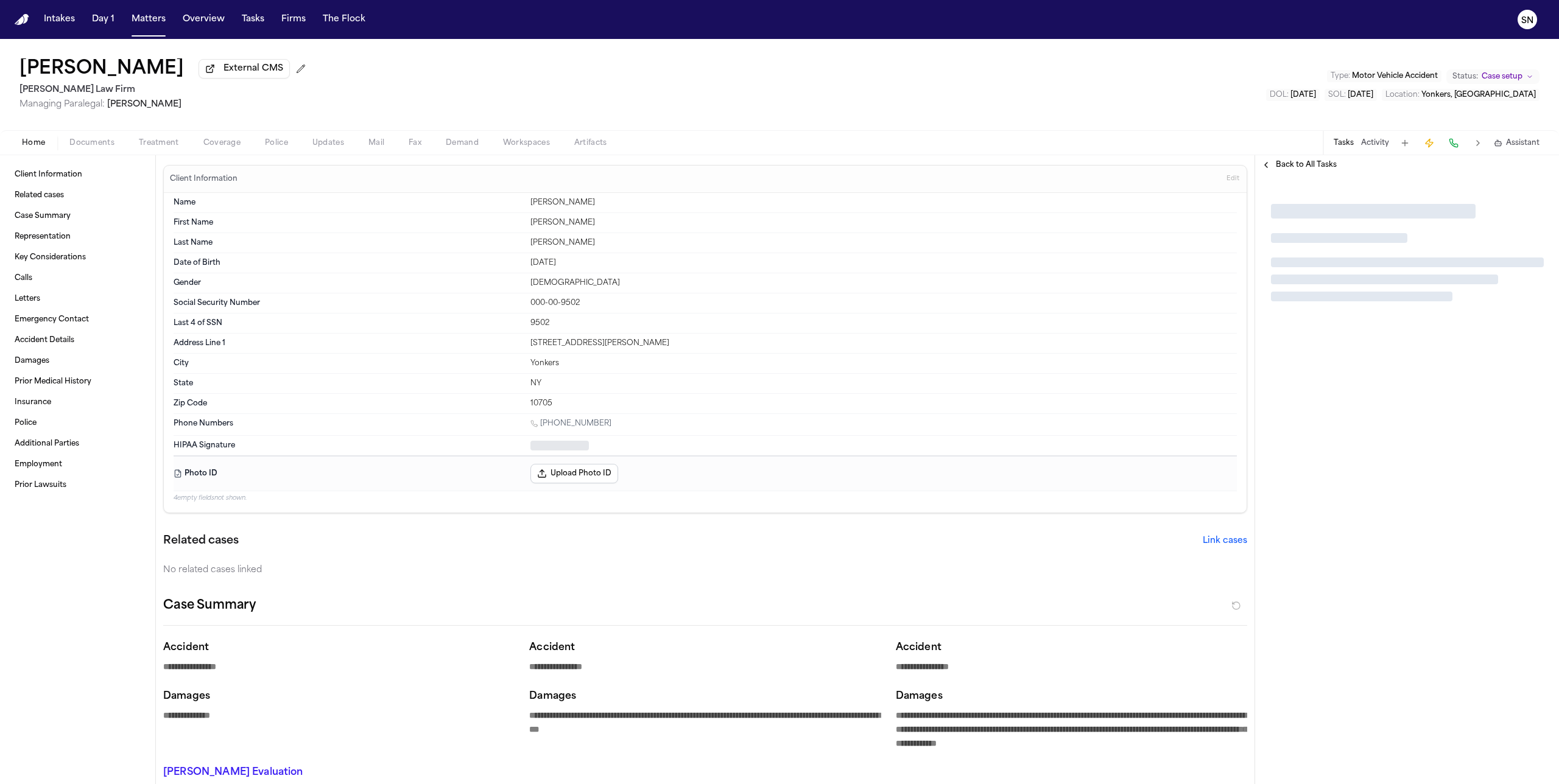
type textarea "*"
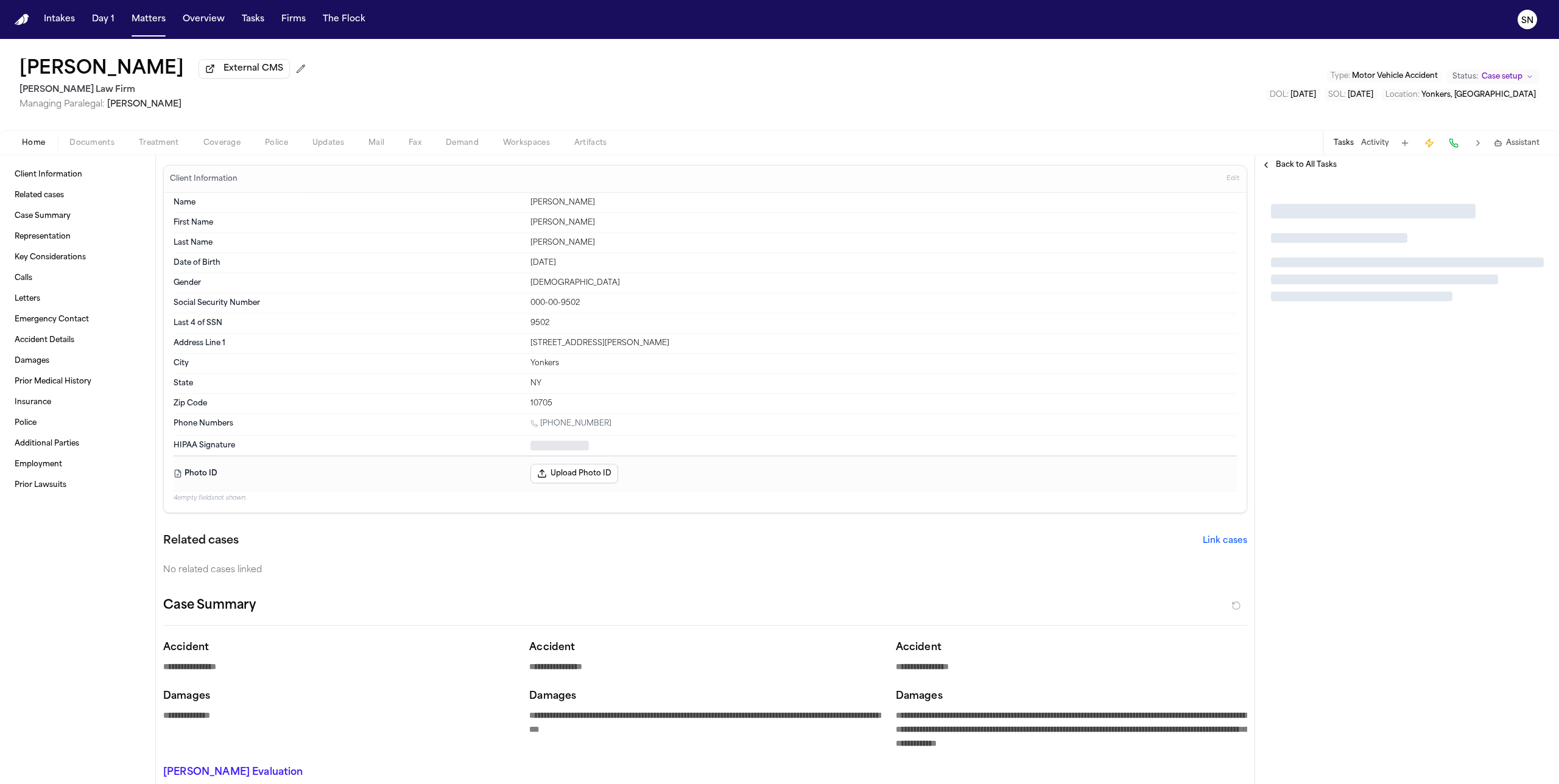
type textarea "*"
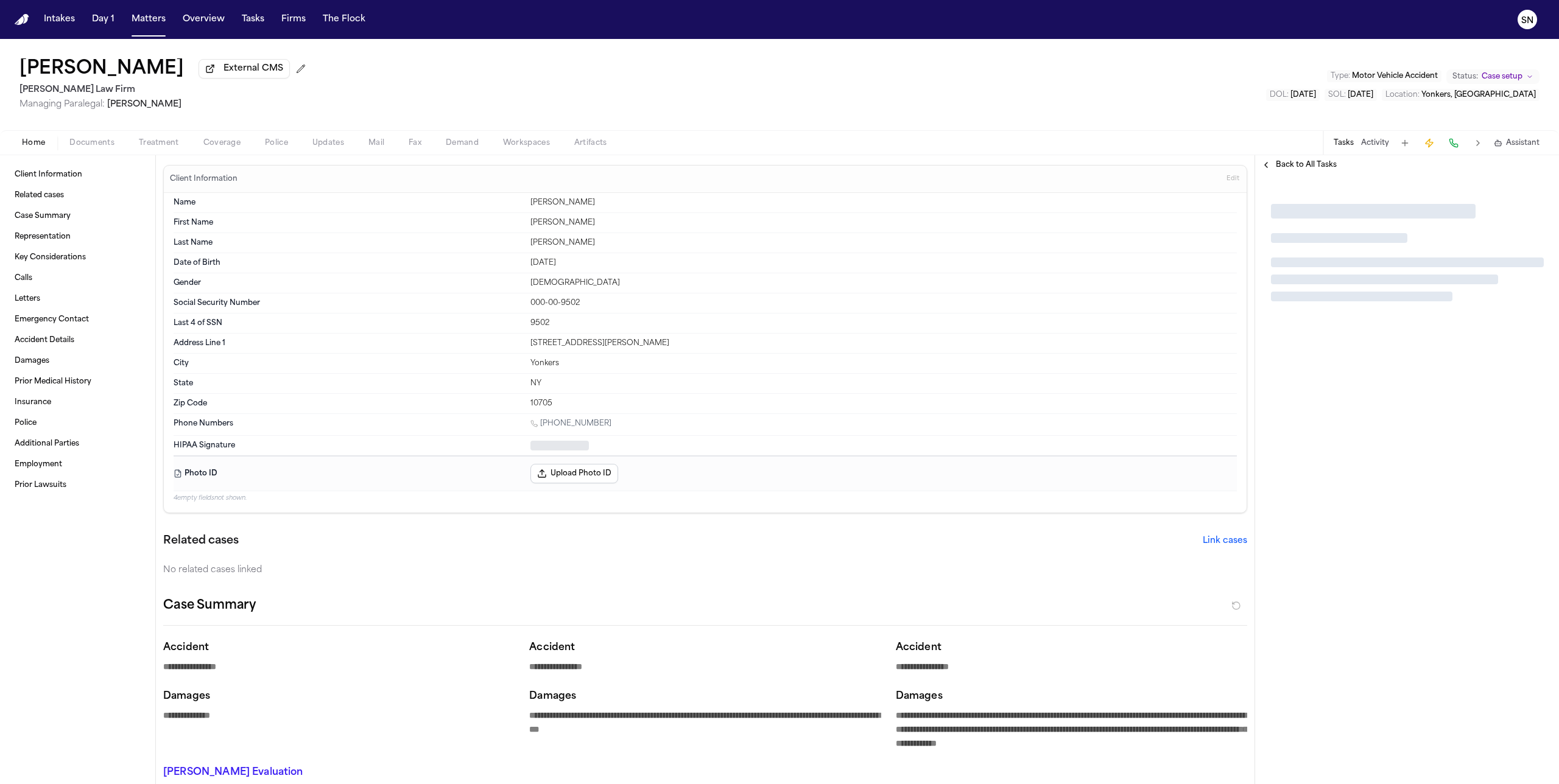
type textarea "*"
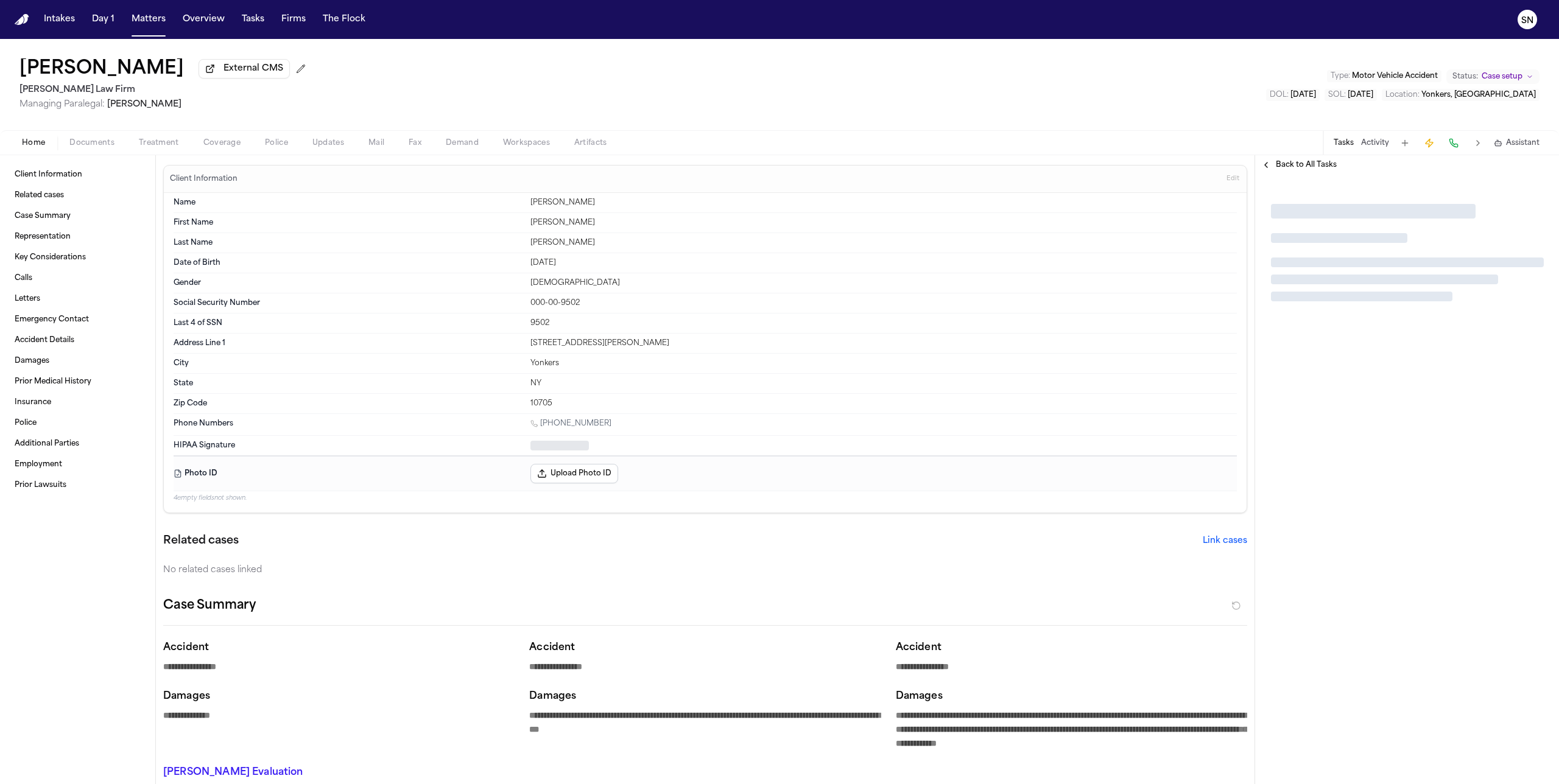
type textarea "*"
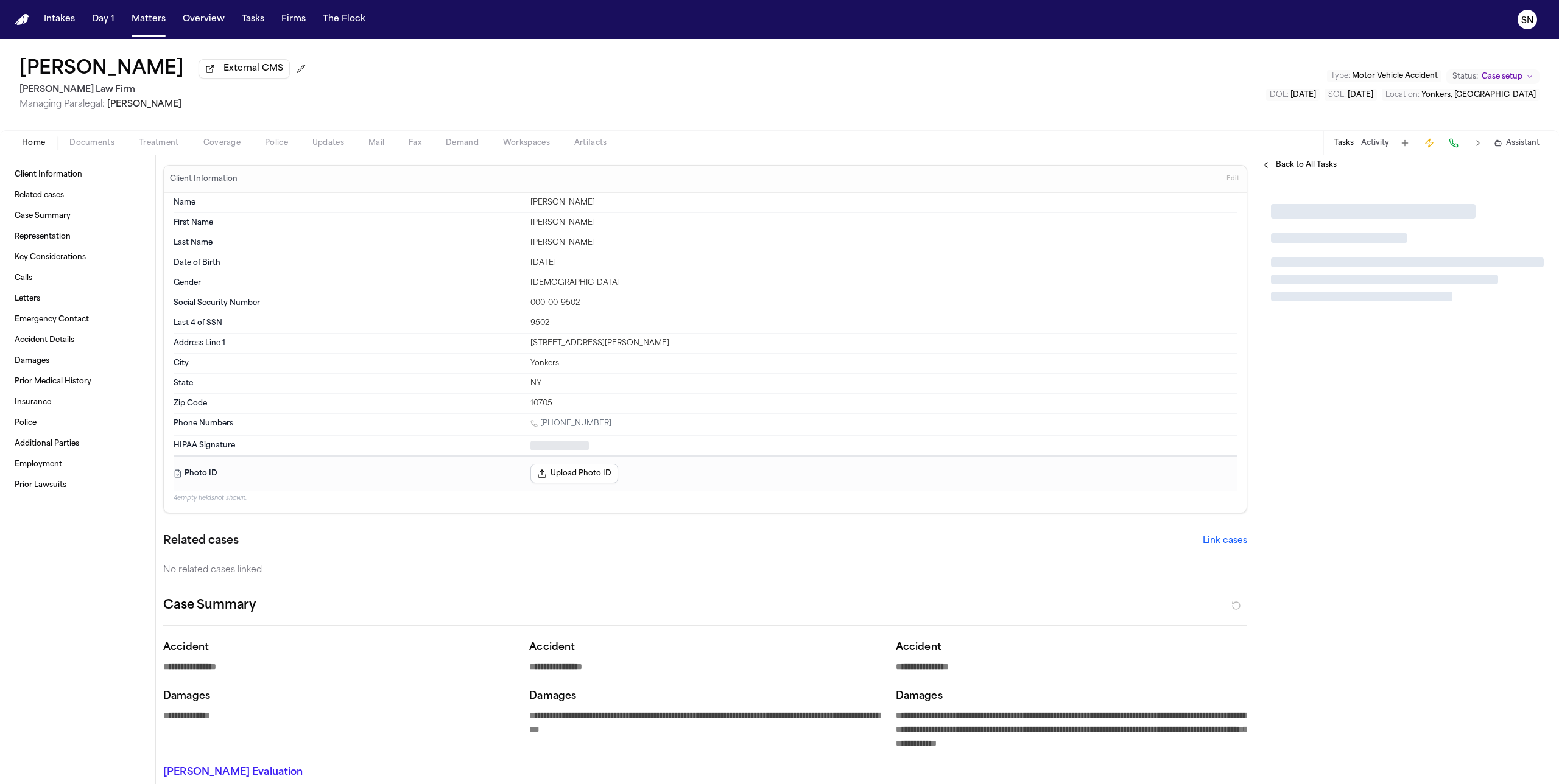
type textarea "*"
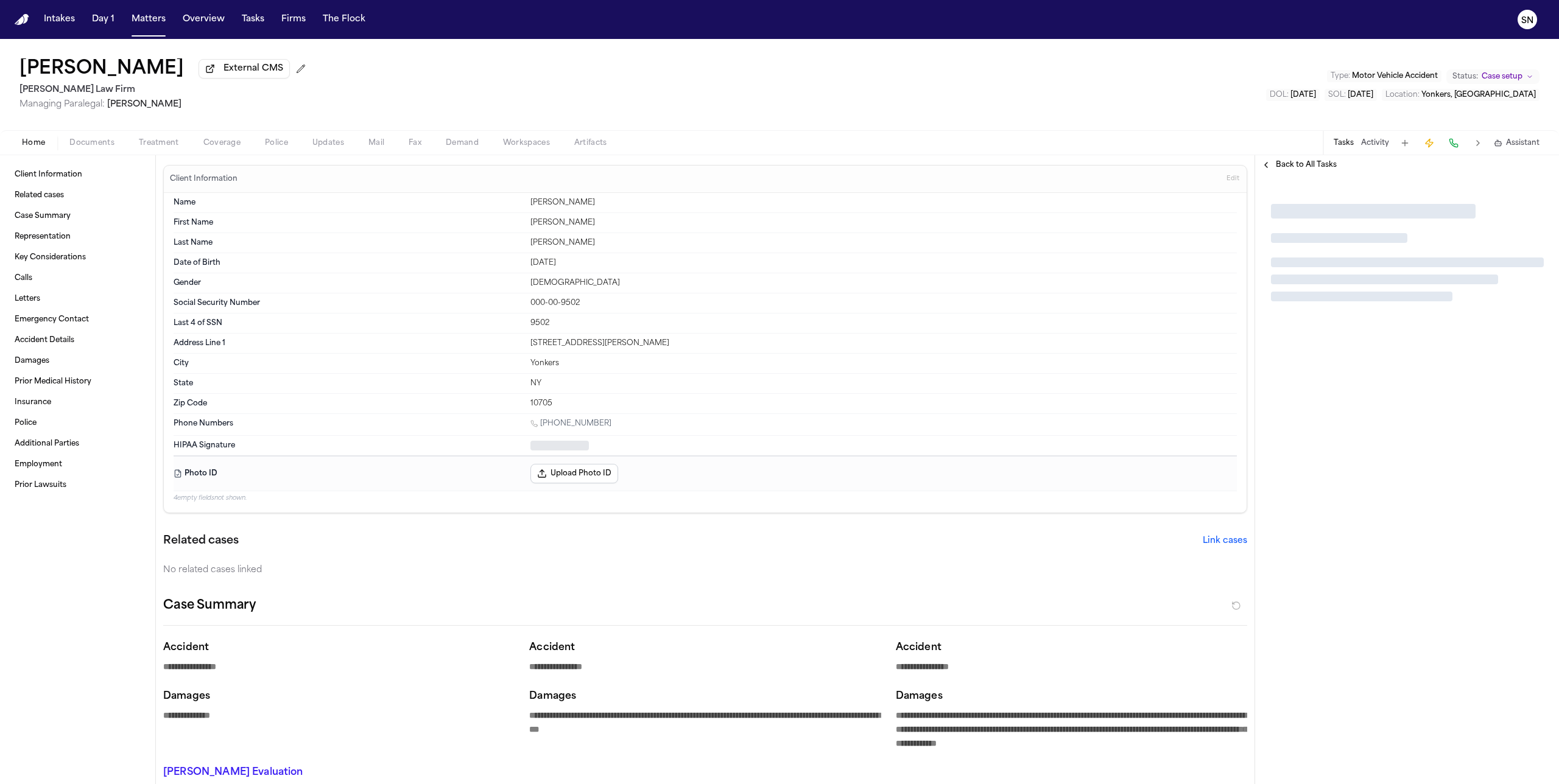
type textarea "*"
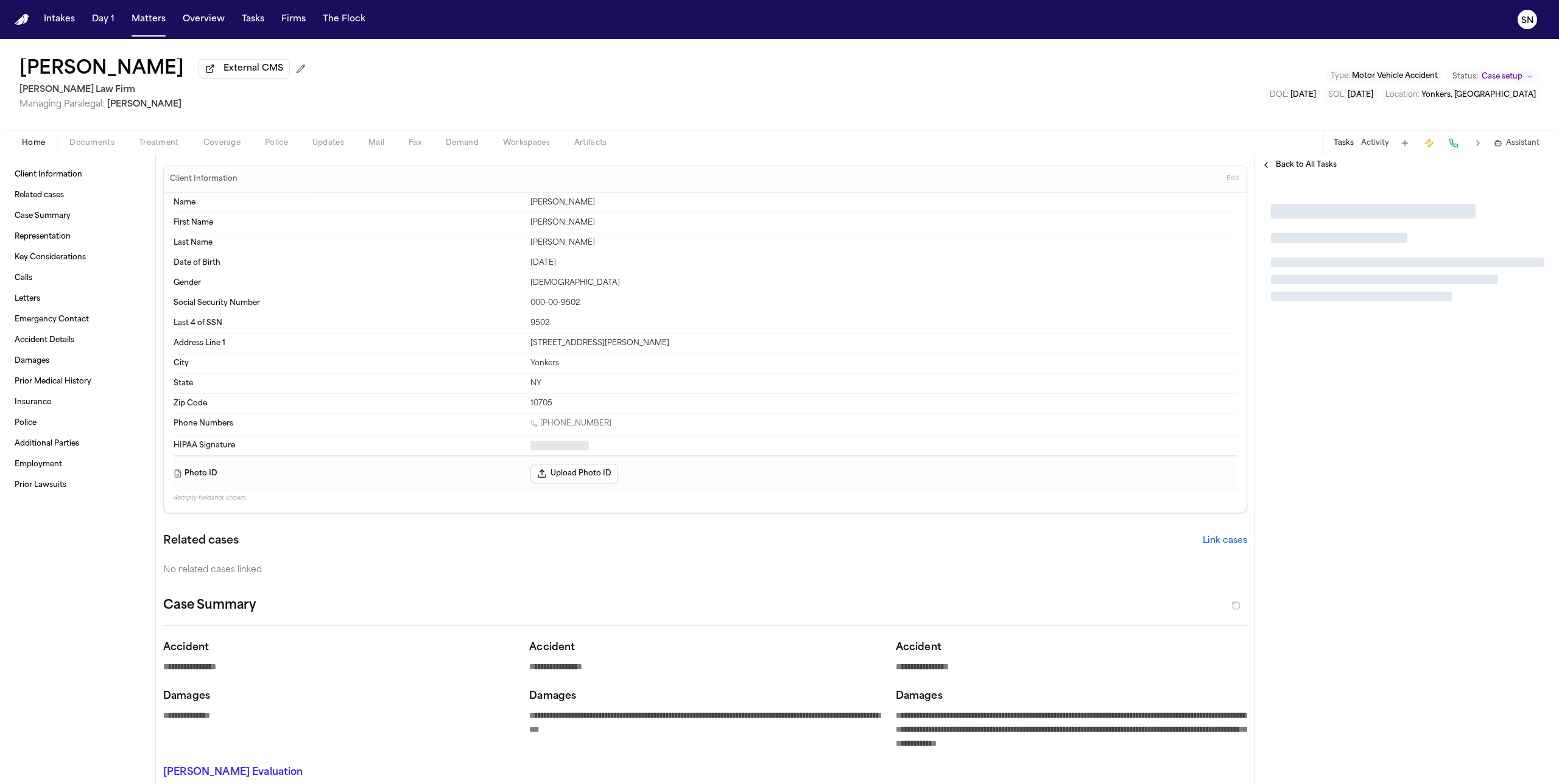
type textarea "*"
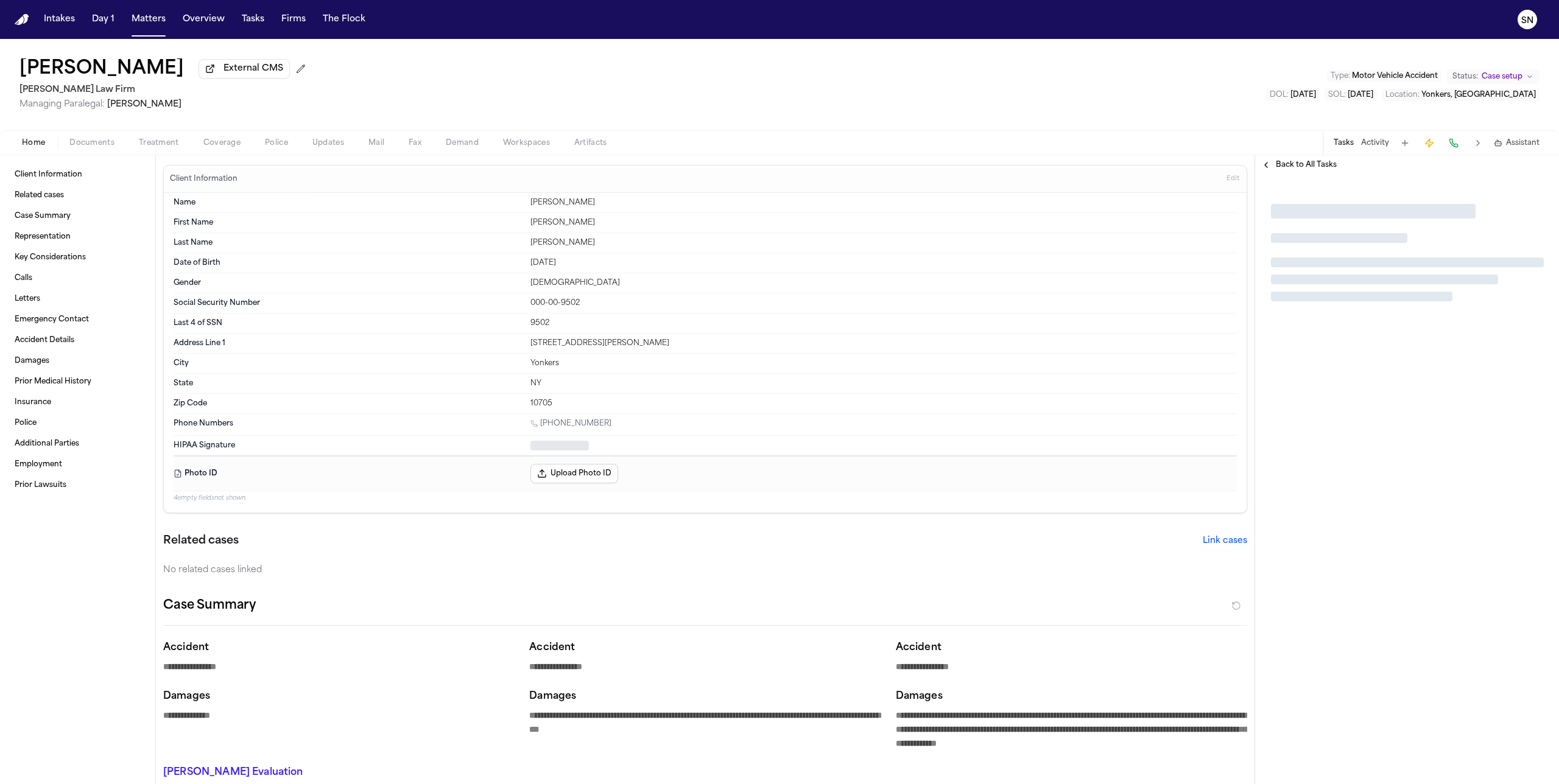
type textarea "*"
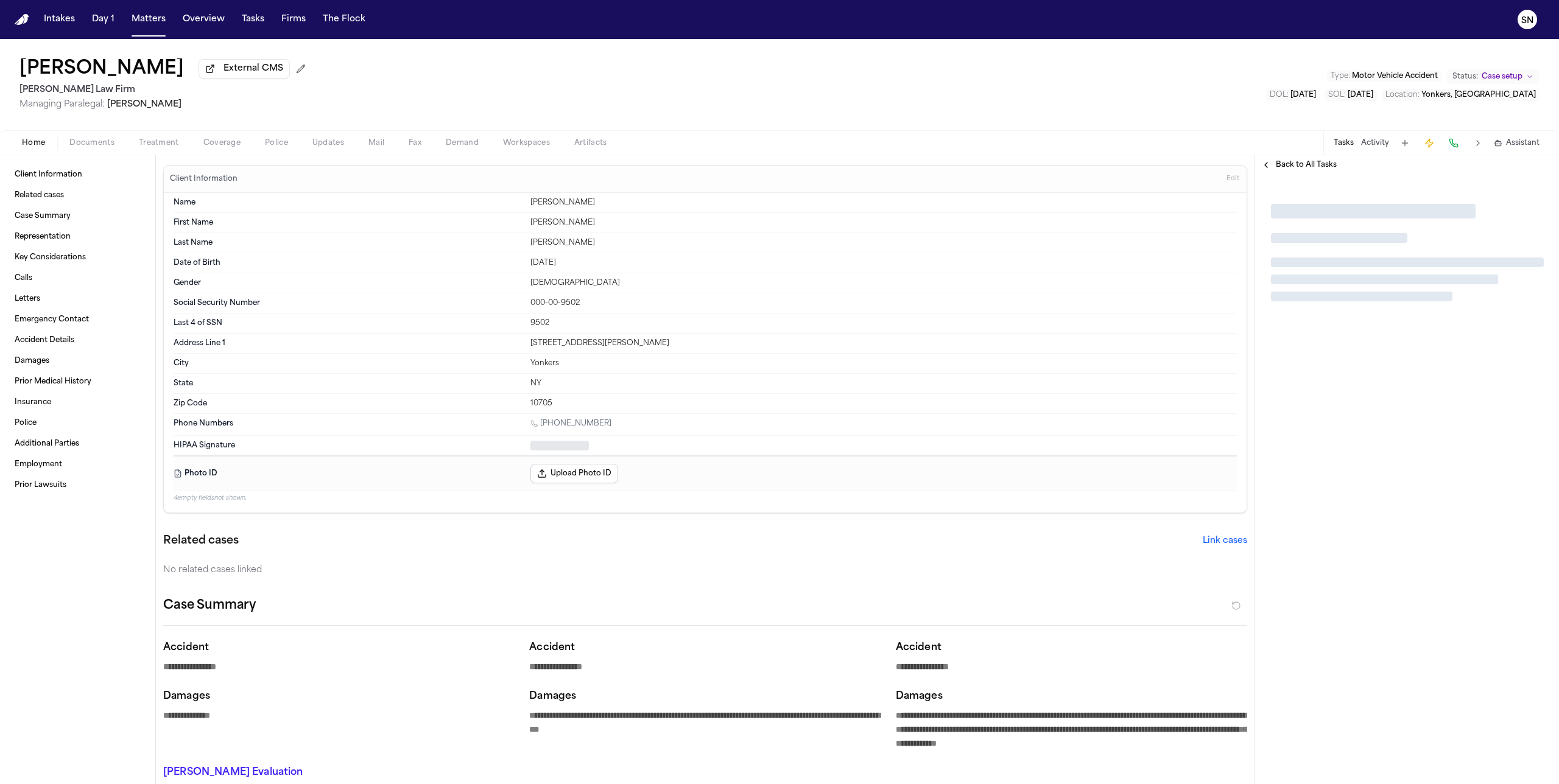
type textarea "*"
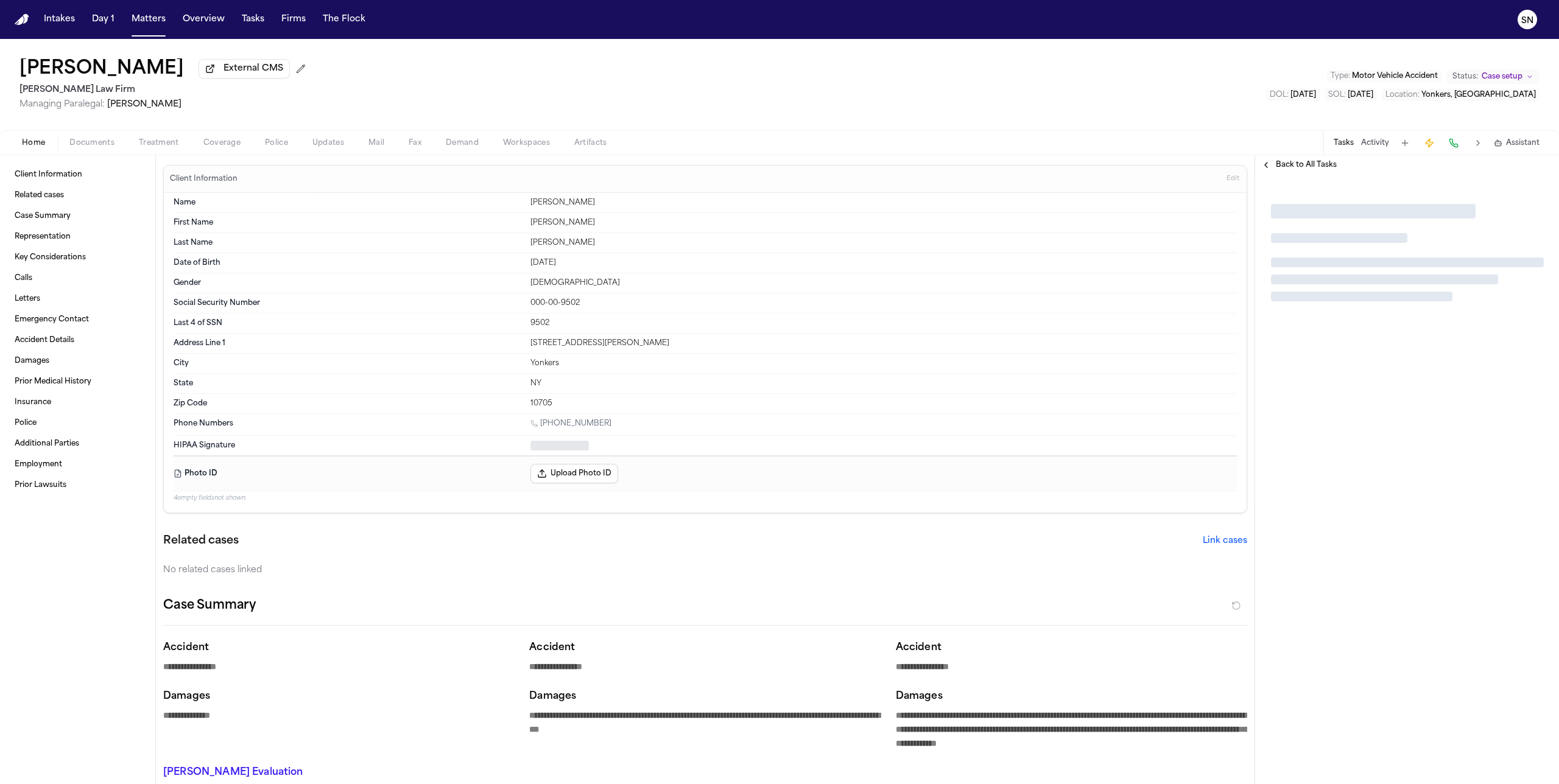
type textarea "*"
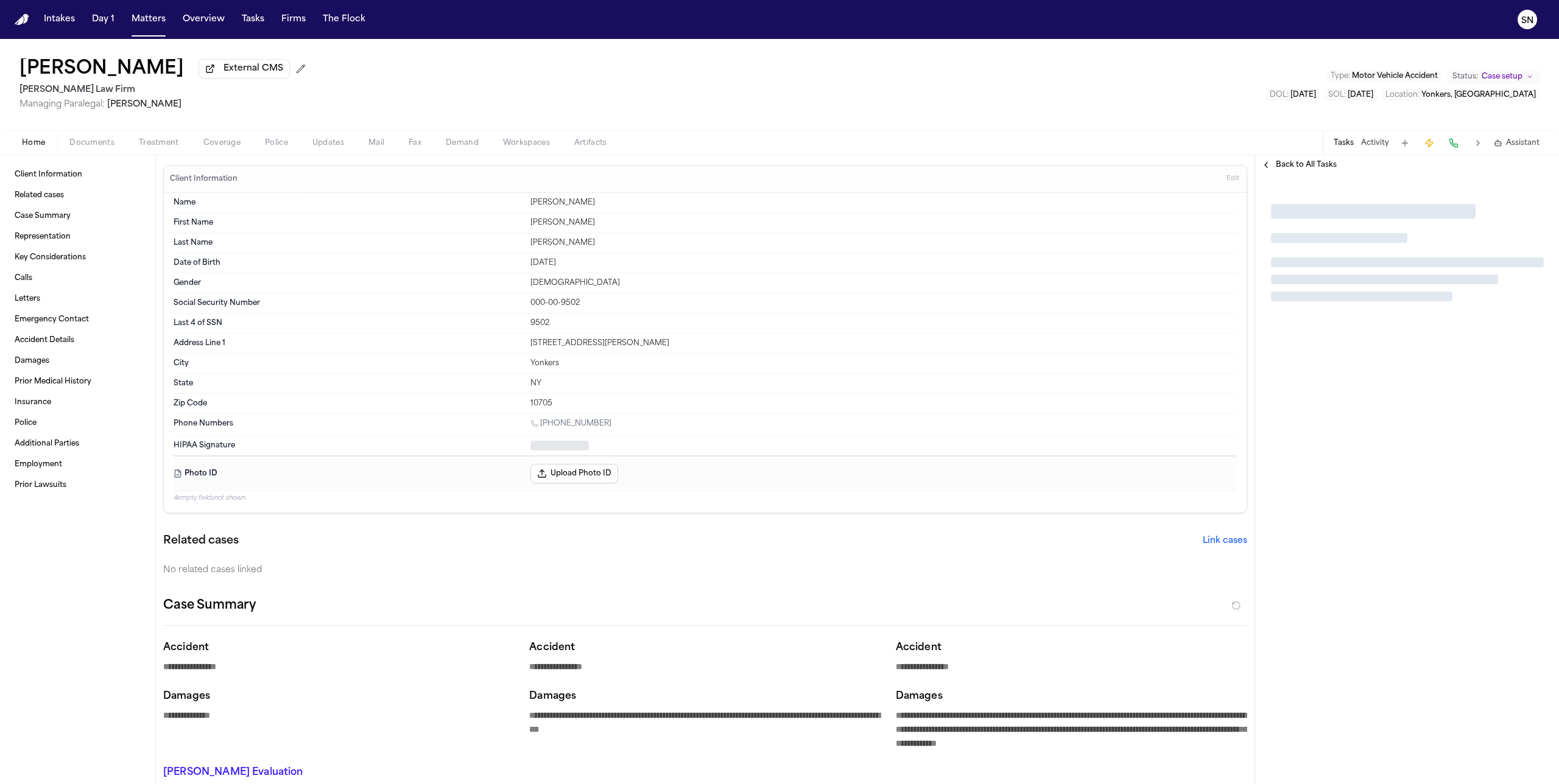
type textarea "*"
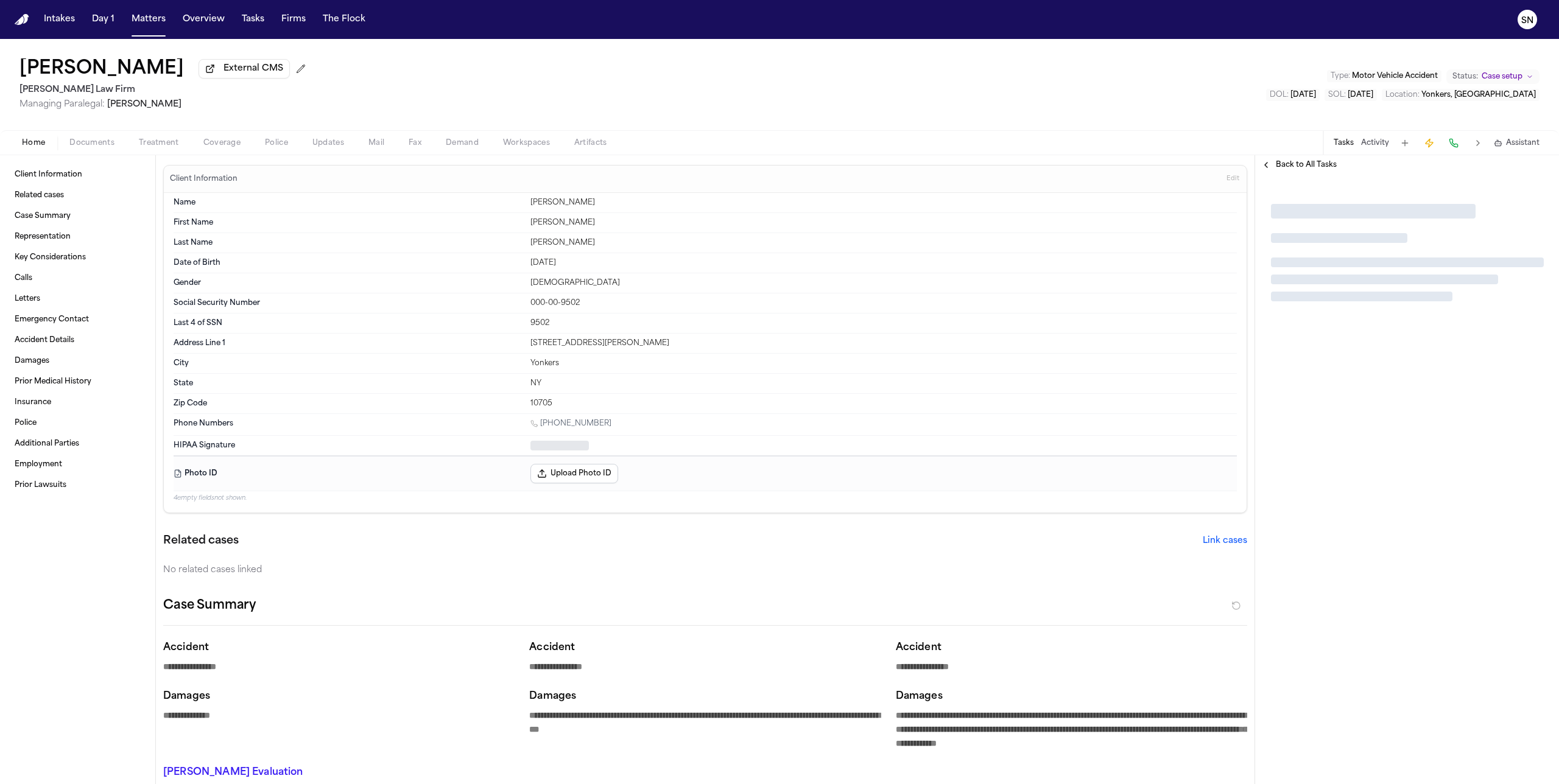
type textarea "*"
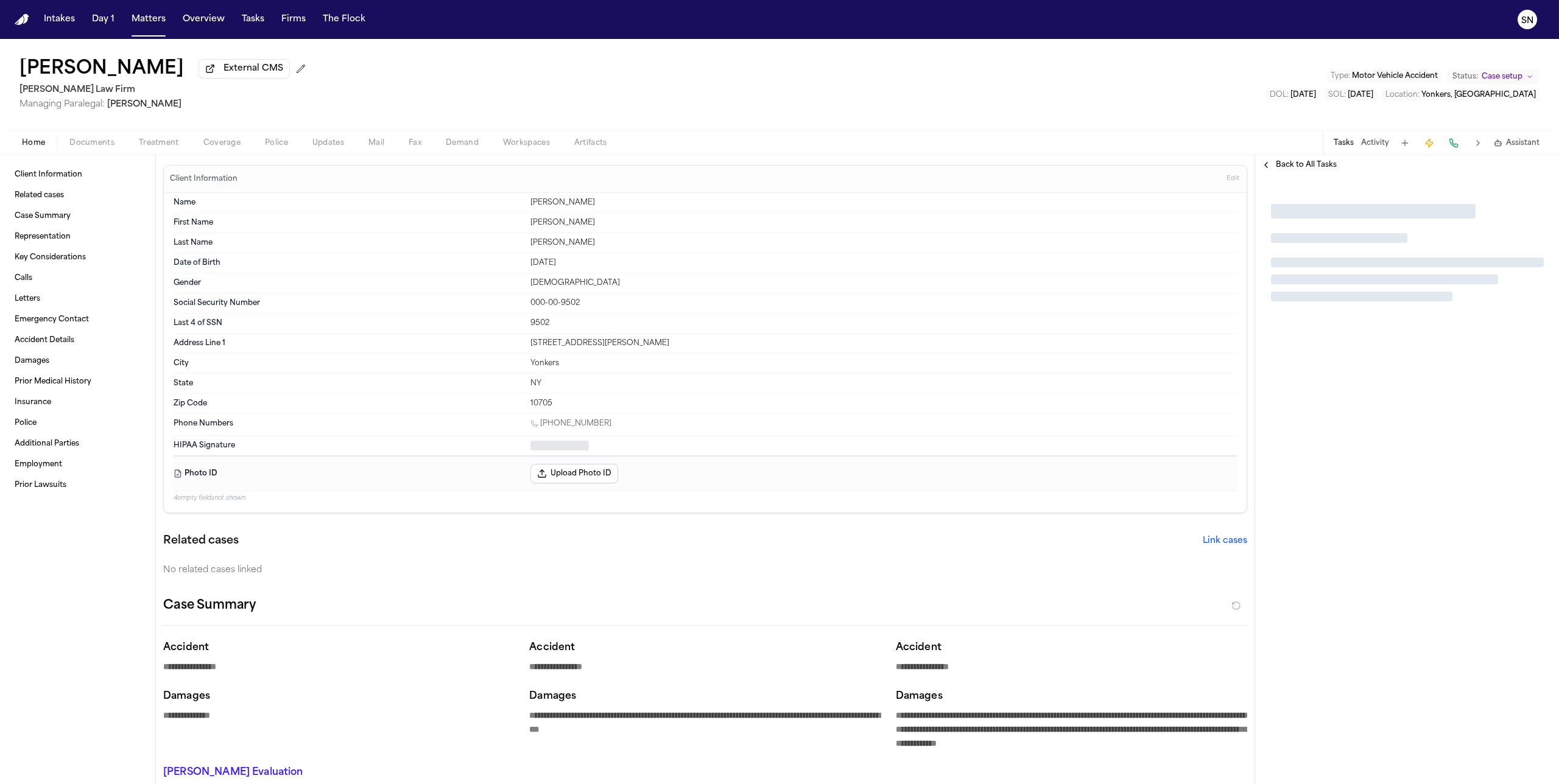
type textarea "*"
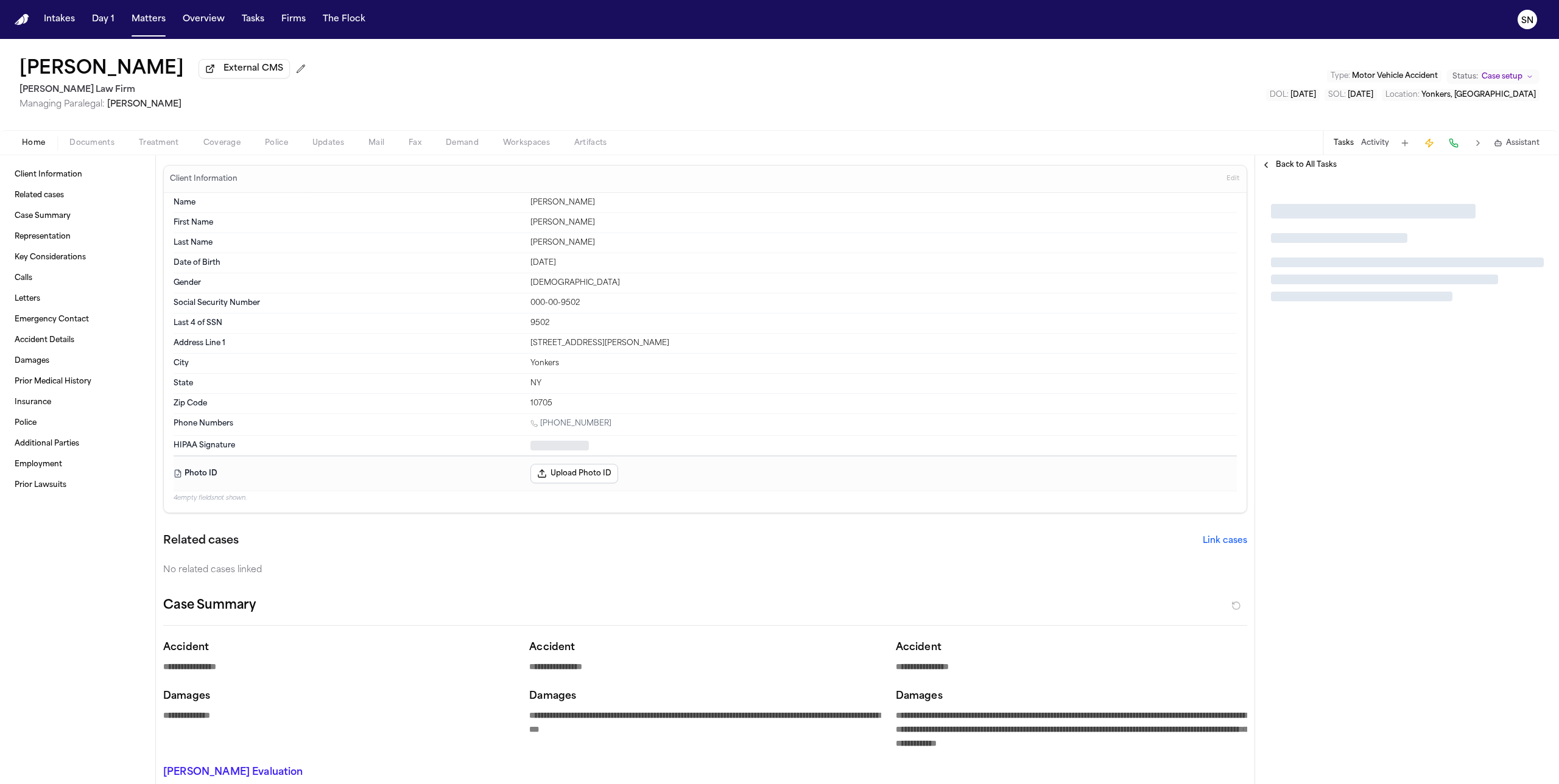
type textarea "*"
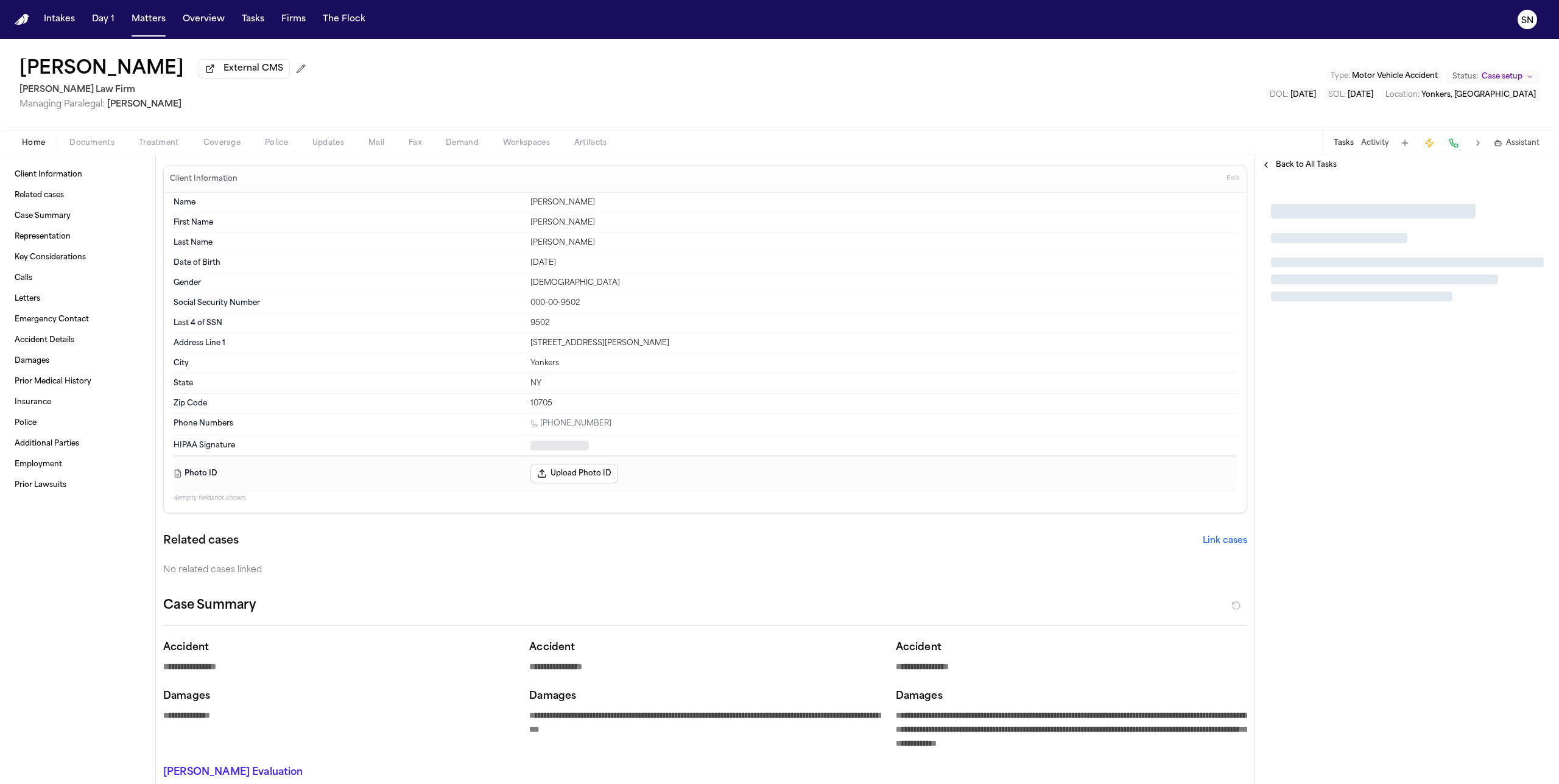
type textarea "*"
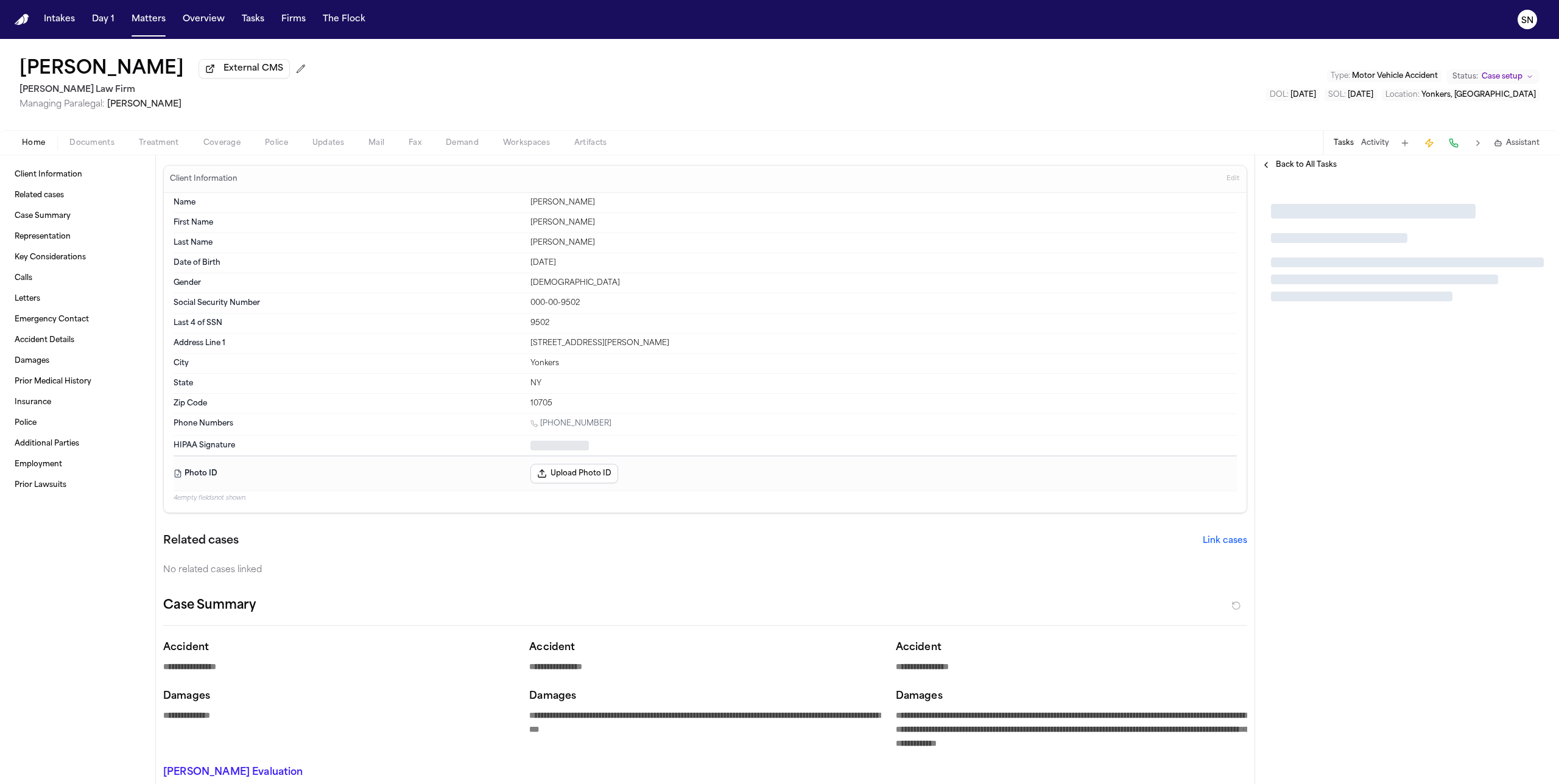
type textarea "*"
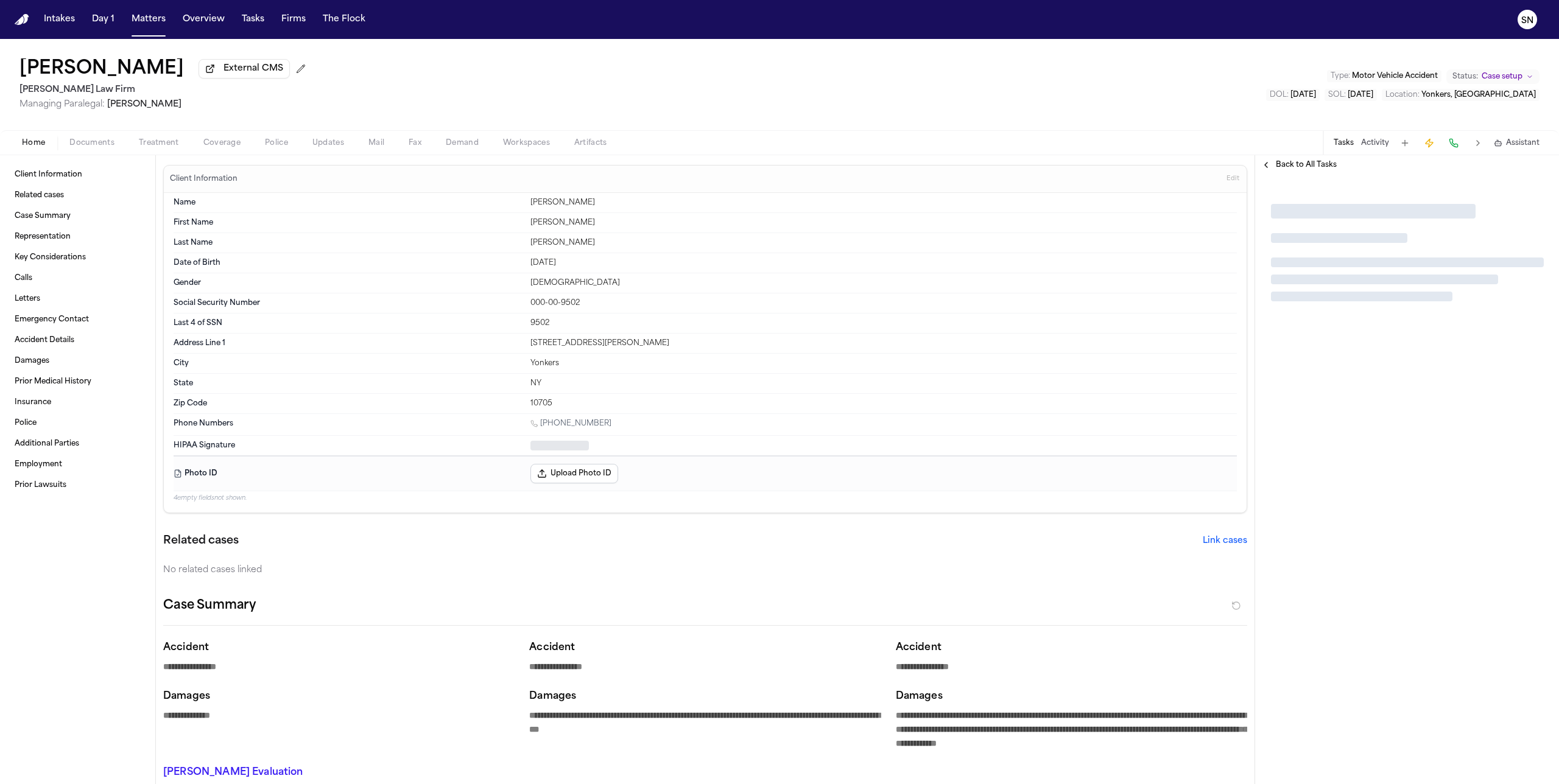
type textarea "*"
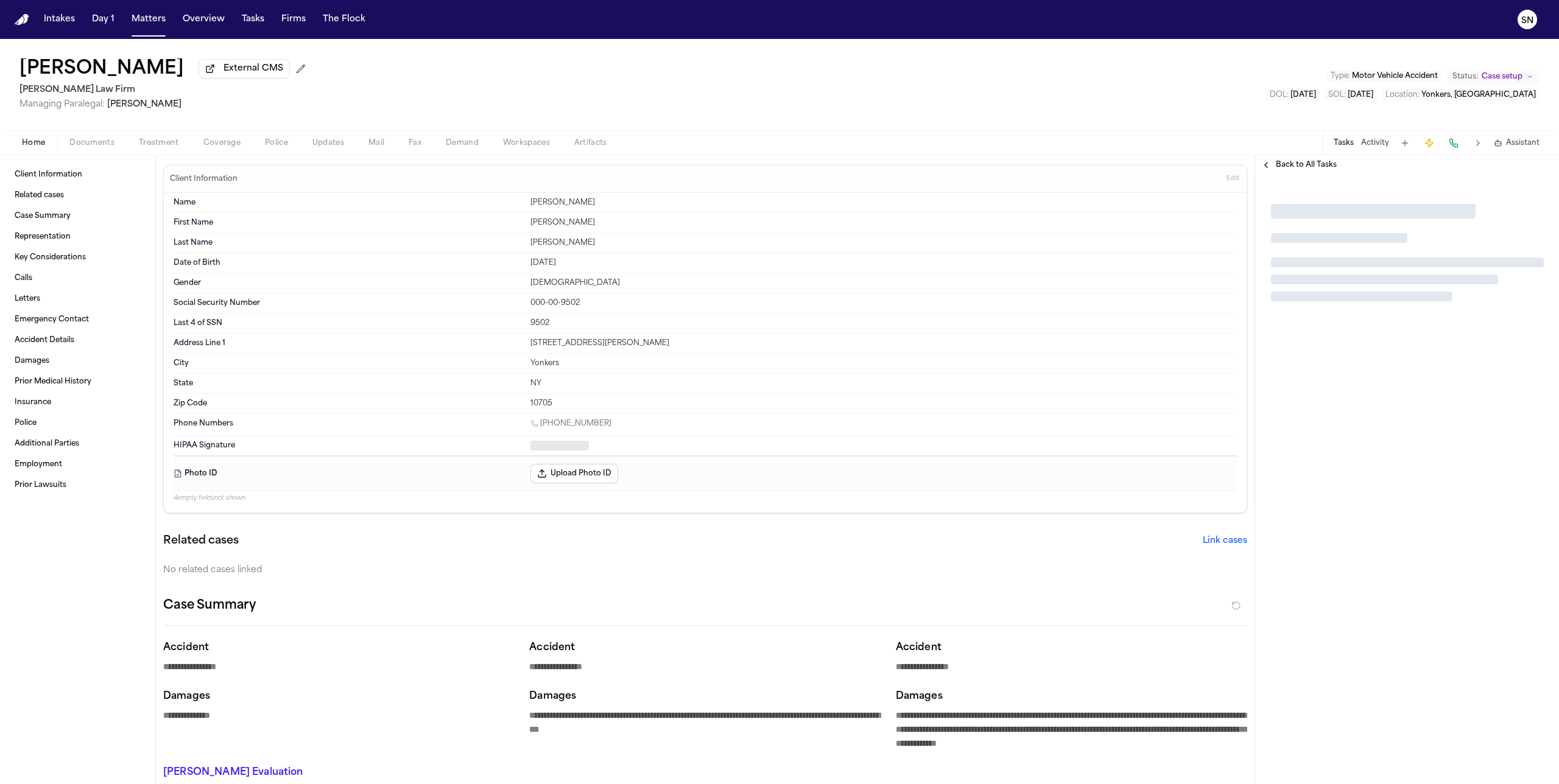
type textarea "*"
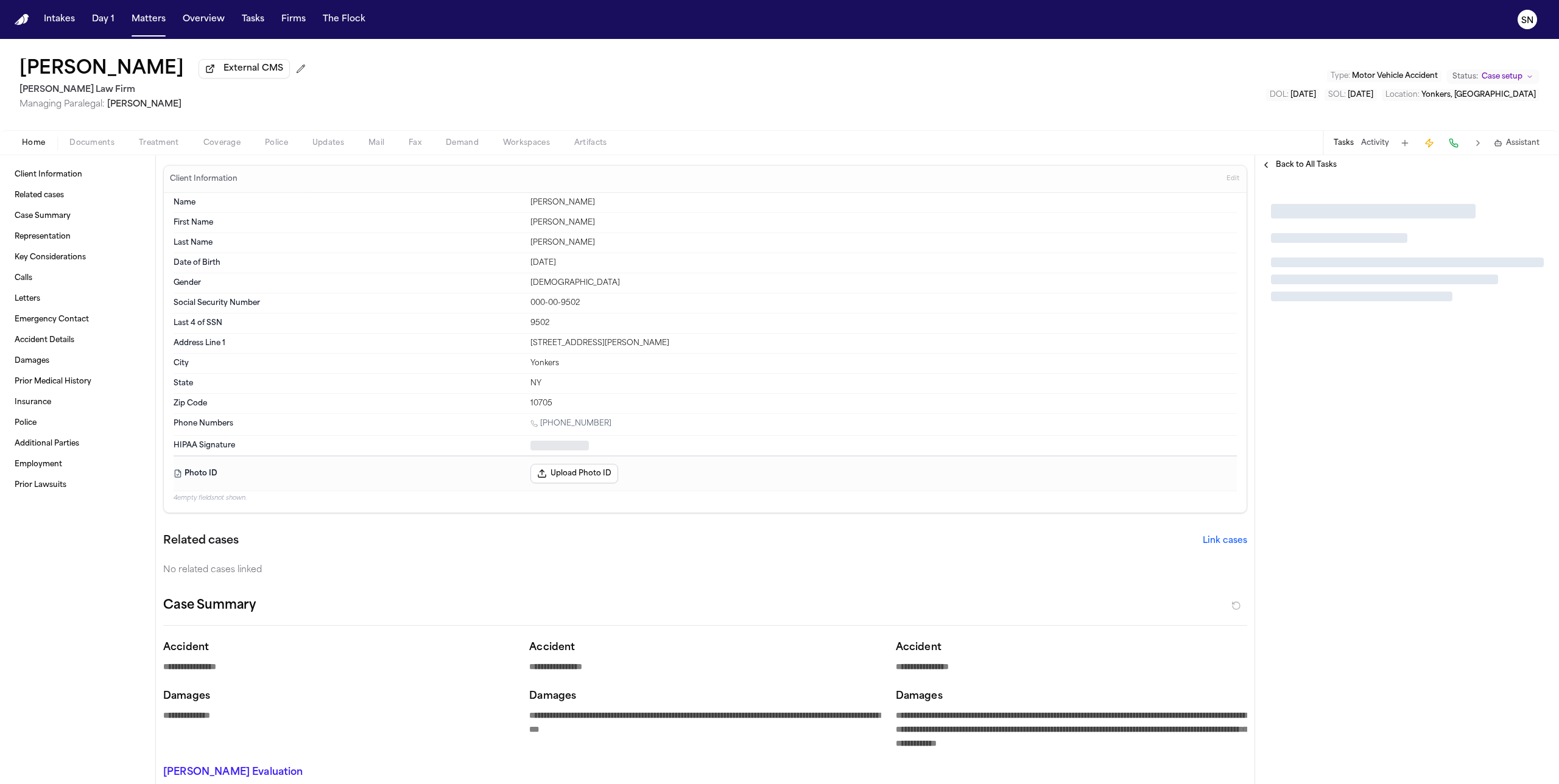
type textarea "*"
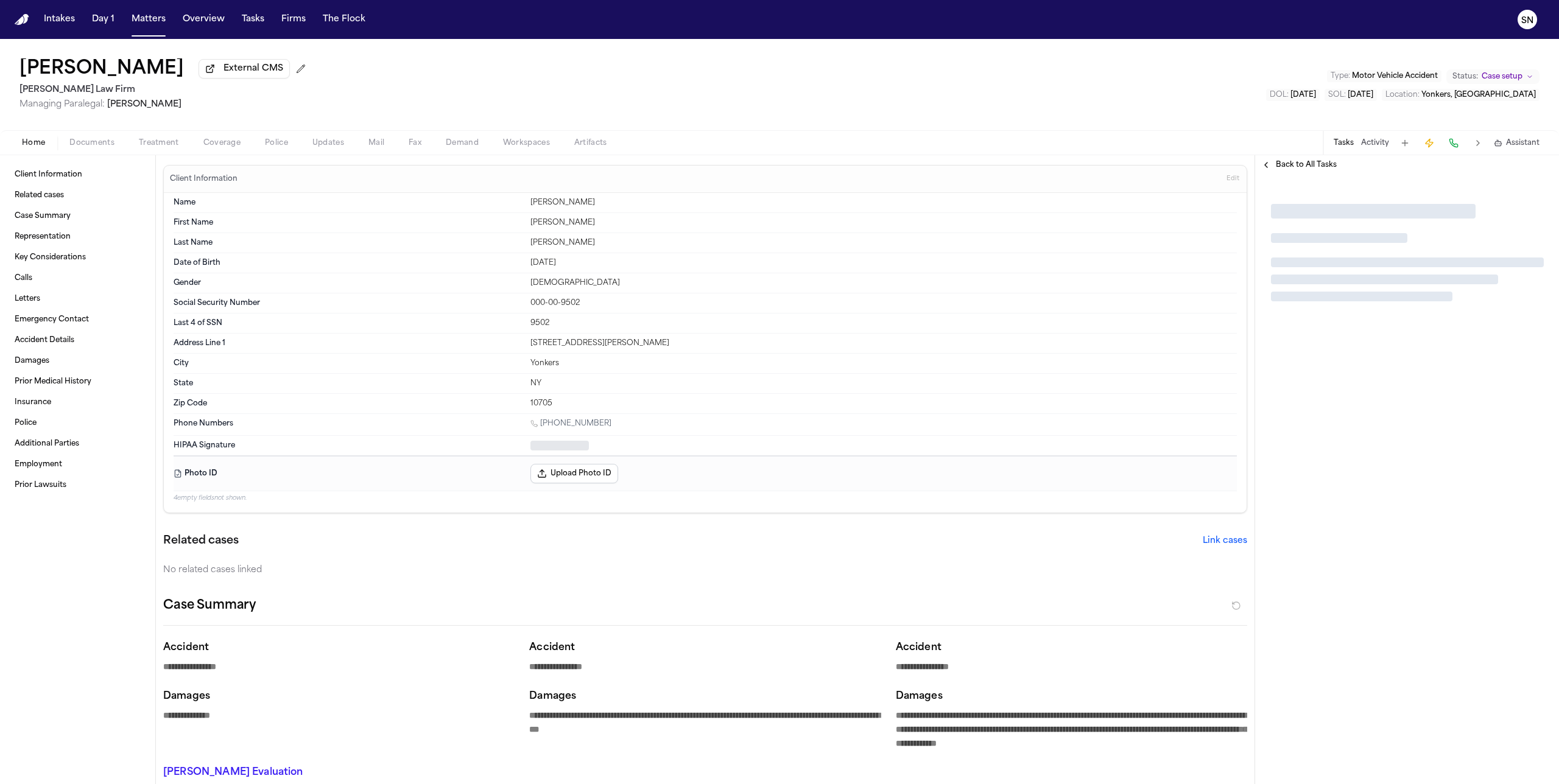
type textarea "*"
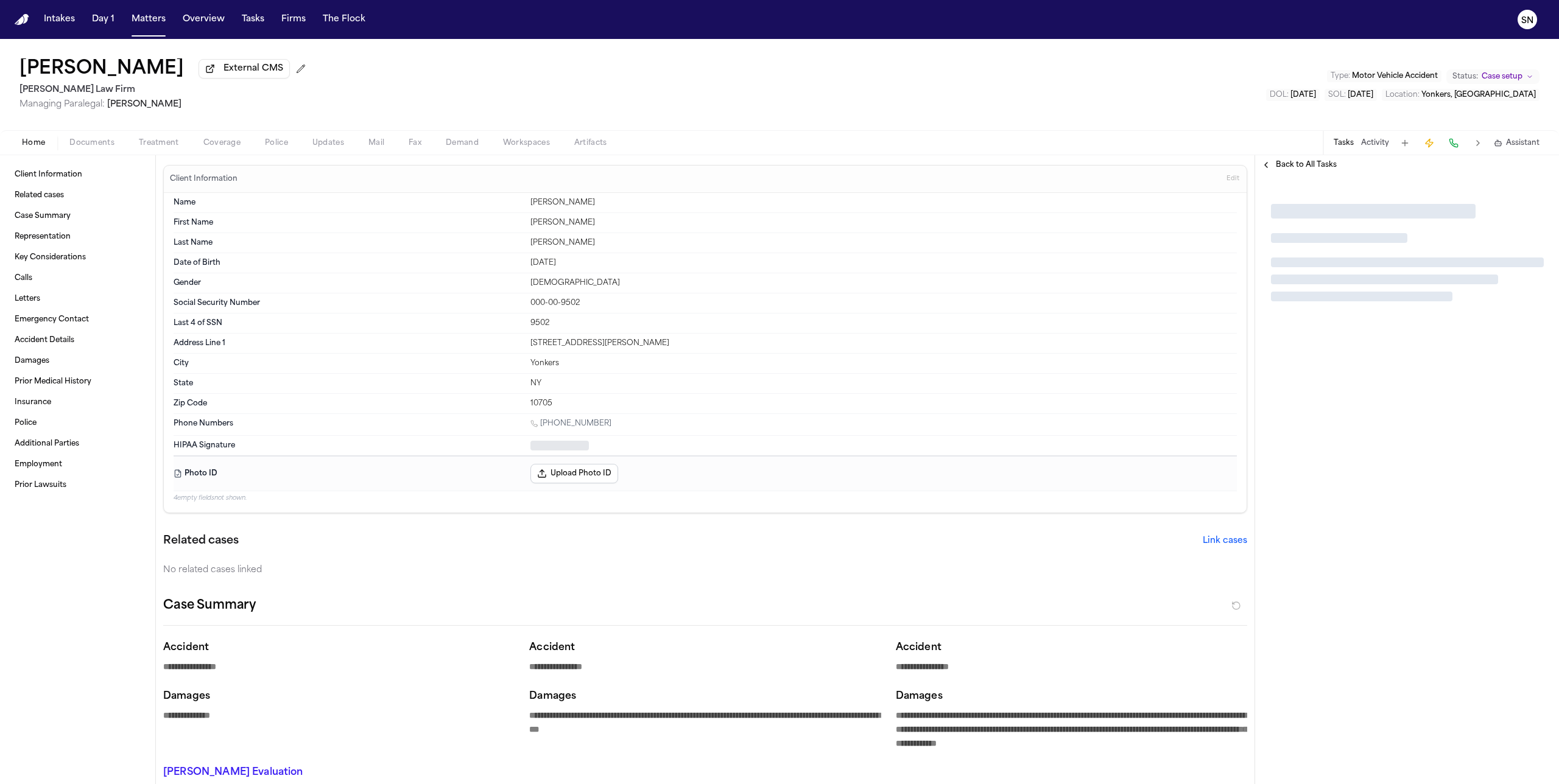
type textarea "*"
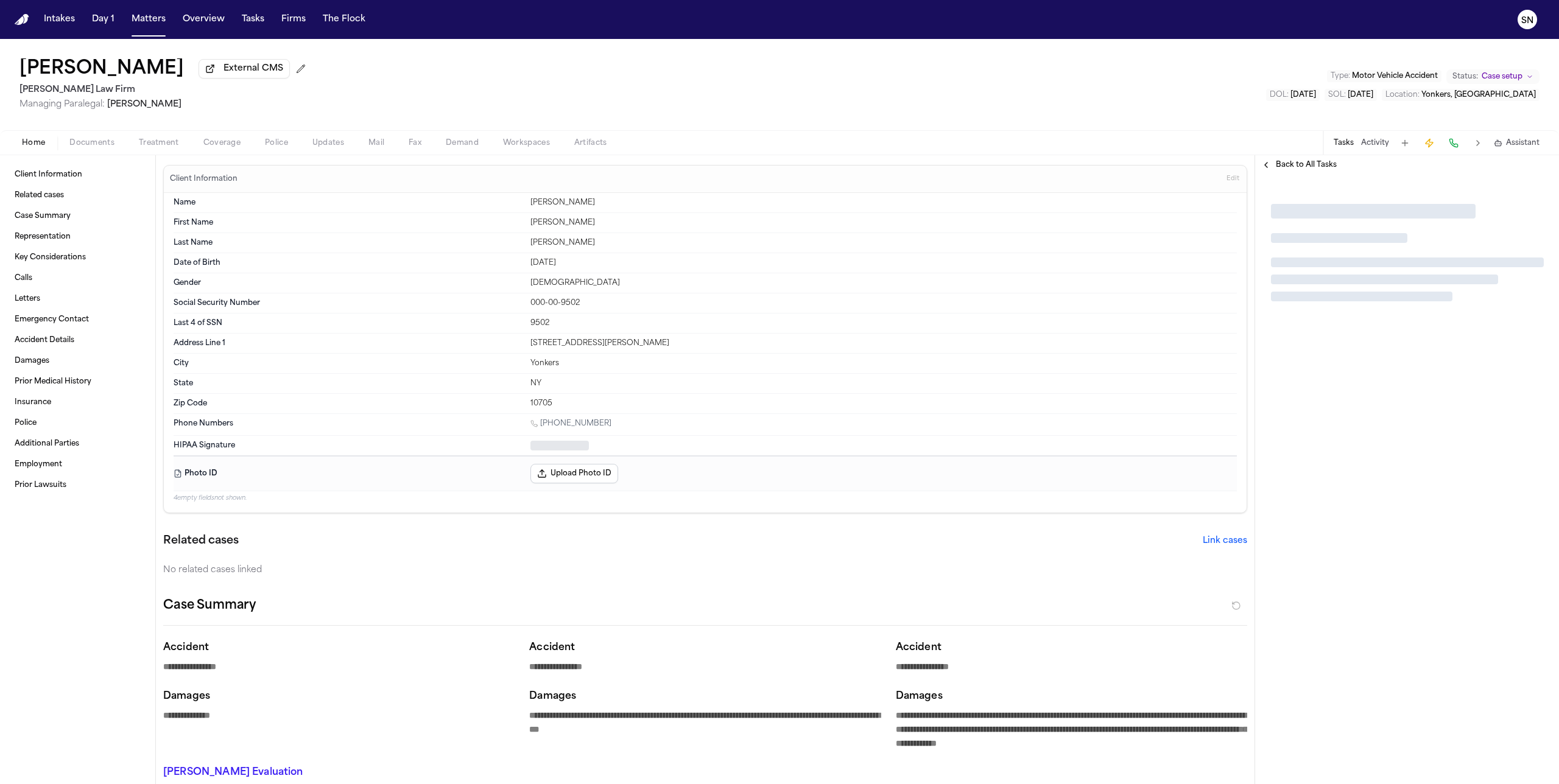
type textarea "*"
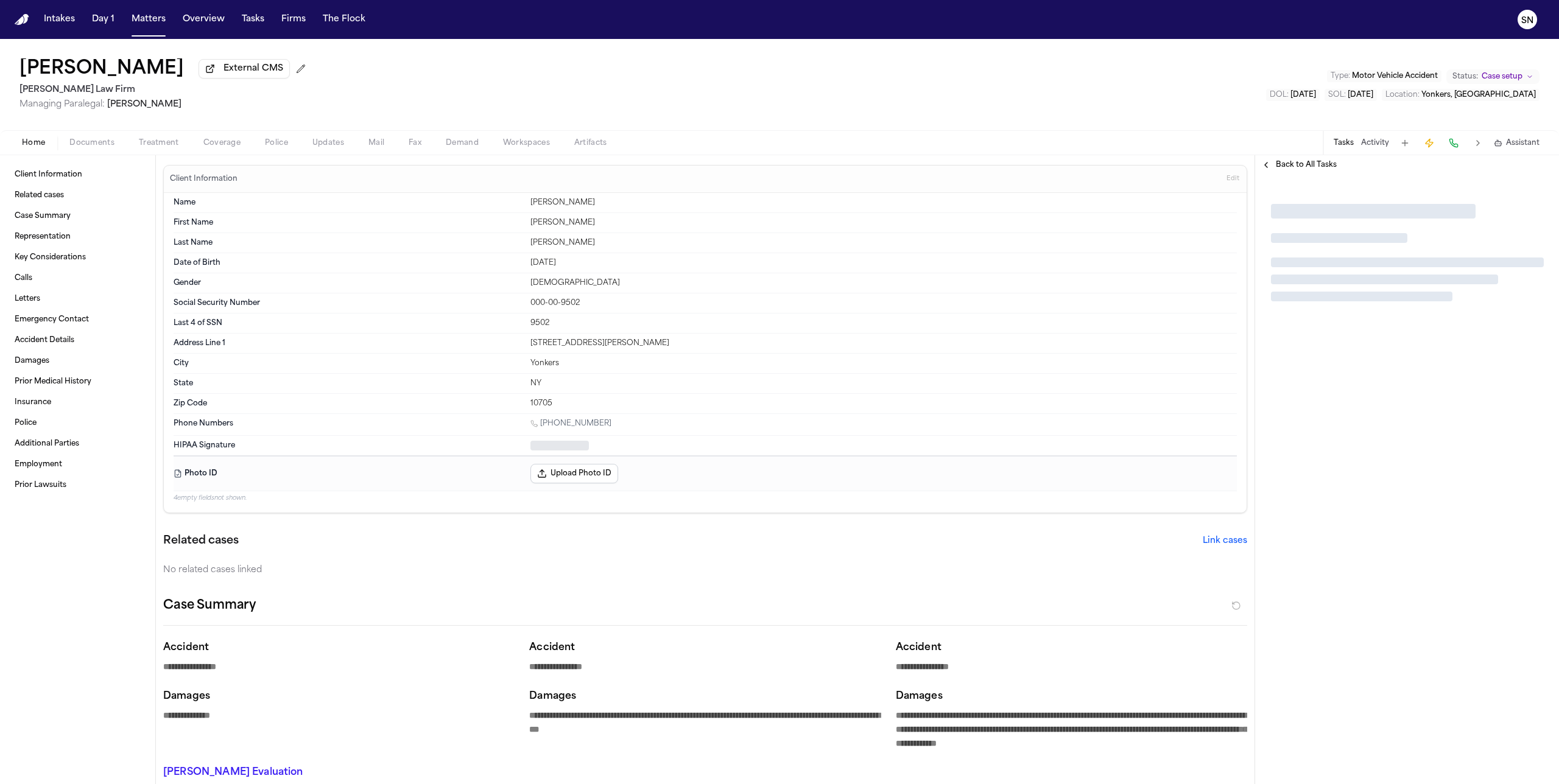
type textarea "*"
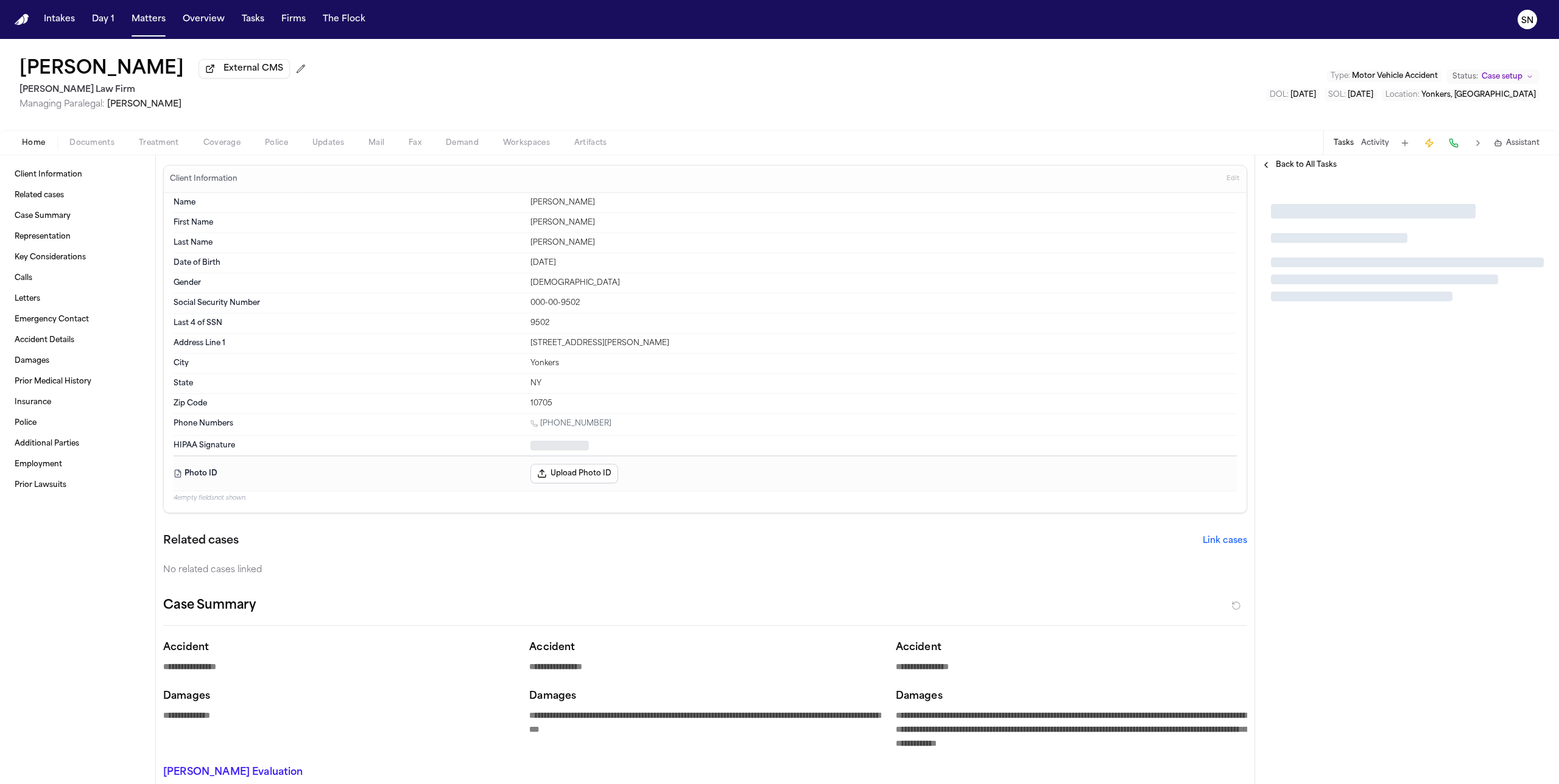
type textarea "*"
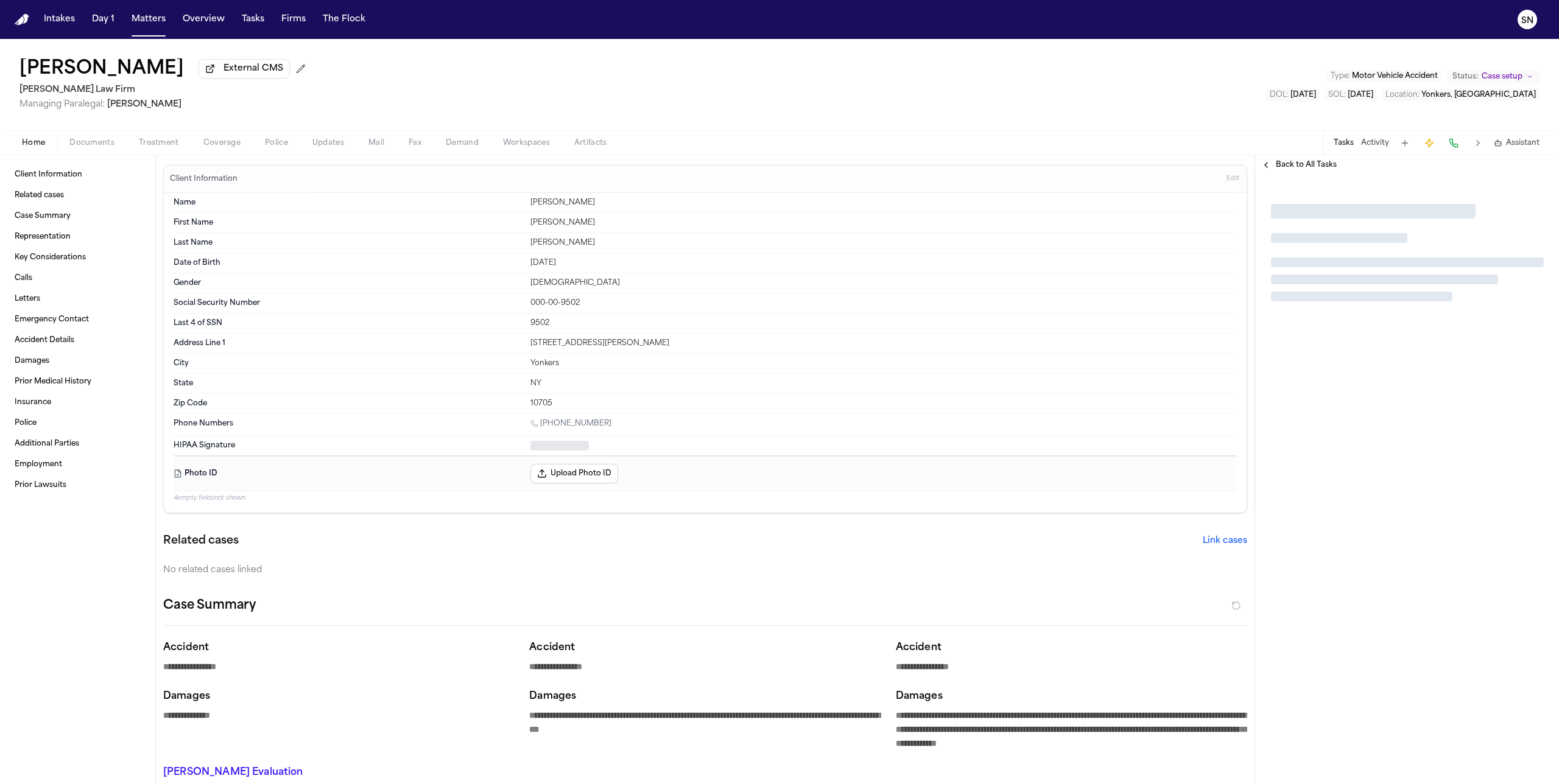
type textarea "*"
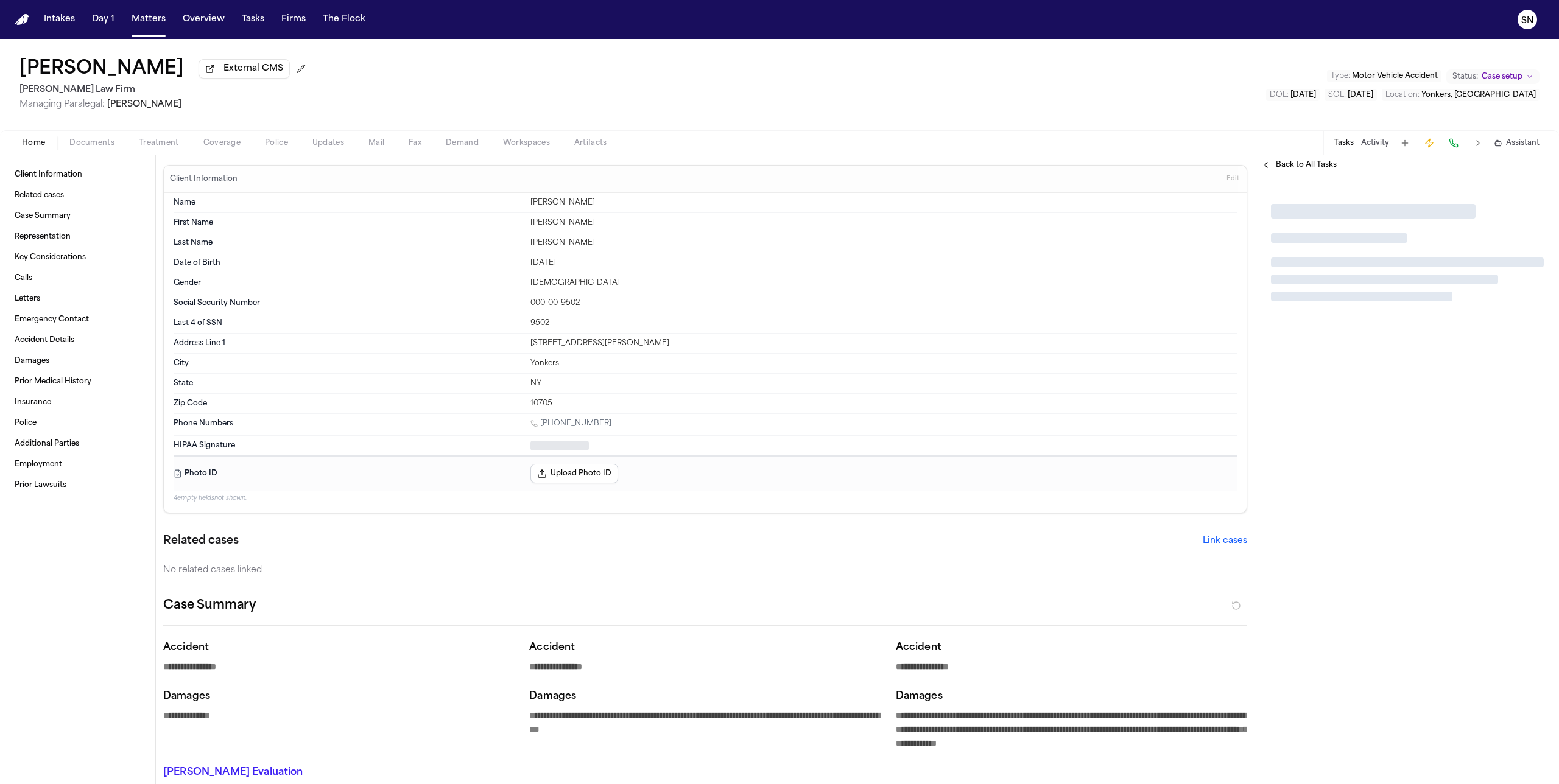
type textarea "*"
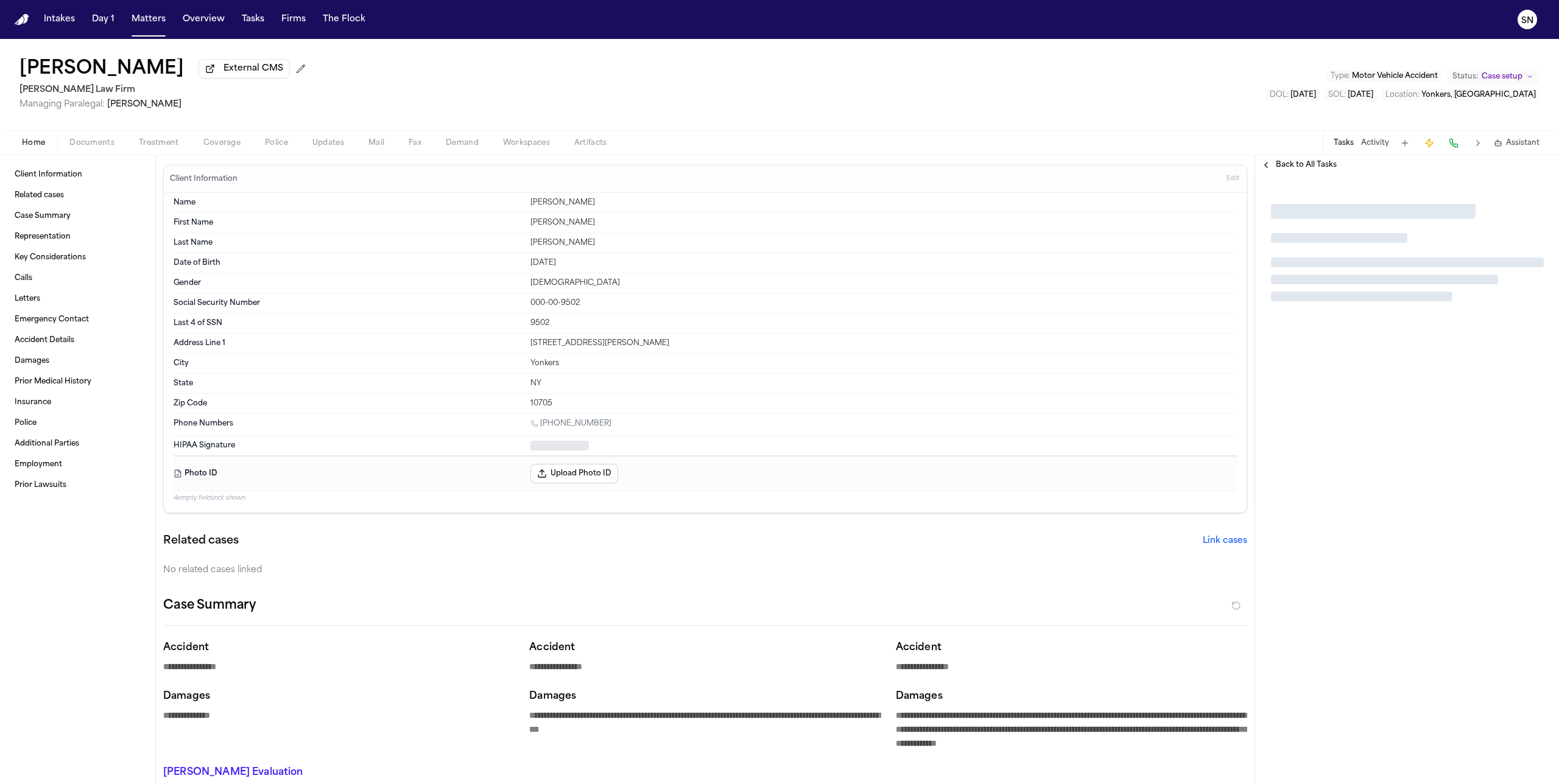
type textarea "*"
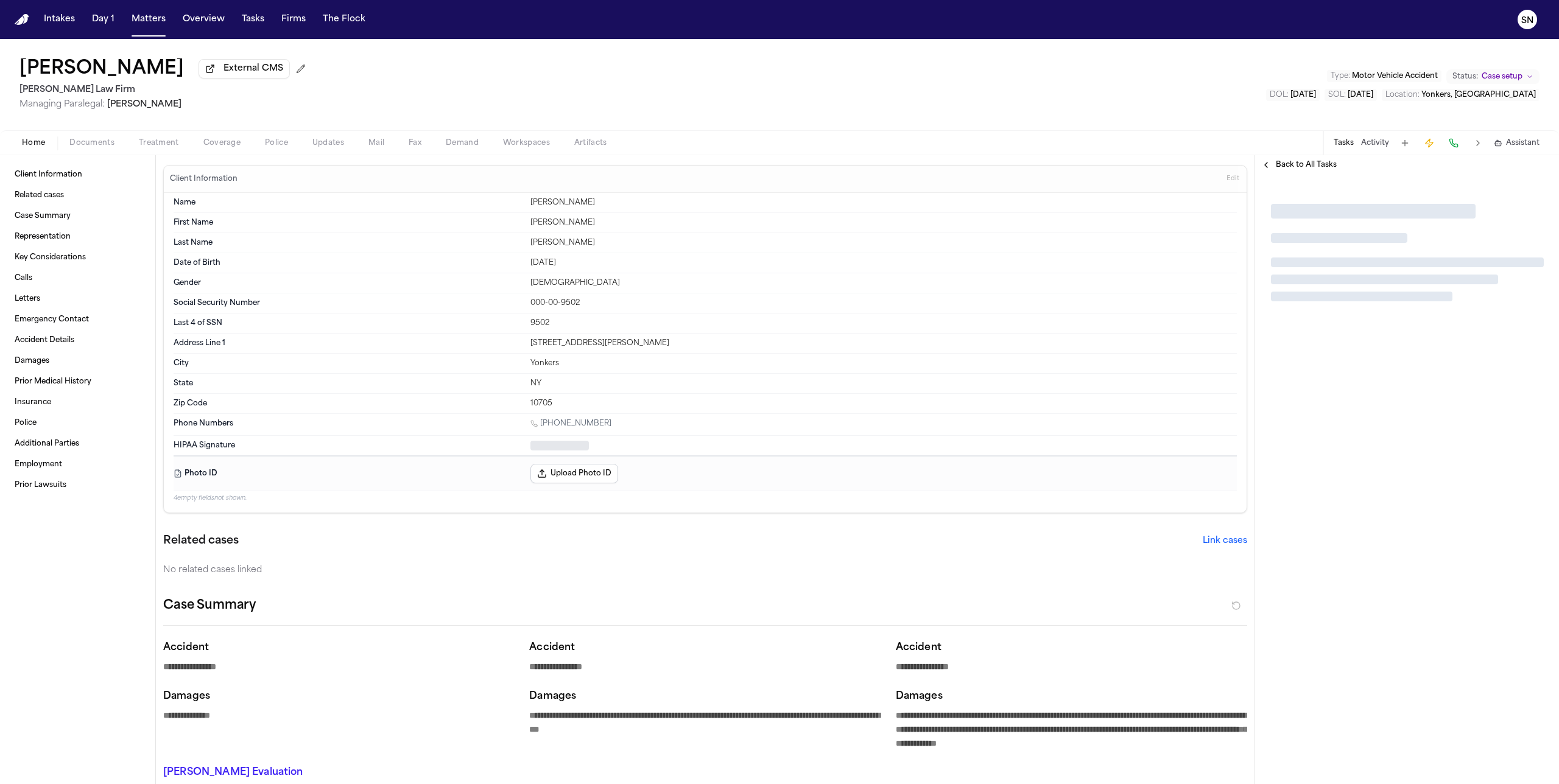
type textarea "*"
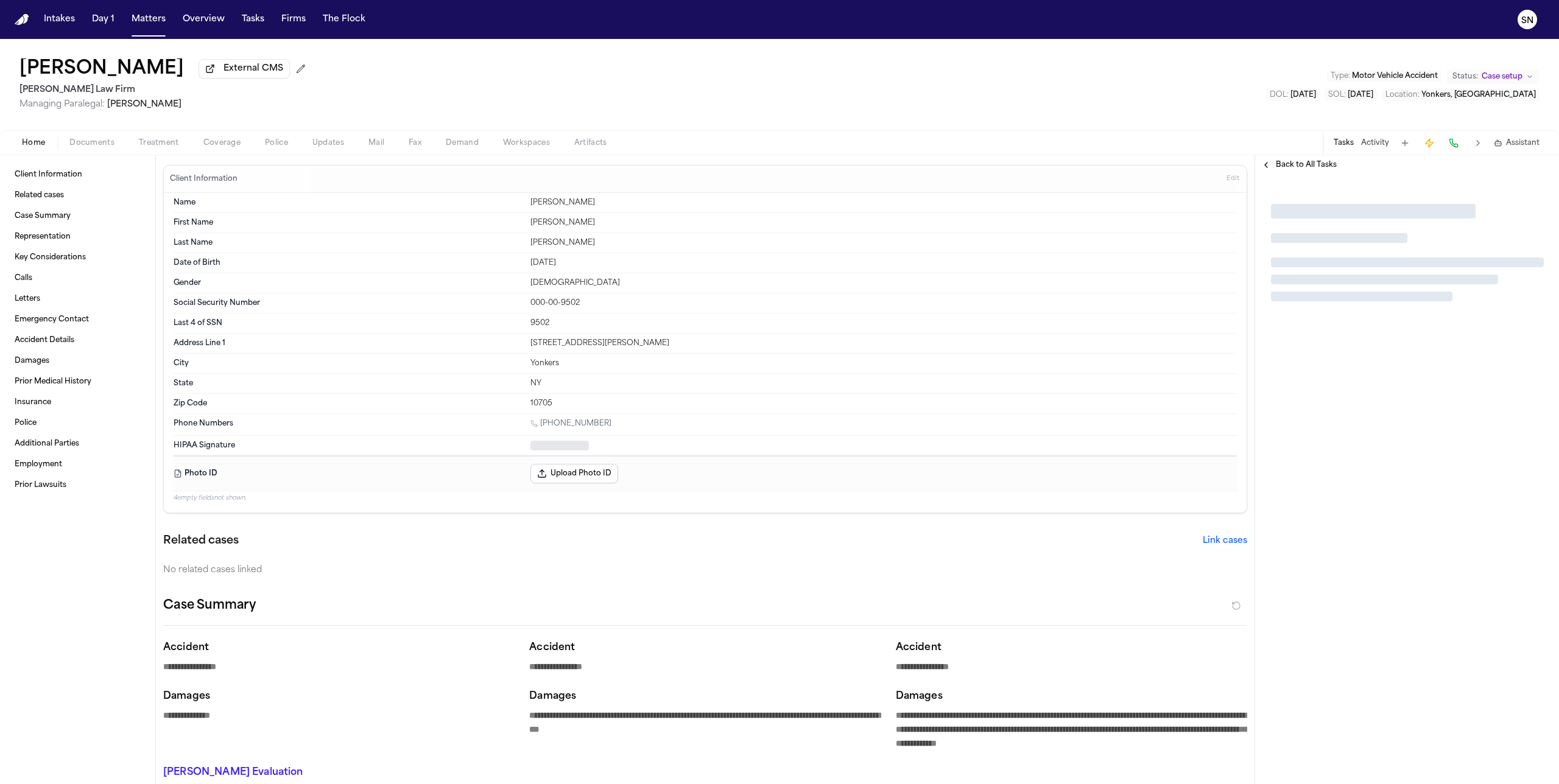
type textarea "*"
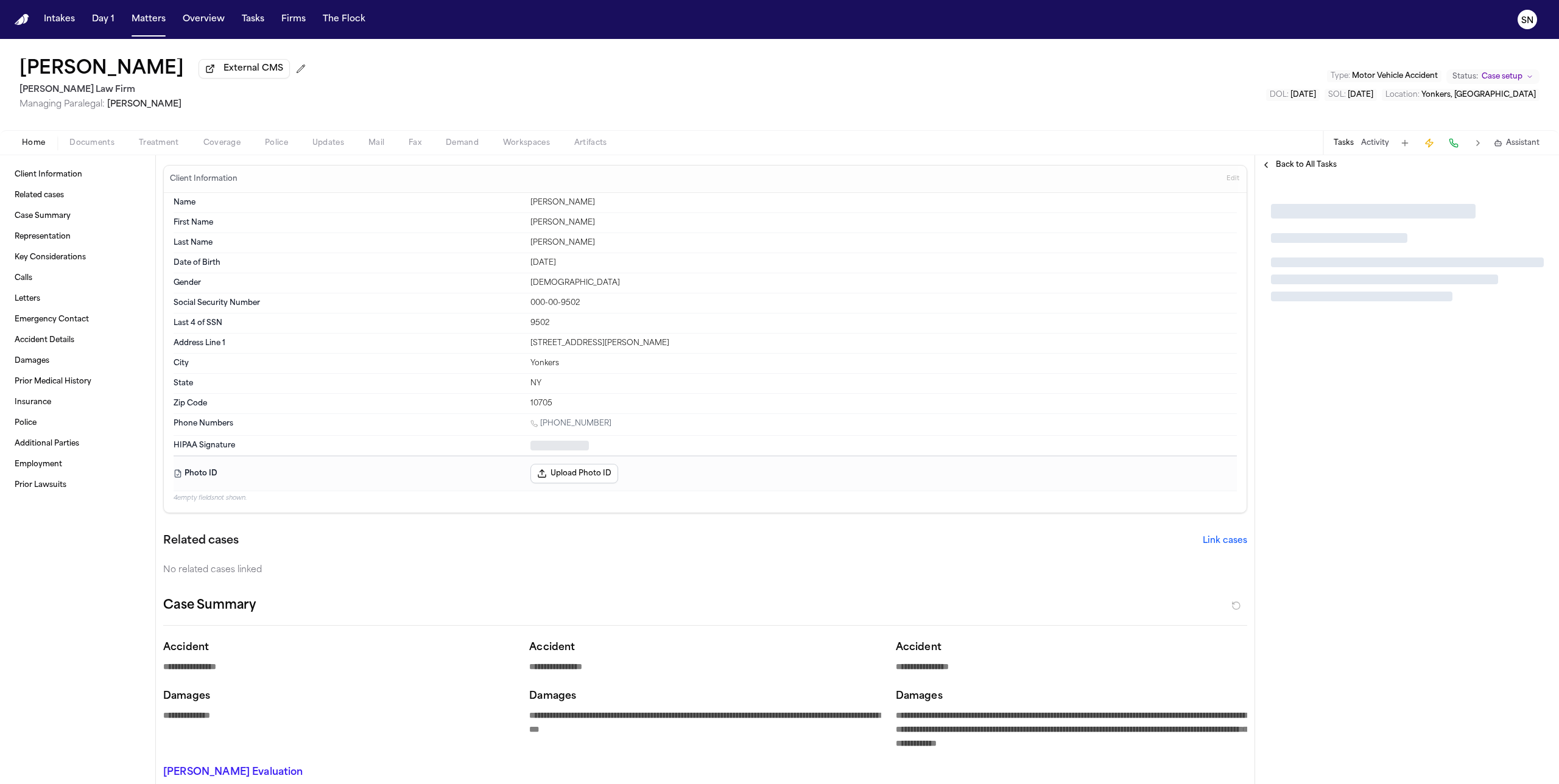
type textarea "*"
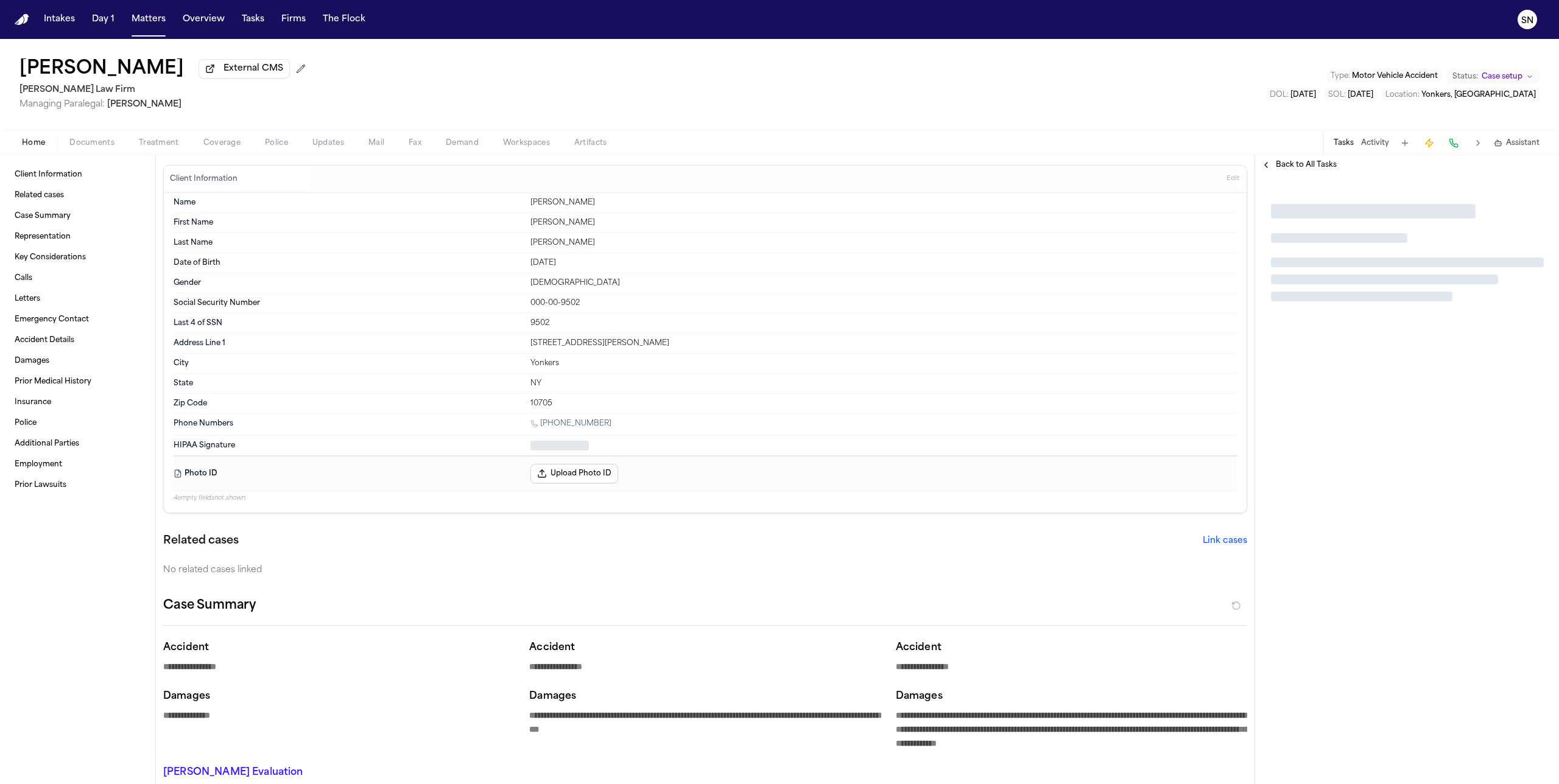
type textarea "*"
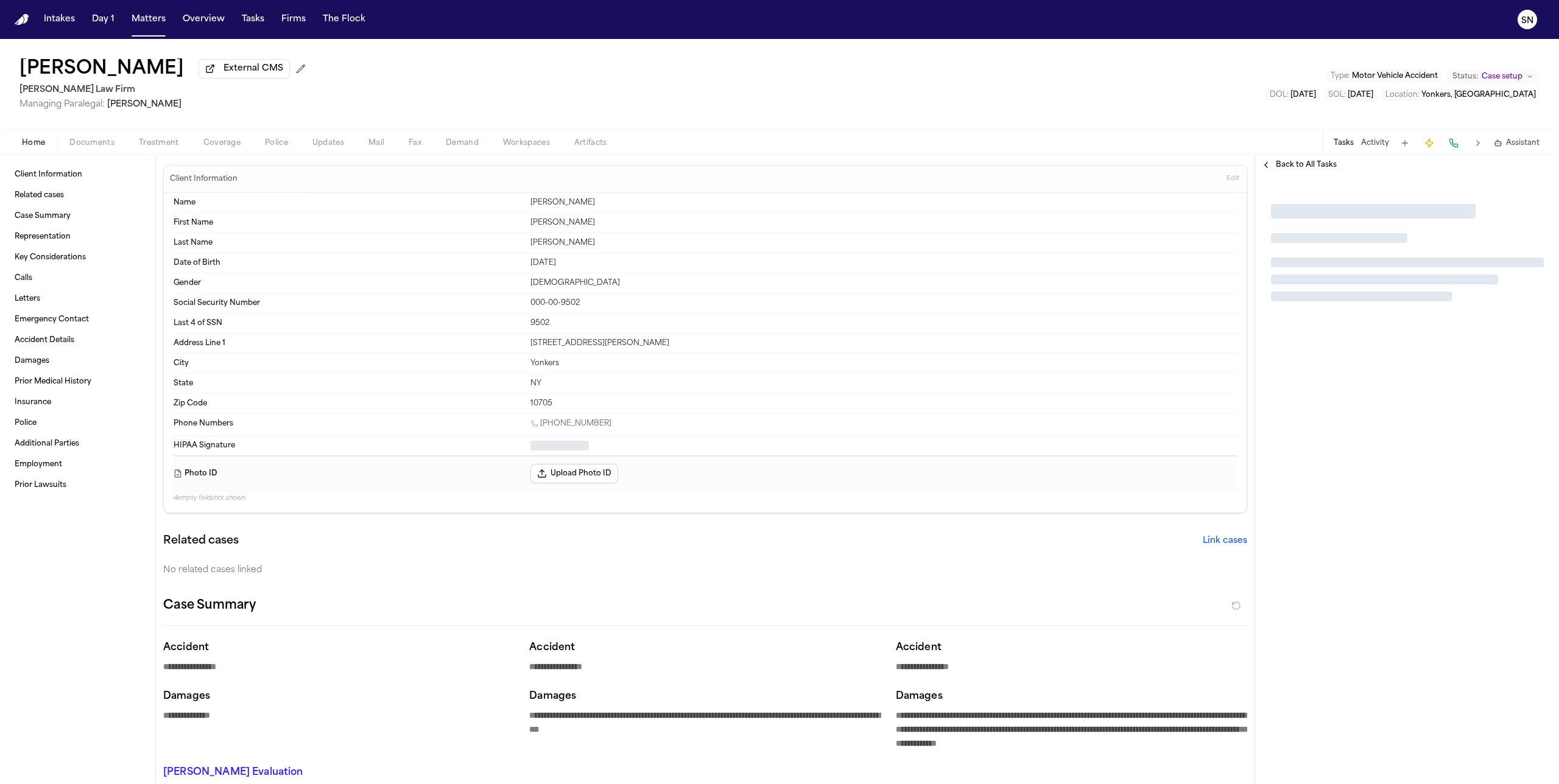
type textarea "*"
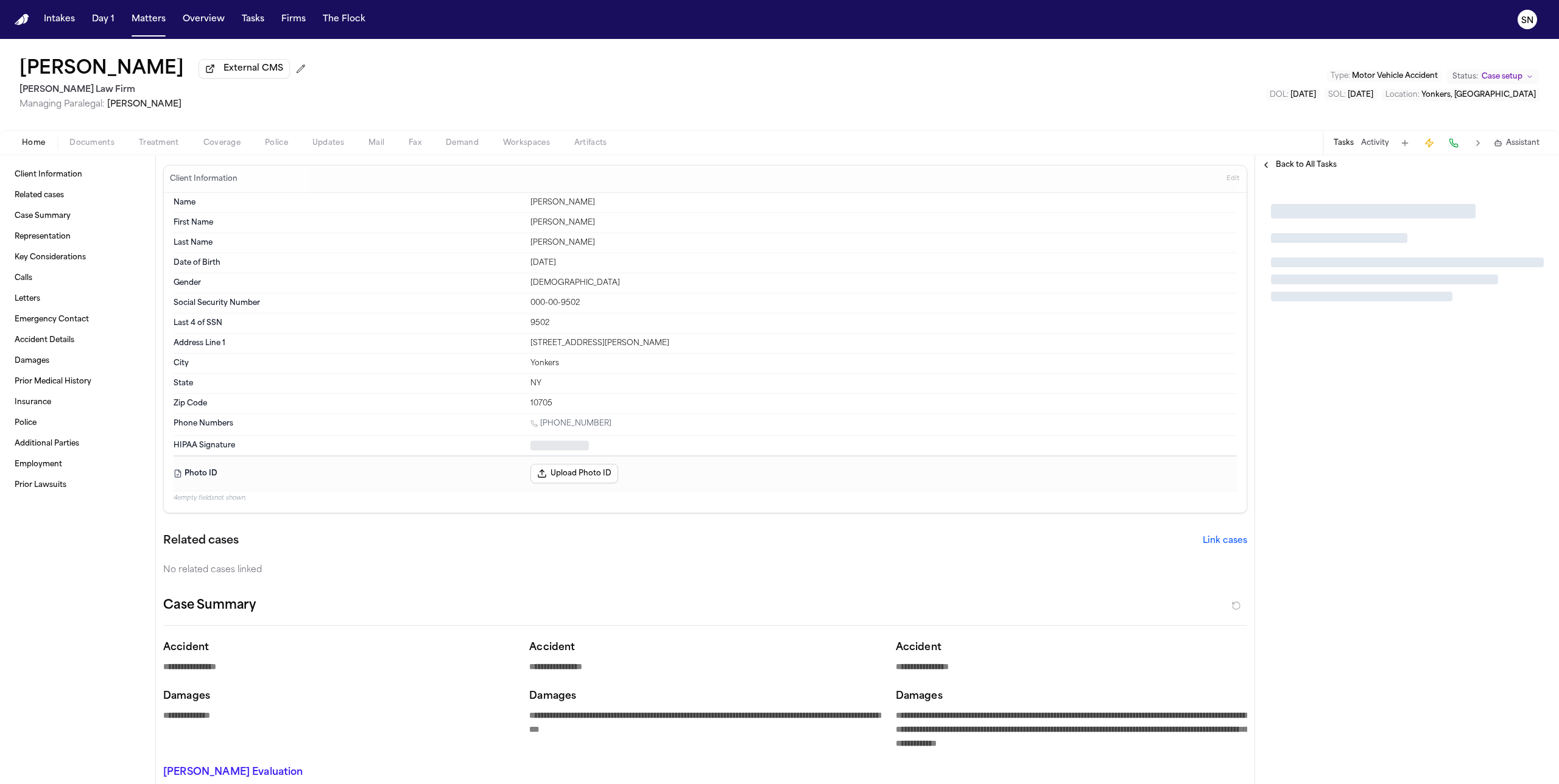
type textarea "*"
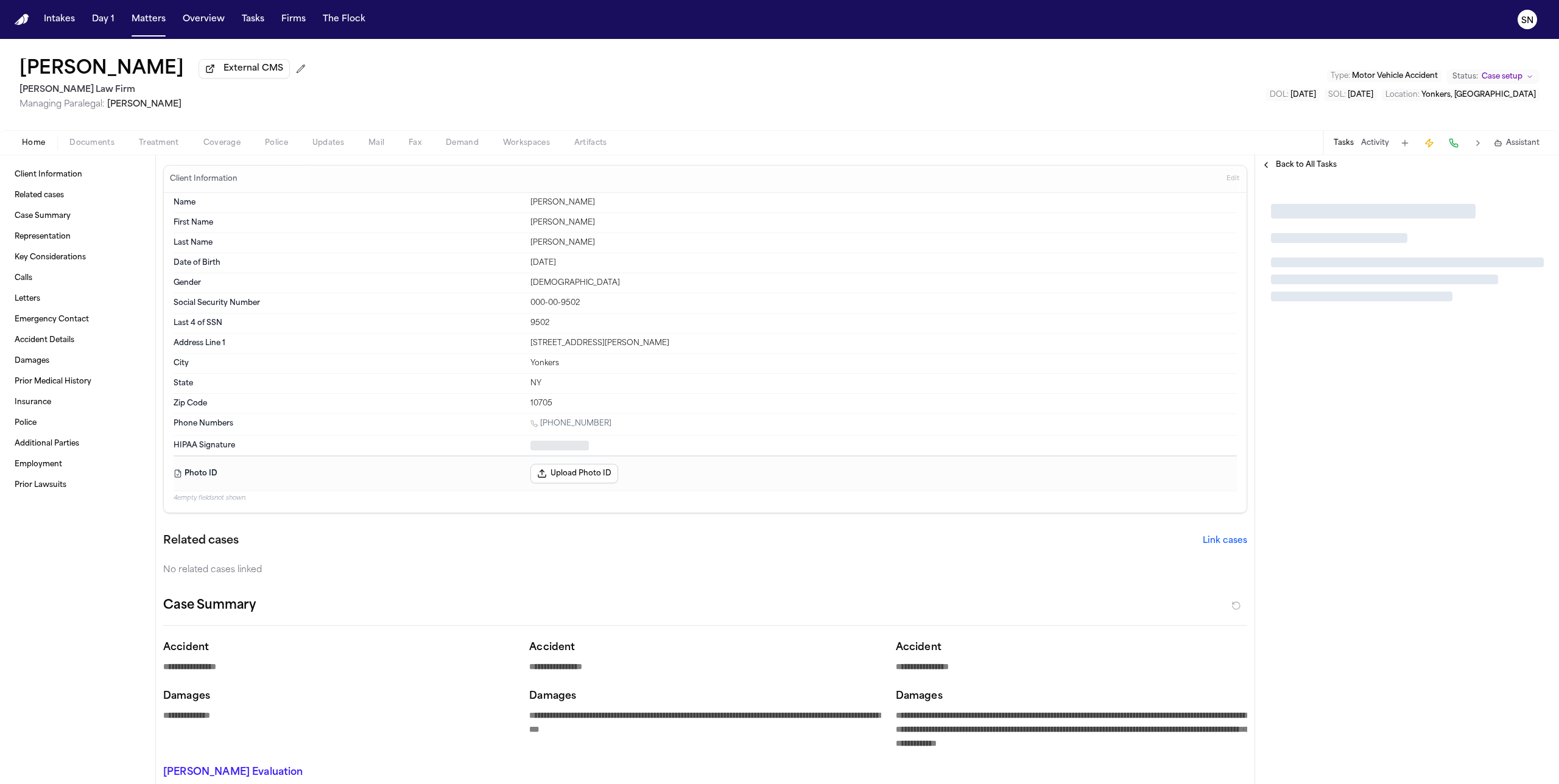
type textarea "*"
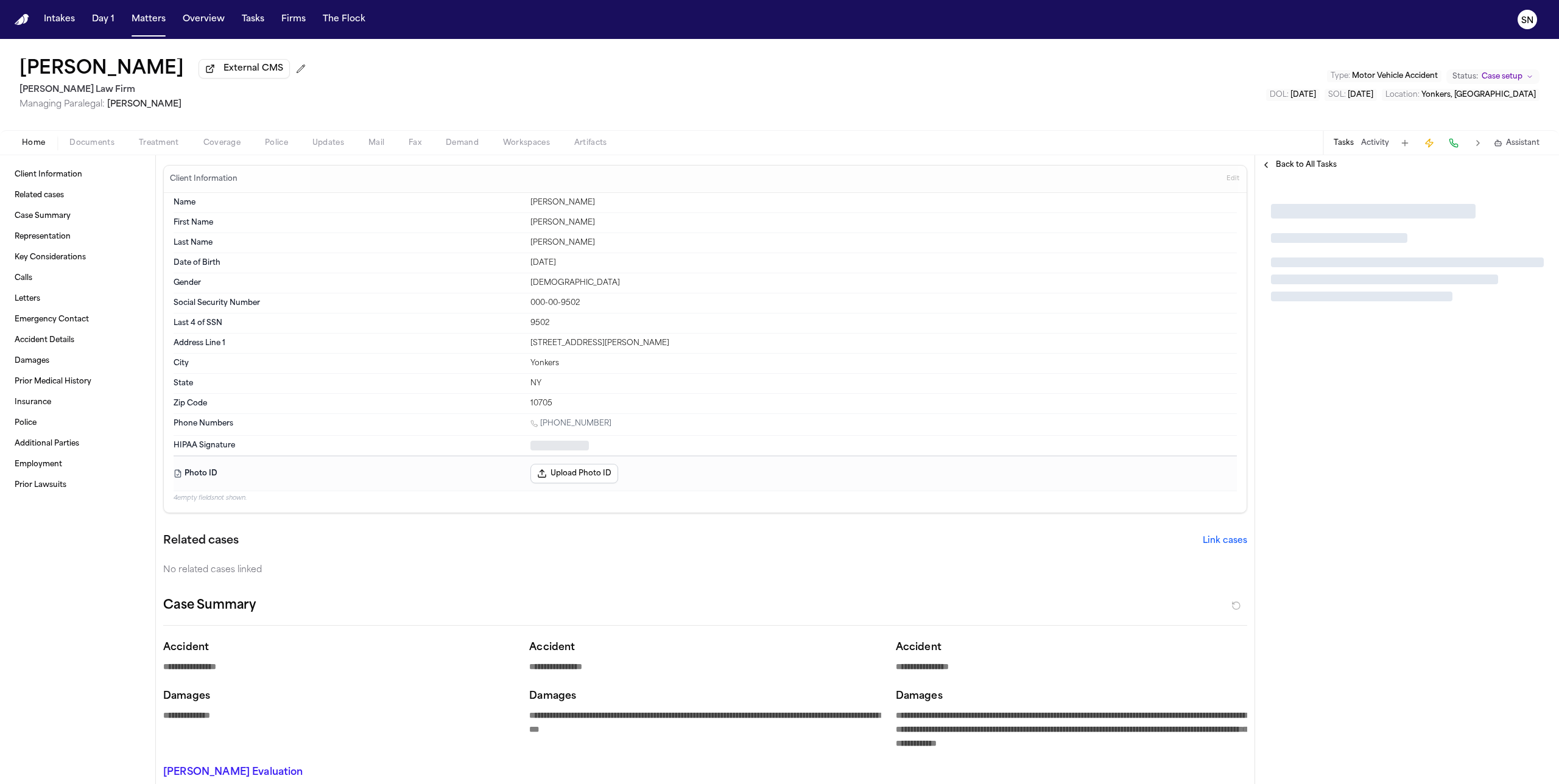
type textarea "*"
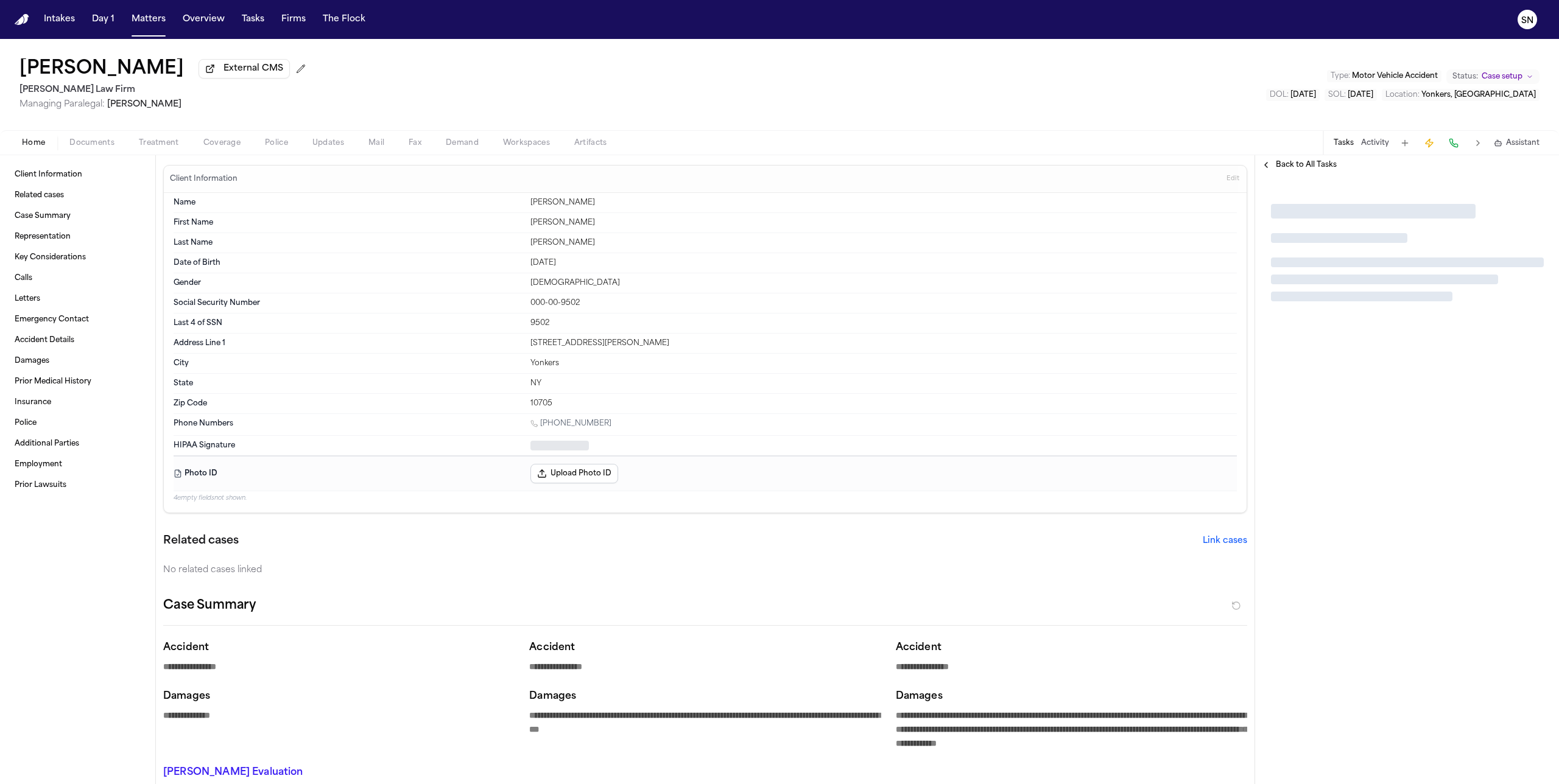
type textarea "*"
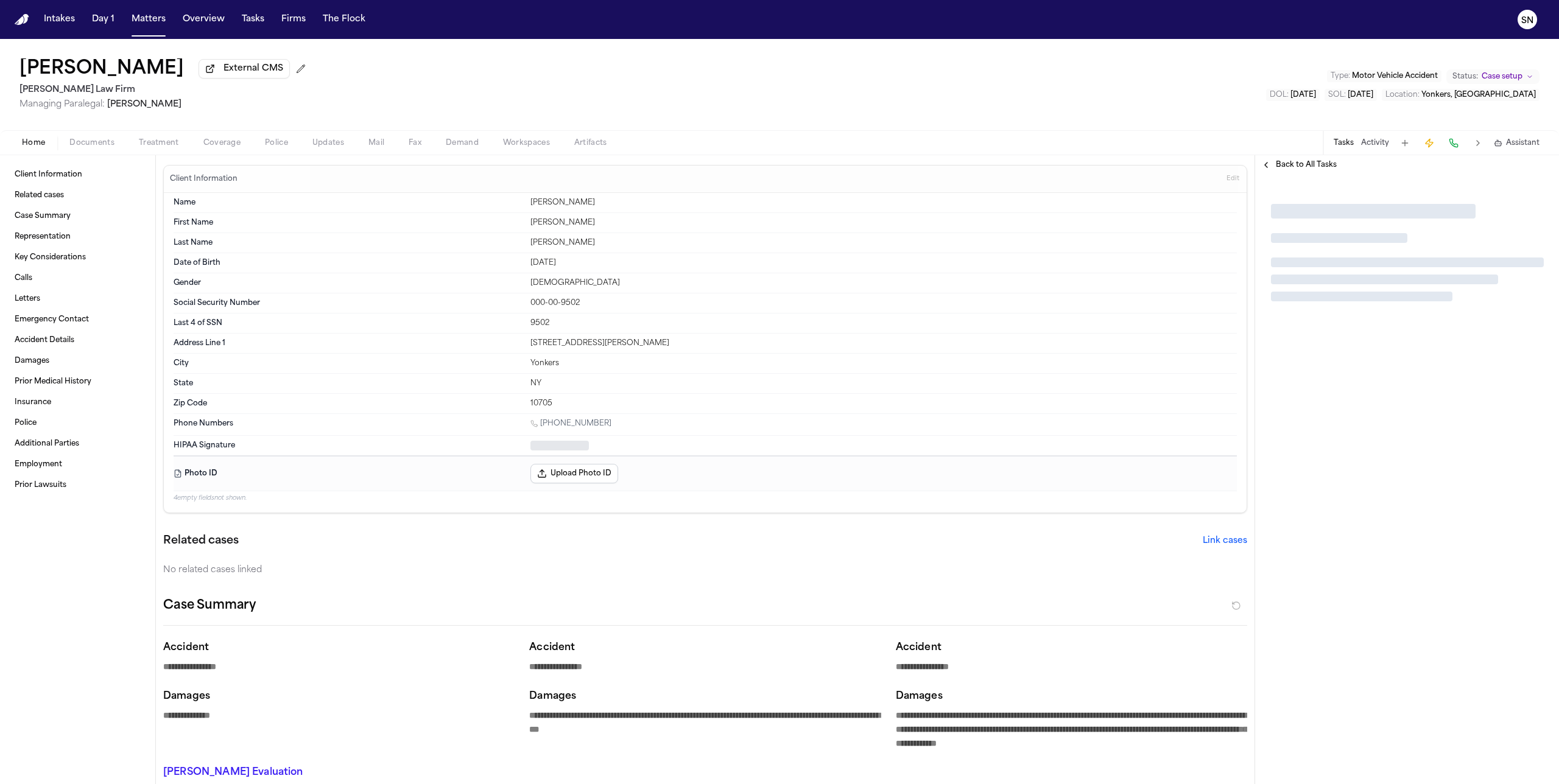
type textarea "*"
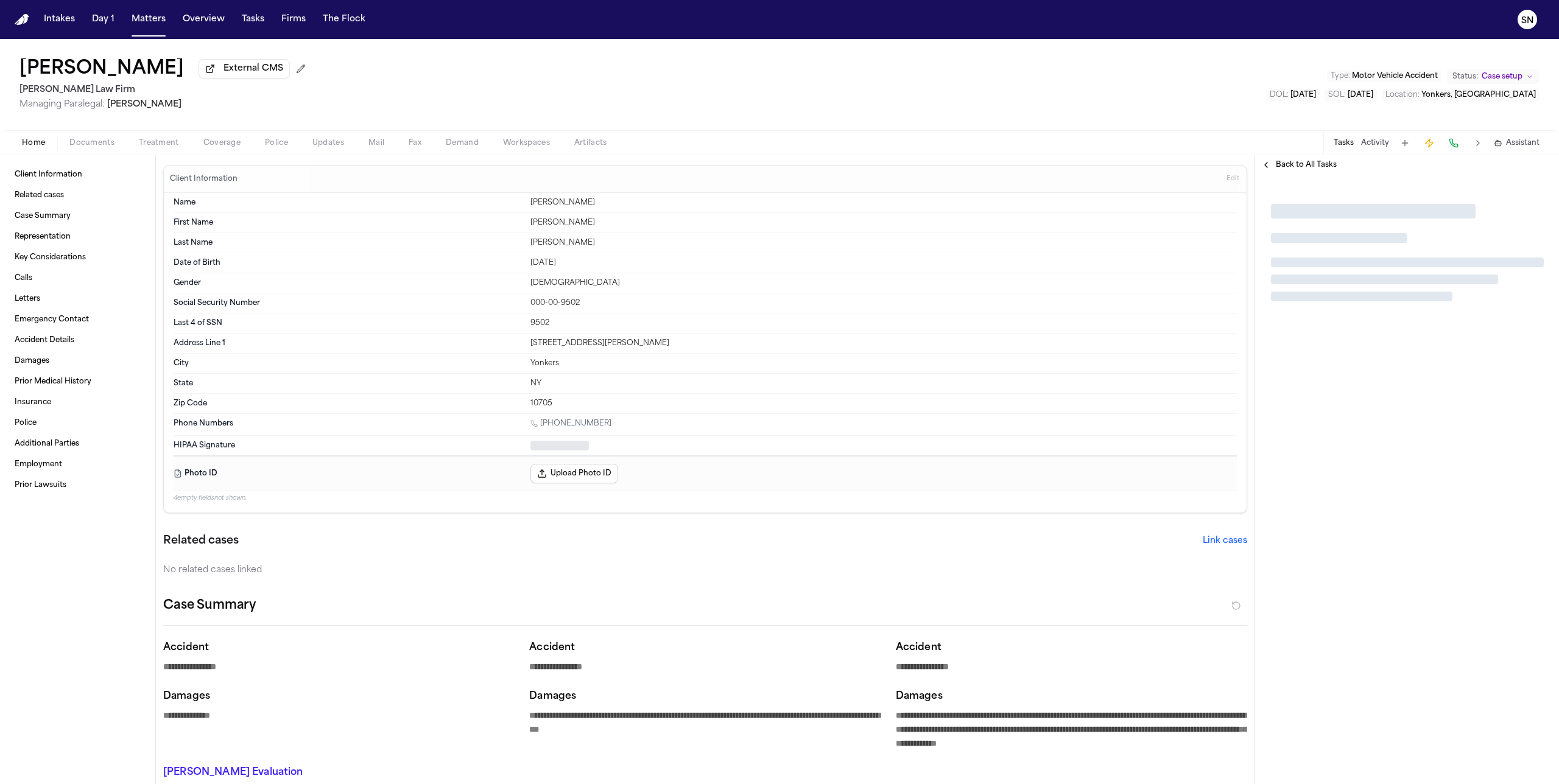
type textarea "*"
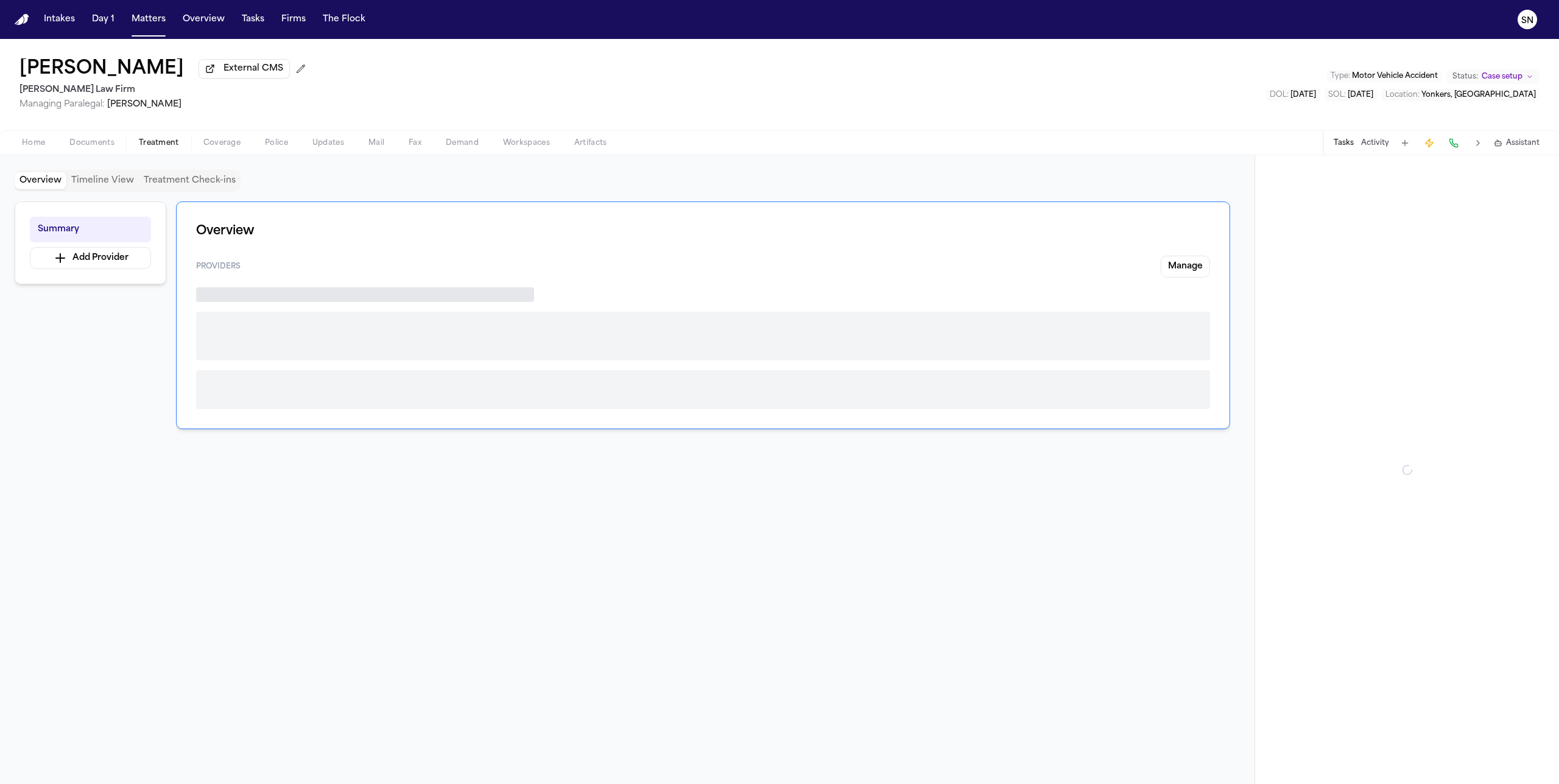
click at [165, 145] on span "Treatment" at bounding box center [159, 143] width 40 height 10
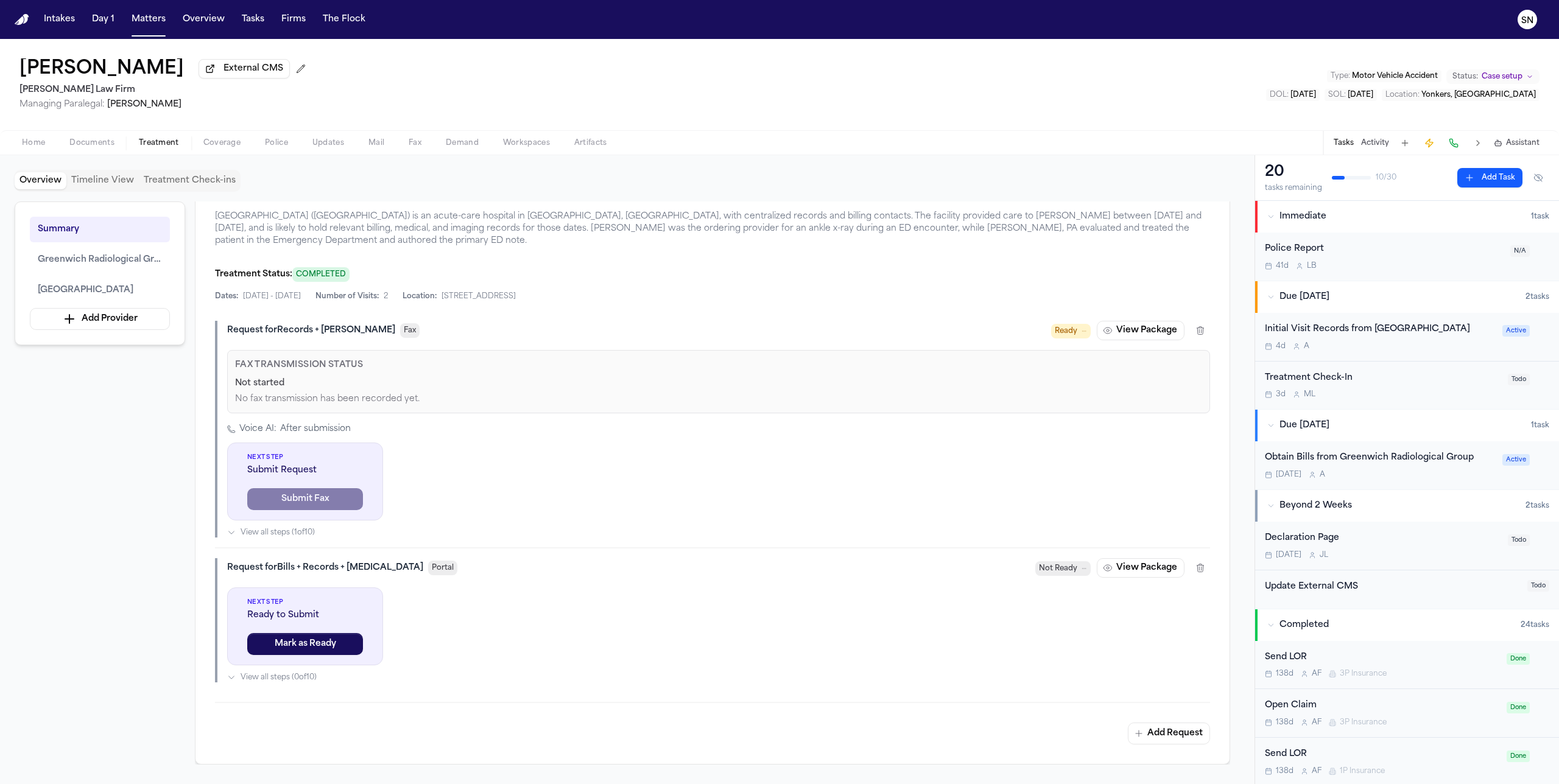
scroll to position [985, 0]
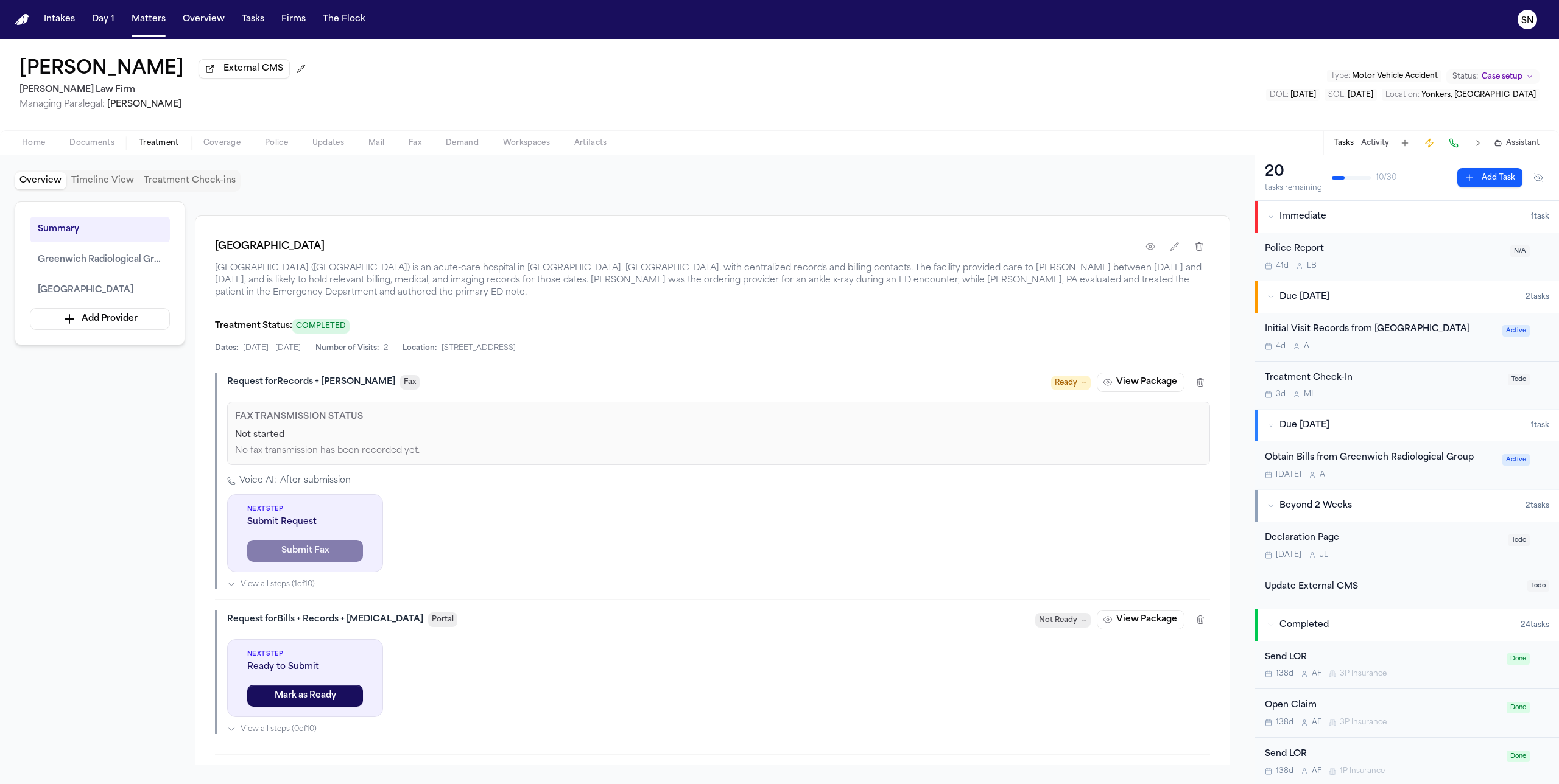
click at [1359, 473] on div "[DATE] A" at bounding box center [1380, 474] width 231 height 10
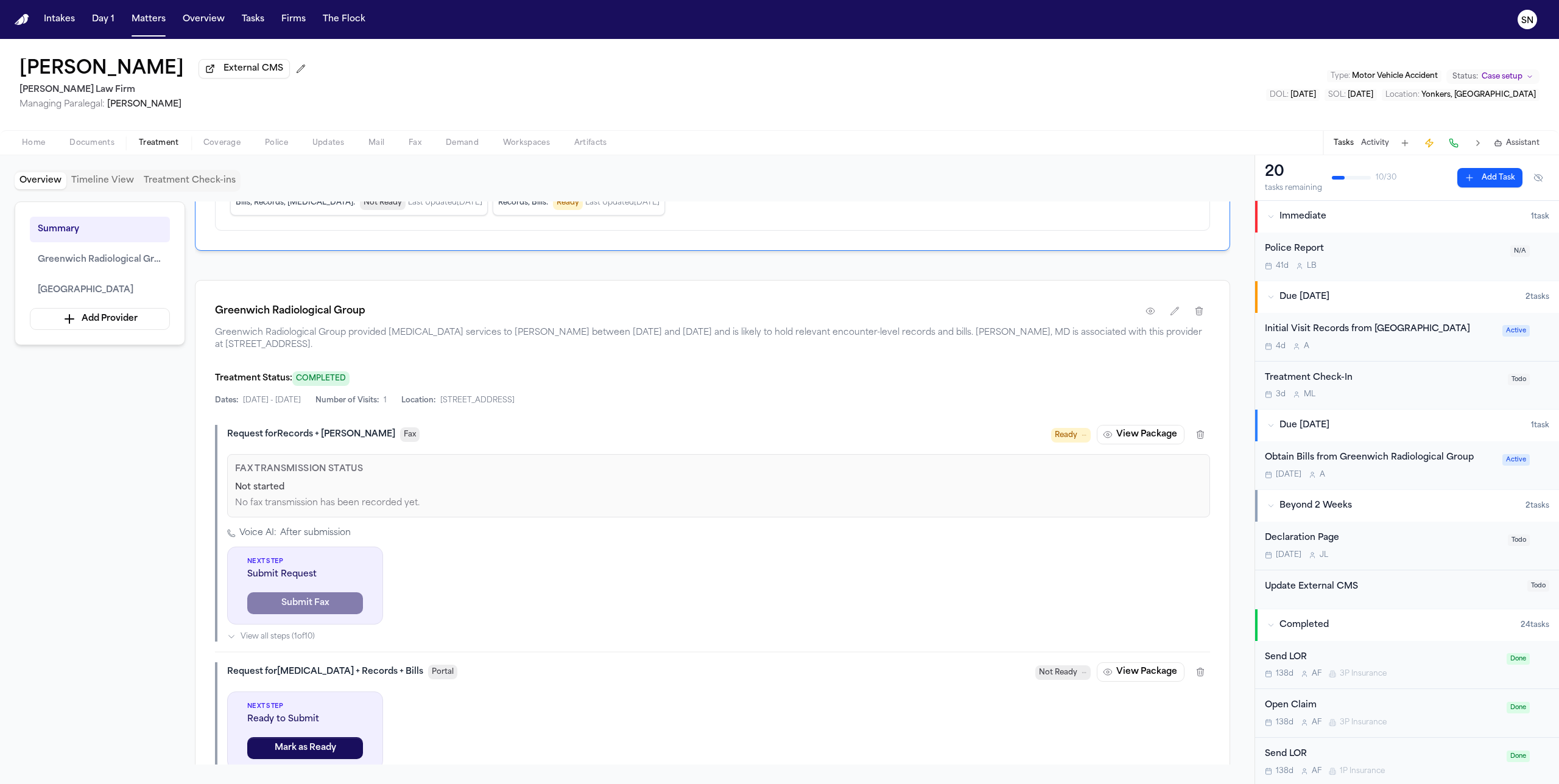
scroll to position [403, 0]
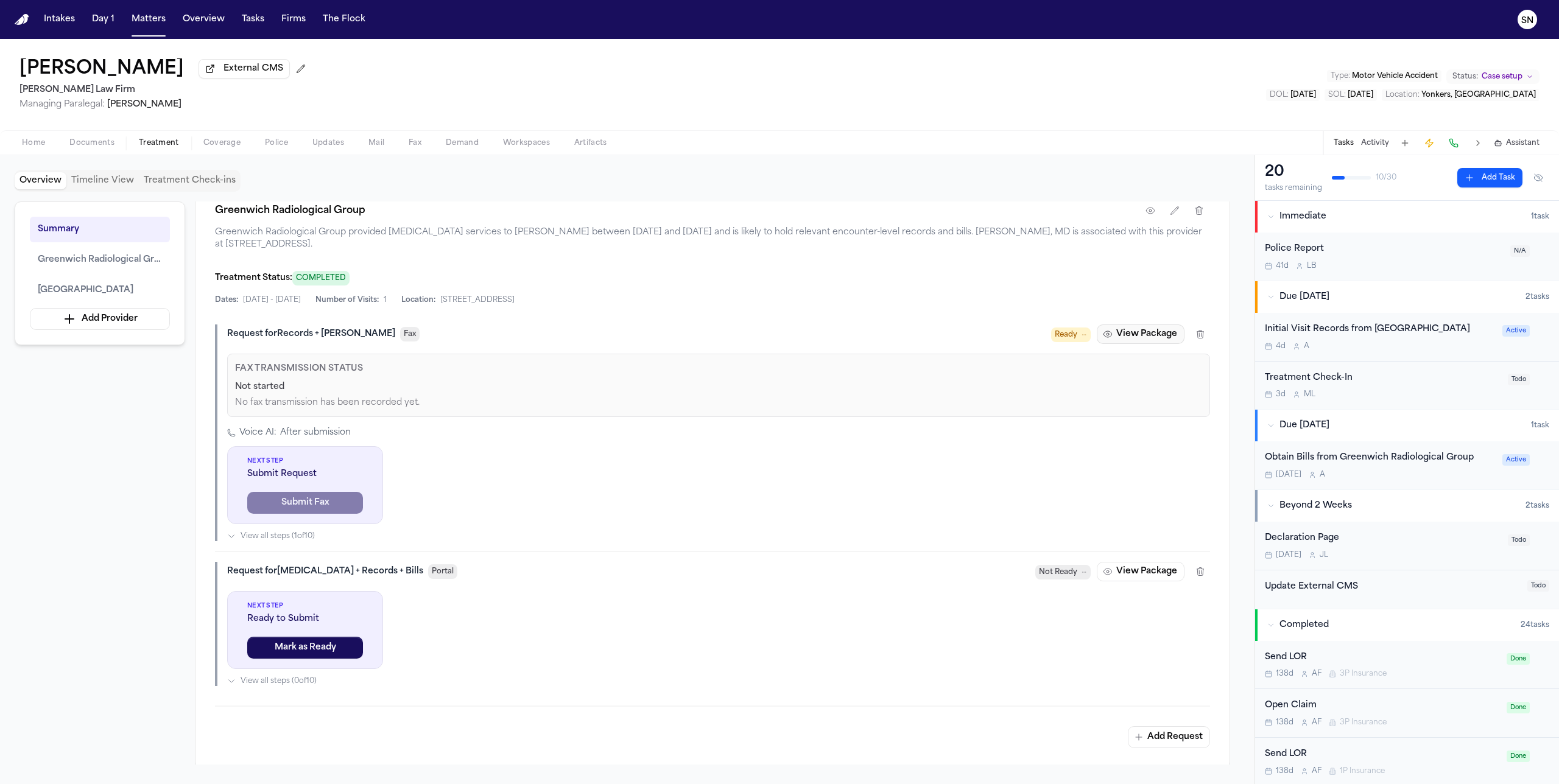
click at [1139, 337] on button "View Package" at bounding box center [1141, 334] width 87 height 19
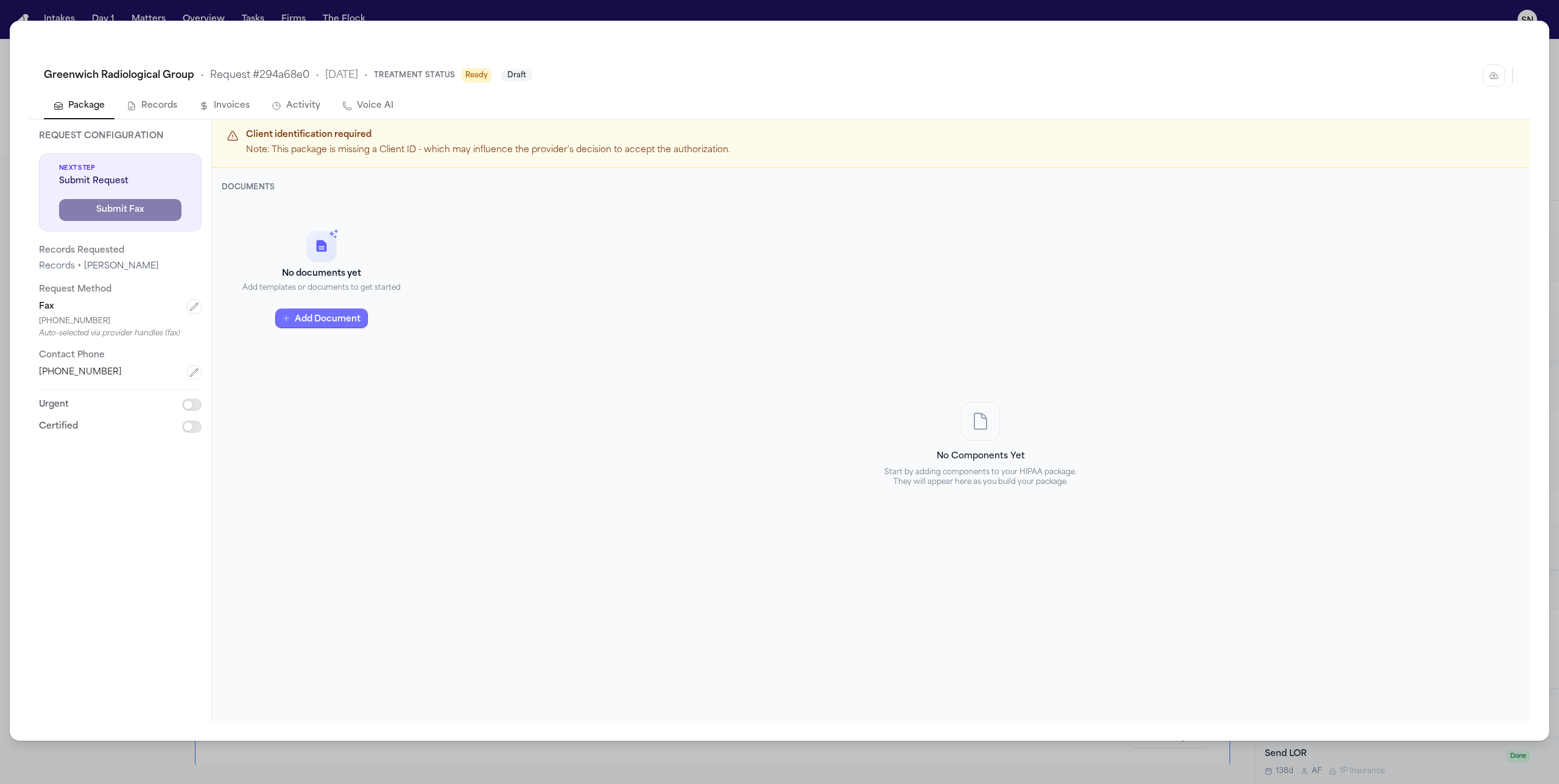
click at [327, 315] on button "Add Document" at bounding box center [321, 319] width 93 height 19
click at [304, 256] on p "Auto-filled merge fields" at bounding box center [329, 259] width 129 height 10
click at [253, 212] on span "Back" at bounding box center [245, 210] width 21 height 12
click at [577, 8] on div "Greenwich Radiological Group • Request # 294a68e0 • [DATE] • Treatment Status R…" at bounding box center [779, 392] width 1559 height 784
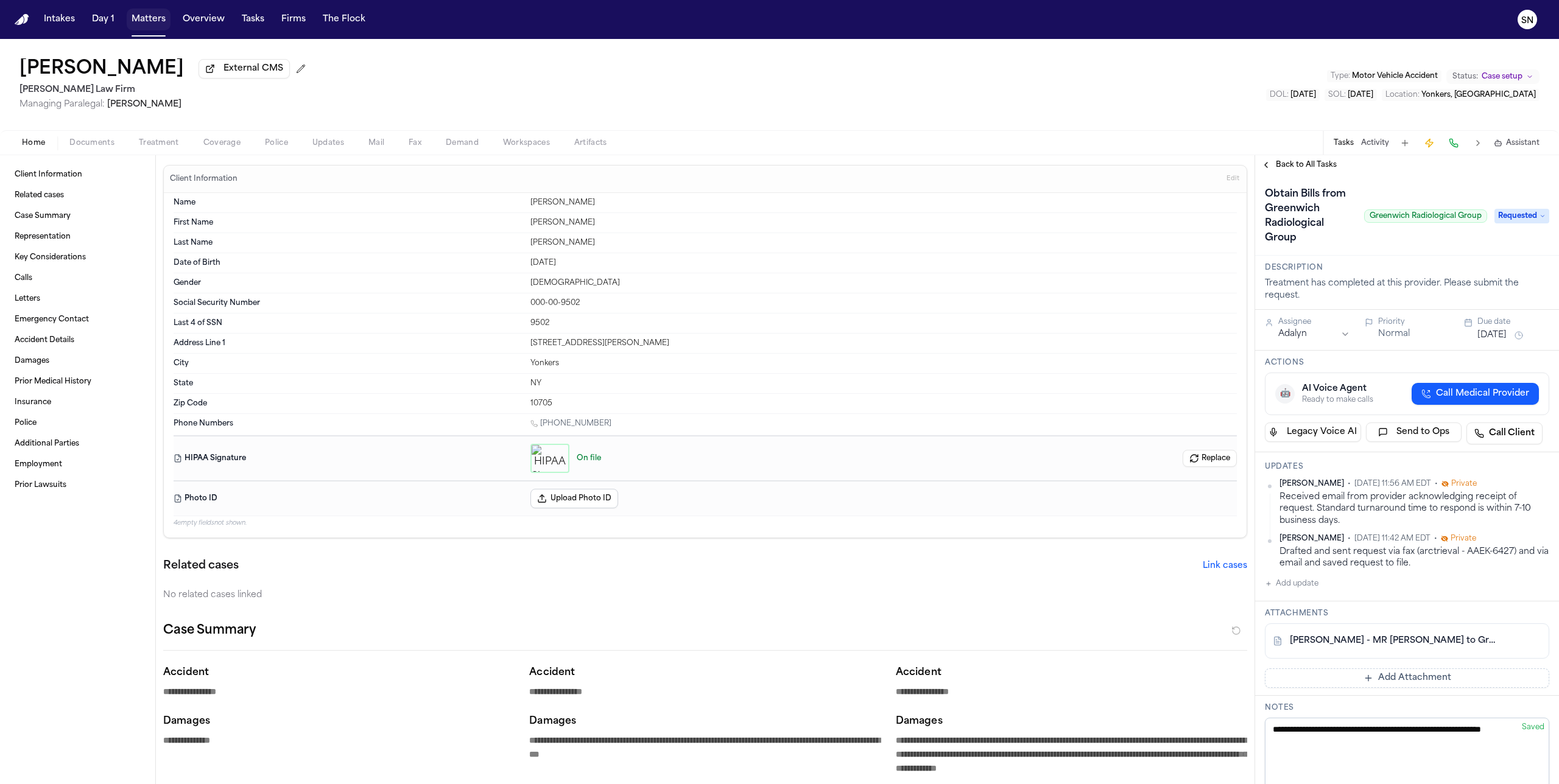
click at [143, 21] on button "Matters" at bounding box center [148, 20] width 44 height 22
